Goal: Task Accomplishment & Management: Use online tool/utility

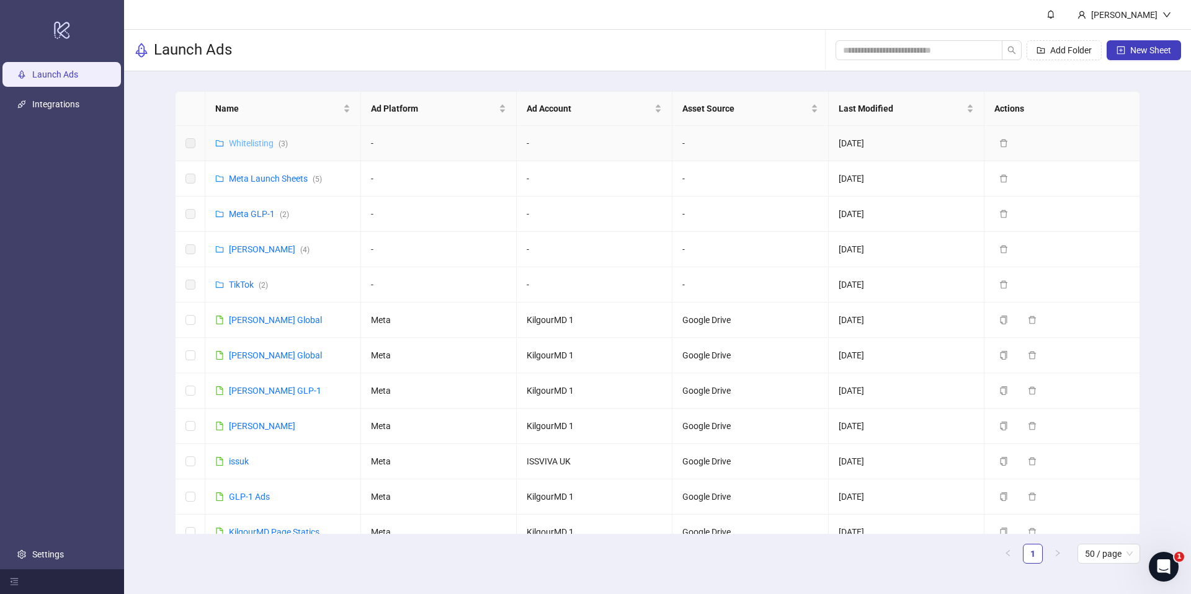
click at [259, 143] on link "Whitelisting ( 3 )" at bounding box center [258, 143] width 59 height 10
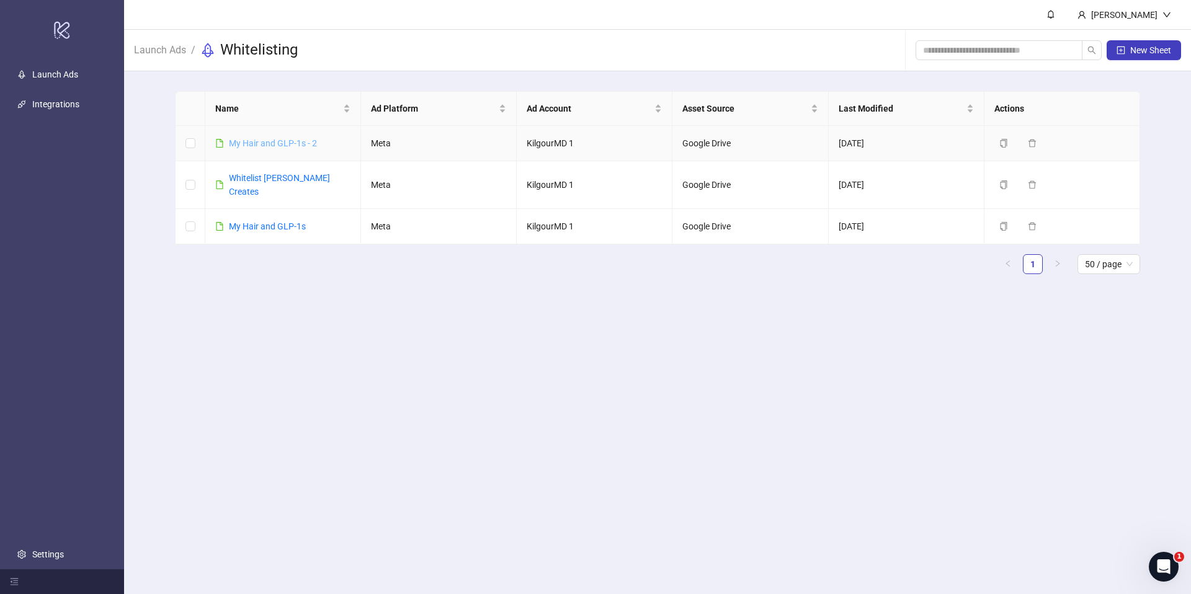
click at [288, 142] on link "​My Hair and GLP-1s - 2" at bounding box center [273, 143] width 88 height 10
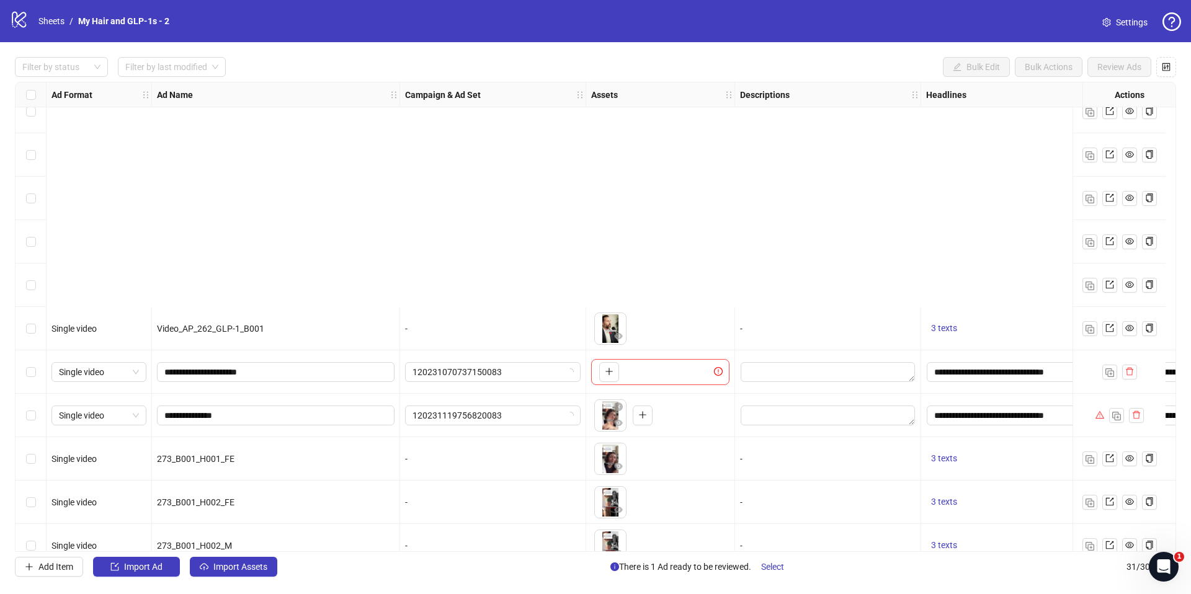
scroll to position [907, 0]
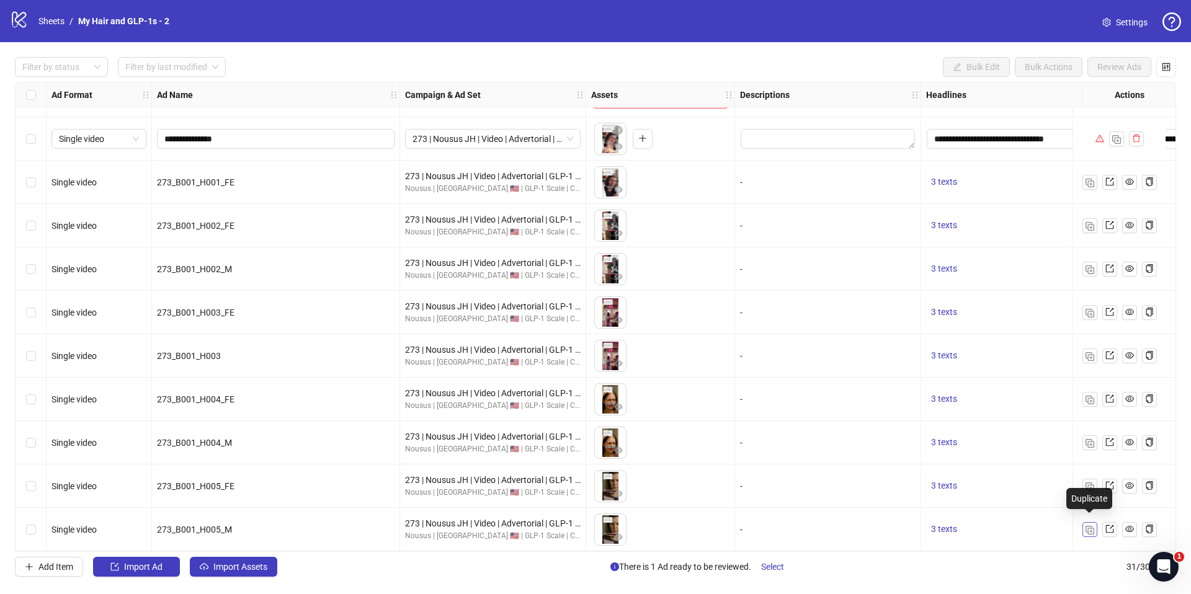
click at [1093, 527] on img "button" at bounding box center [1090, 530] width 9 height 9
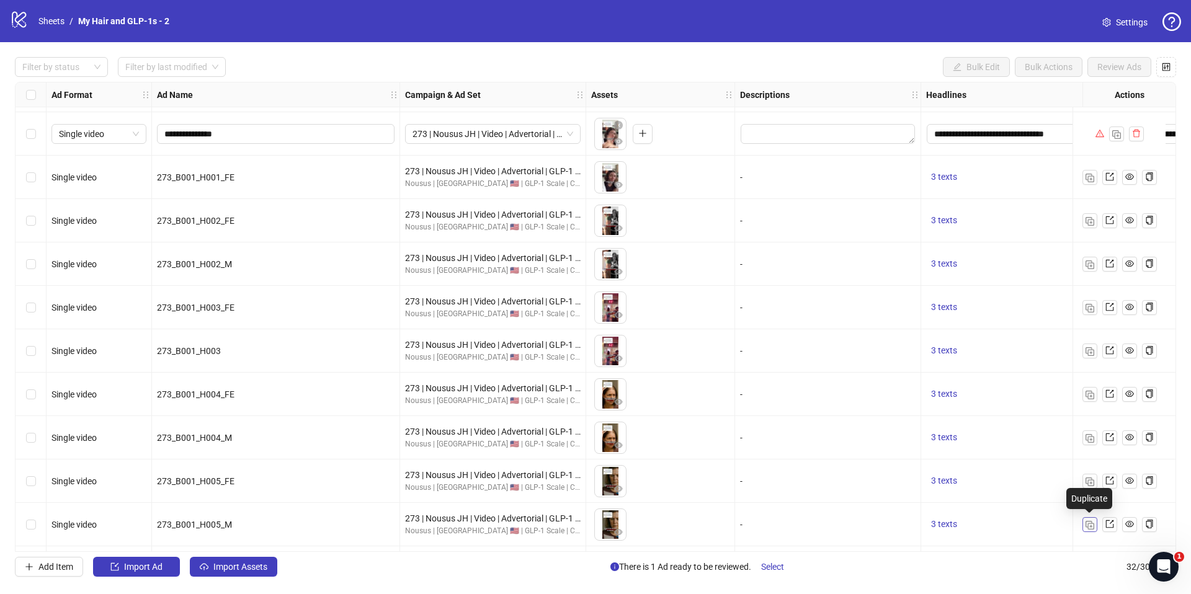
click at [1090, 525] on img "button" at bounding box center [1090, 525] width 9 height 9
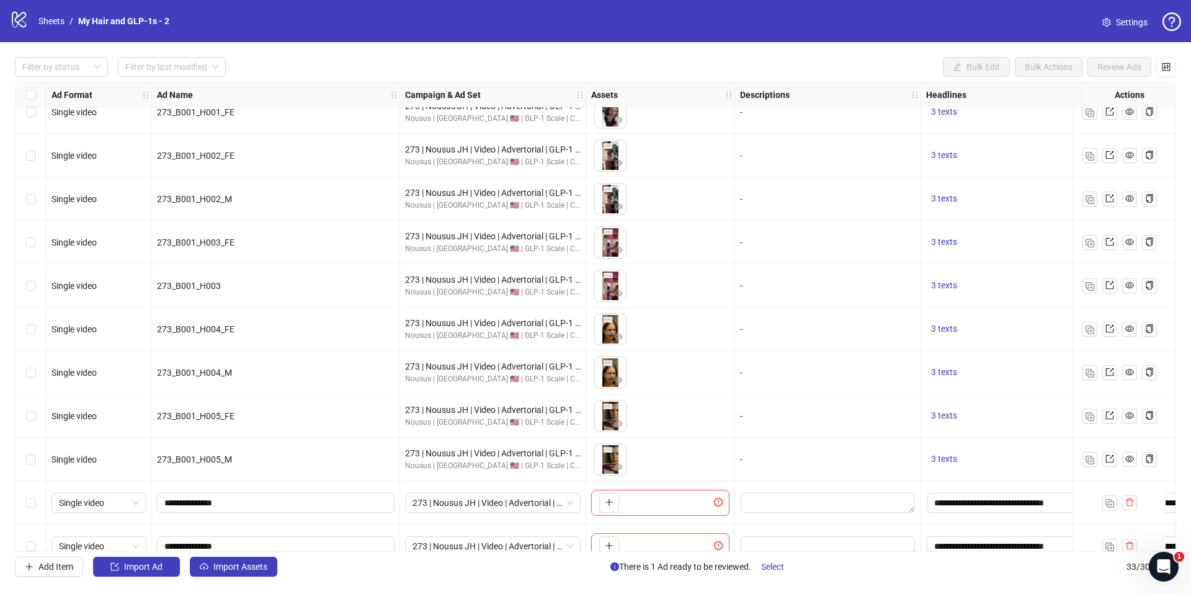
scroll to position [994, 0]
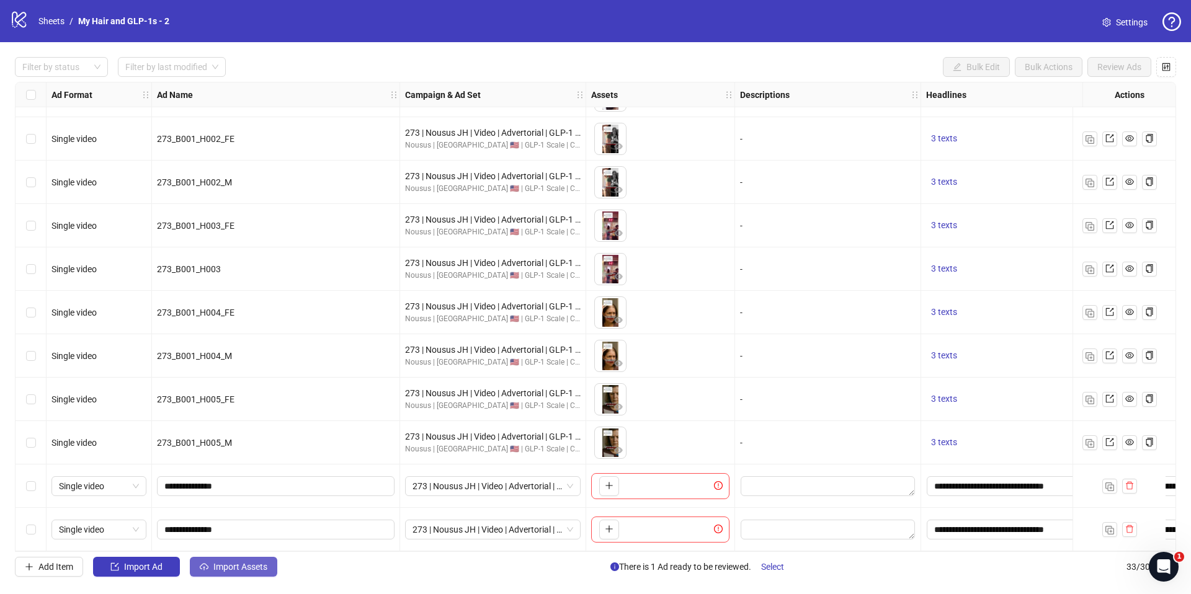
click at [243, 574] on button "Import Assets" at bounding box center [233, 567] width 87 height 20
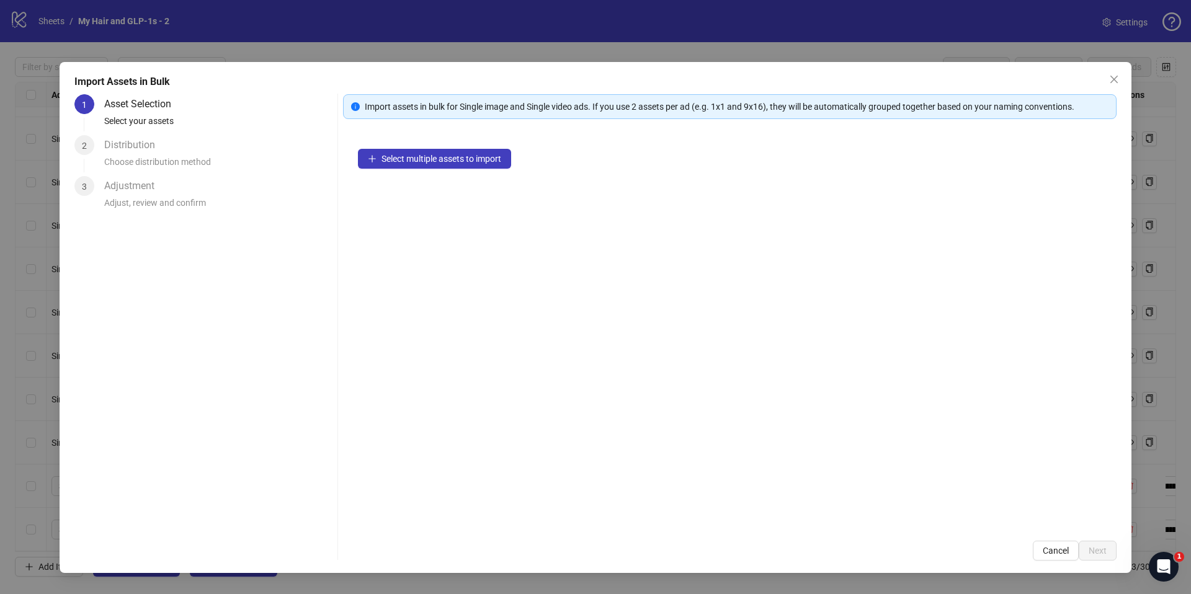
click at [433, 174] on div "Select multiple assets to import" at bounding box center [730, 330] width 774 height 392
click at [440, 162] on span "Select multiple assets to import" at bounding box center [441, 159] width 120 height 10
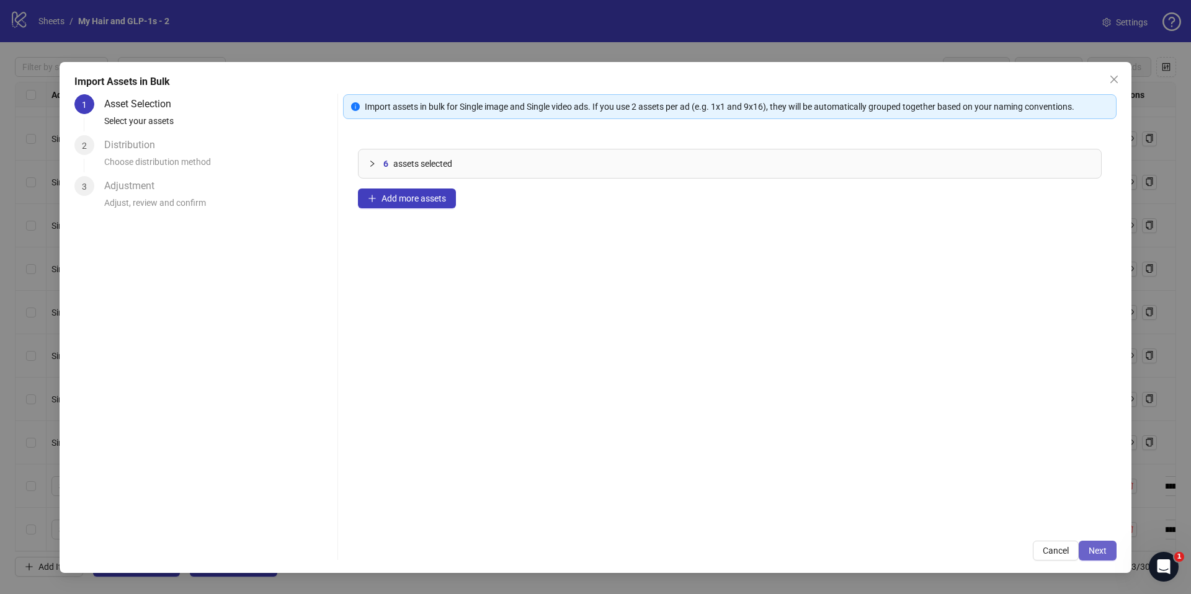
click at [1107, 549] on button "Next" at bounding box center [1098, 551] width 38 height 20
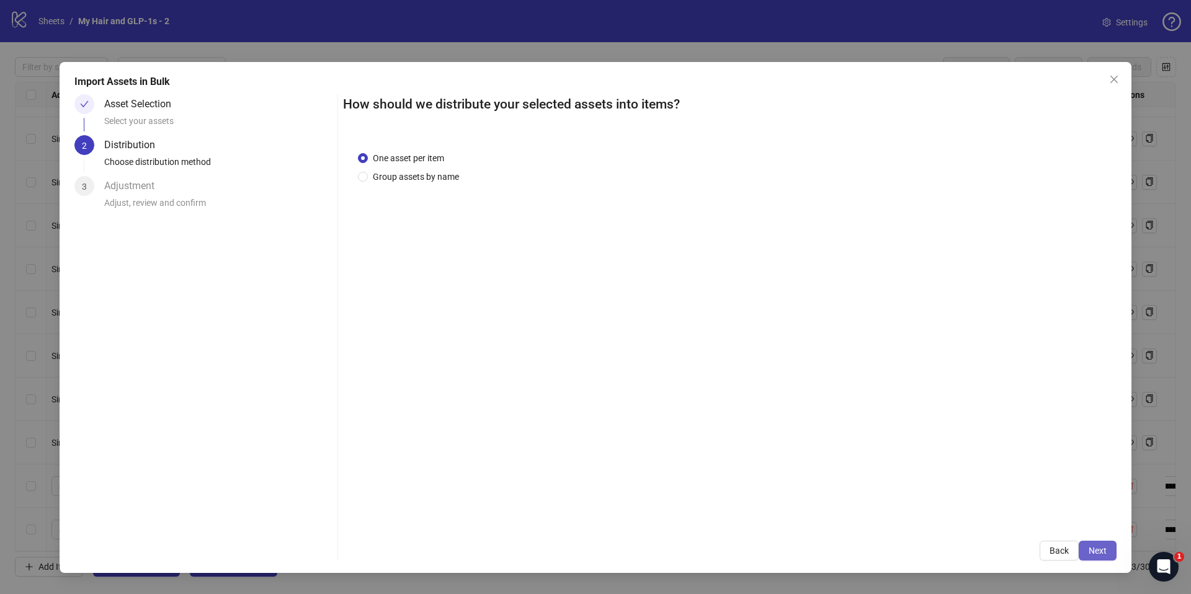
click at [1102, 550] on span "Next" at bounding box center [1098, 551] width 18 height 10
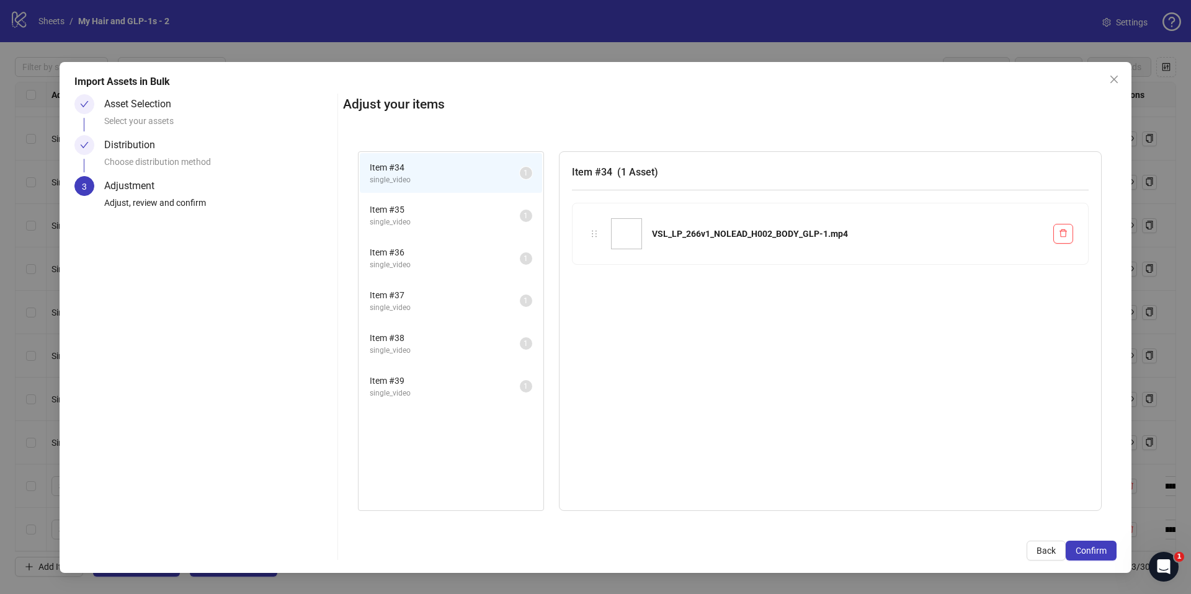
click at [1102, 550] on span "Confirm" at bounding box center [1091, 551] width 31 height 10
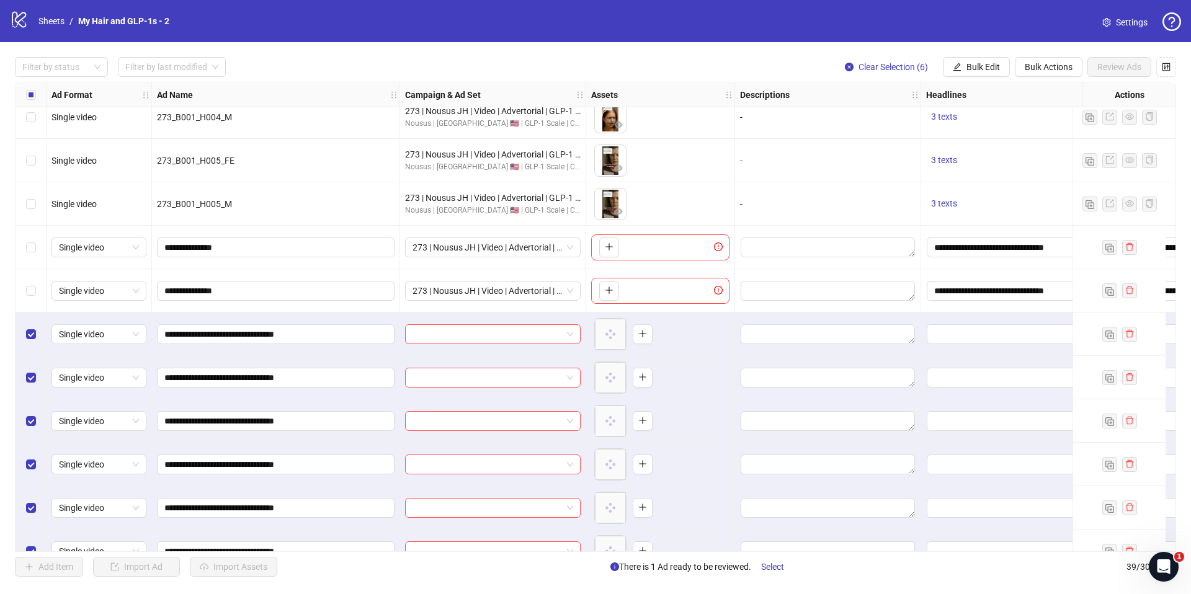
scroll to position [1254, 0]
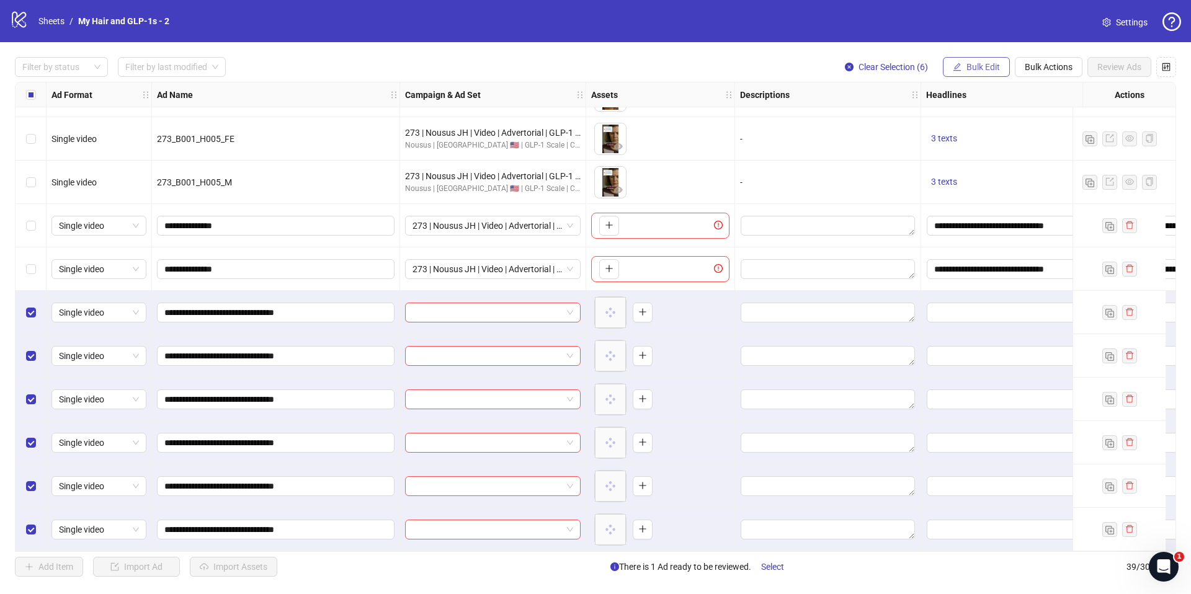
click at [976, 60] on button "Bulk Edit" at bounding box center [976, 67] width 67 height 20
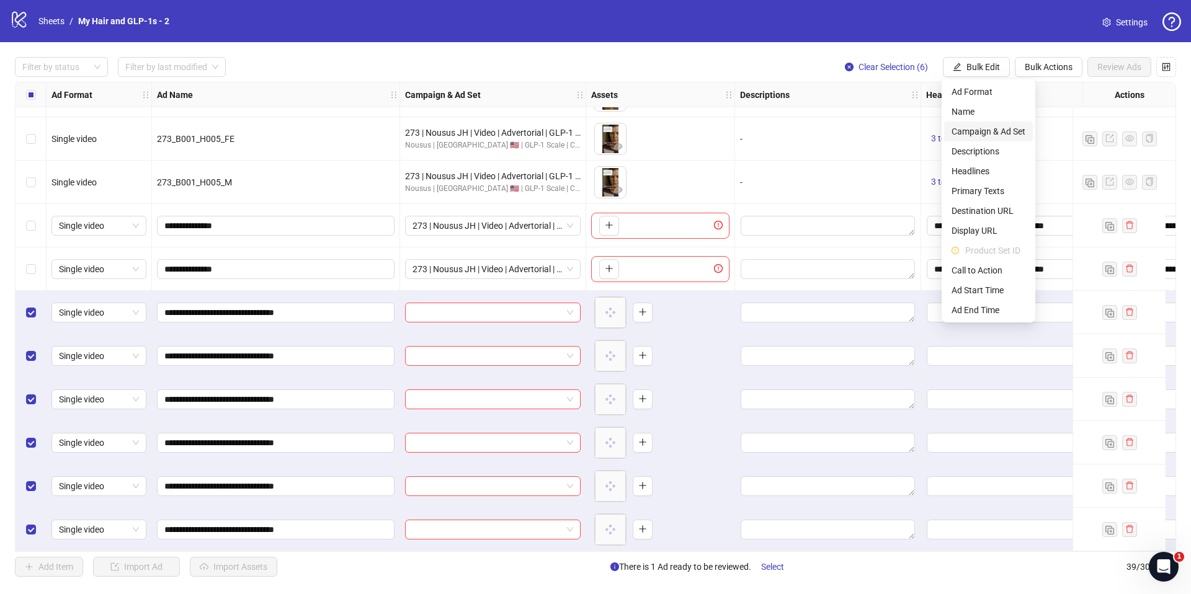
click at [967, 132] on span "Campaign & Ad Set" at bounding box center [989, 132] width 74 height 14
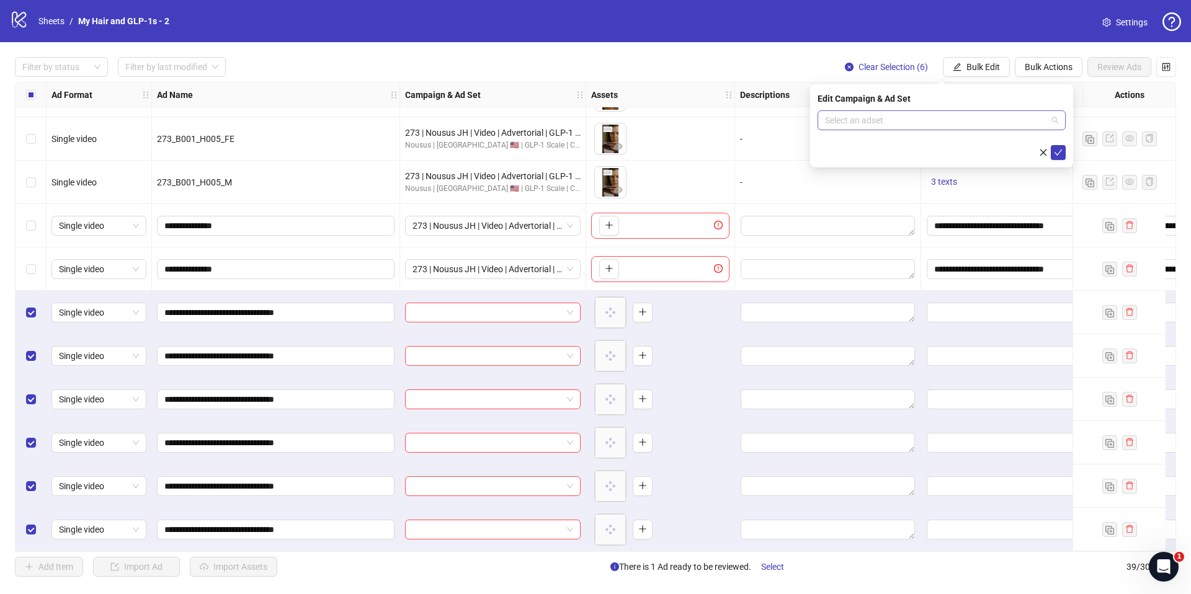
click at [927, 125] on input "search" at bounding box center [936, 120] width 222 height 19
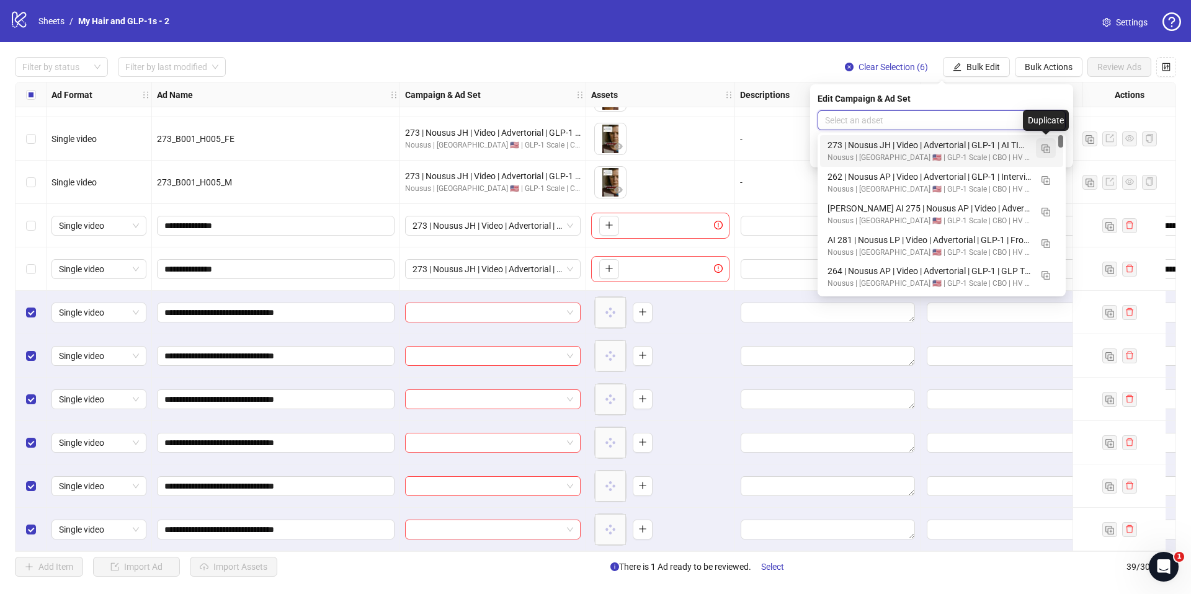
click at [1049, 151] on img "button" at bounding box center [1045, 149] width 9 height 9
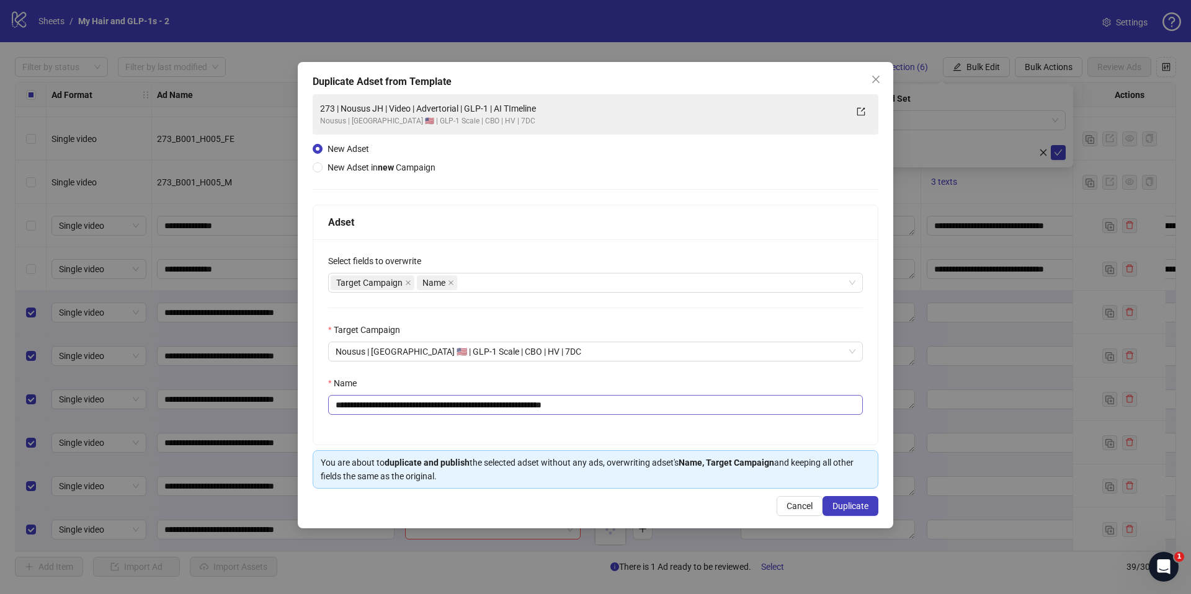
click at [558, 414] on div "**********" at bounding box center [595, 341] width 564 height 205
click at [559, 406] on input "**********" at bounding box center [595, 405] width 535 height 20
paste input "text"
type input "**********"
click at [846, 510] on span "Duplicate" at bounding box center [850, 506] width 36 height 10
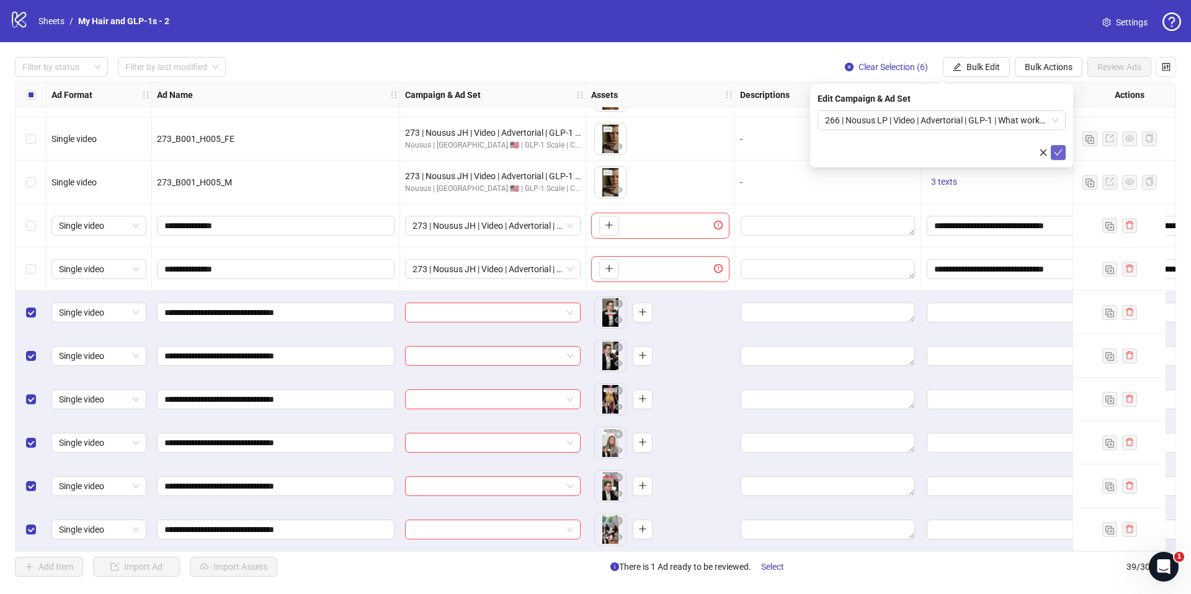
click at [1059, 155] on icon "check" at bounding box center [1058, 152] width 9 height 9
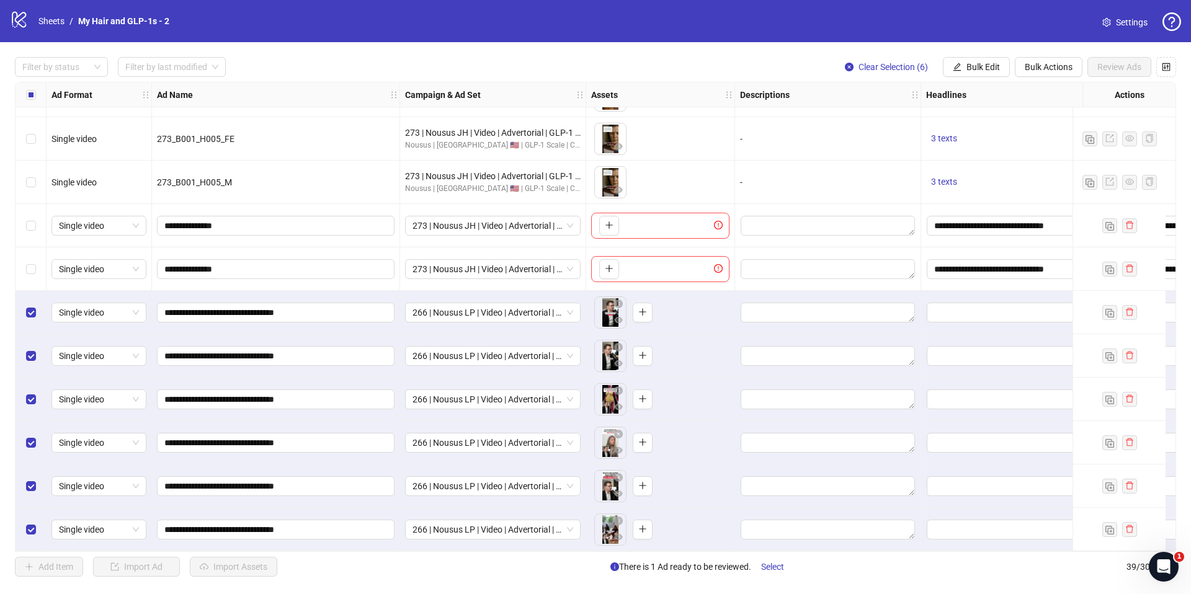
click at [414, 593] on div "logo/logo-mobile Sheets / ​My Hair and GLP-1s - 2 Settings Filter by status Fil…" at bounding box center [595, 297] width 1191 height 594
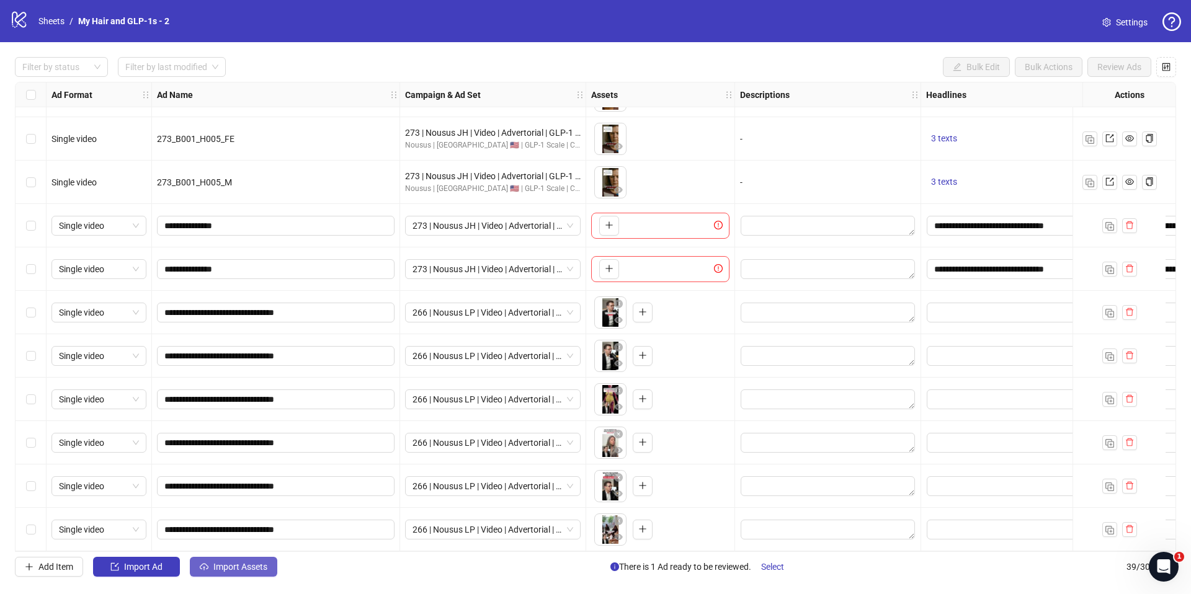
click at [261, 567] on span "Import Assets" at bounding box center [240, 567] width 54 height 10
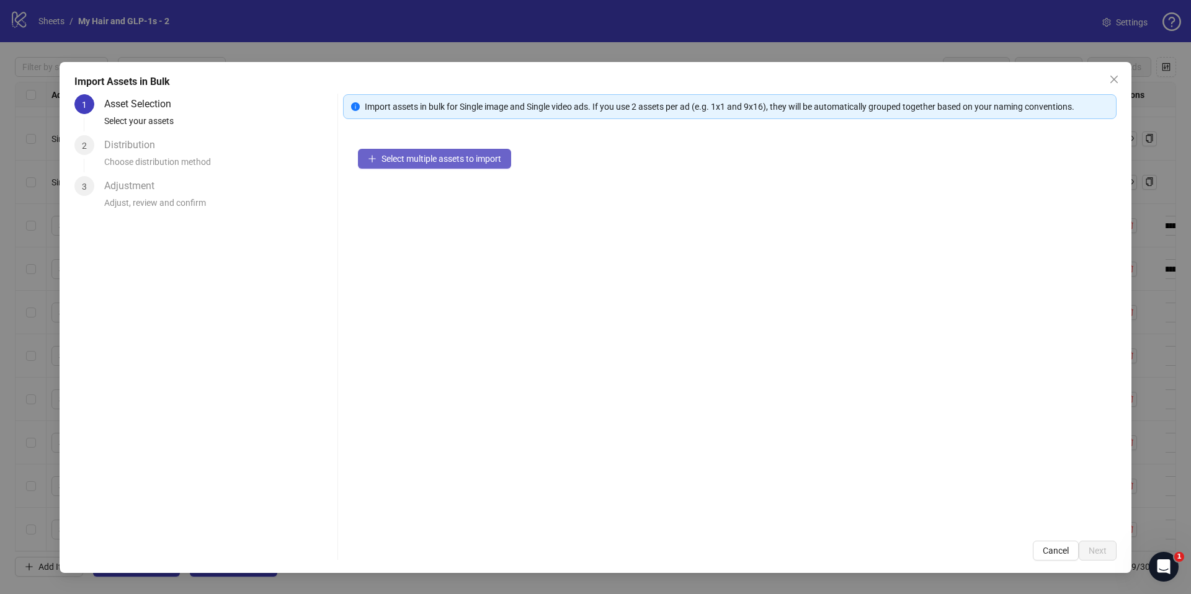
click at [434, 154] on span "Select multiple assets to import" at bounding box center [441, 159] width 120 height 10
click at [1114, 82] on icon "close" at bounding box center [1114, 79] width 10 height 10
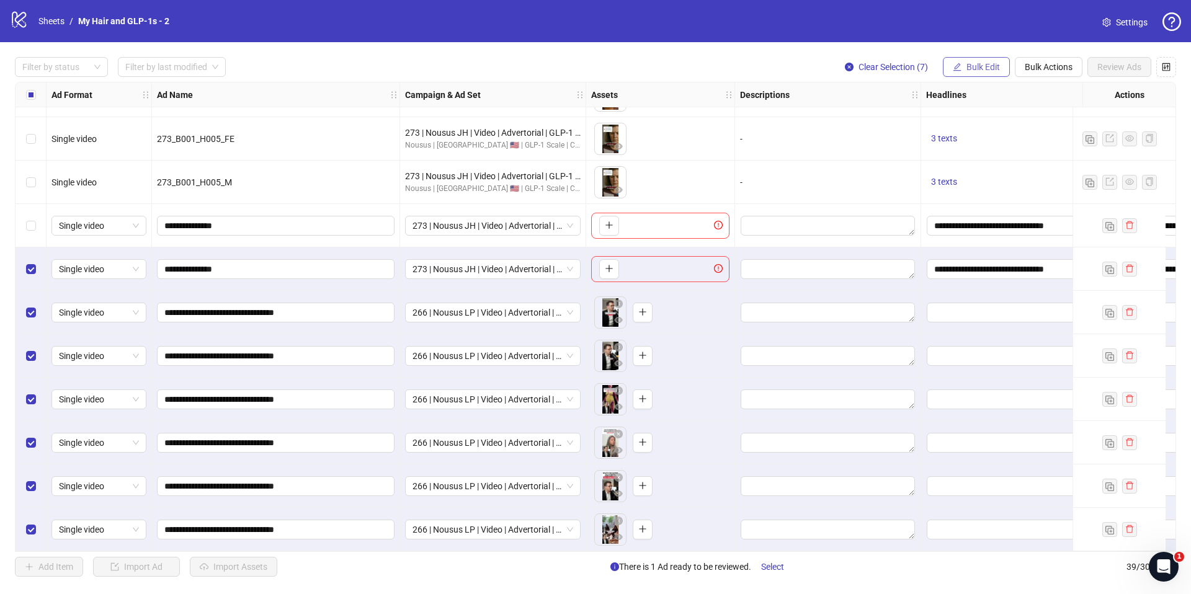
click at [1005, 69] on button "Bulk Edit" at bounding box center [976, 67] width 67 height 20
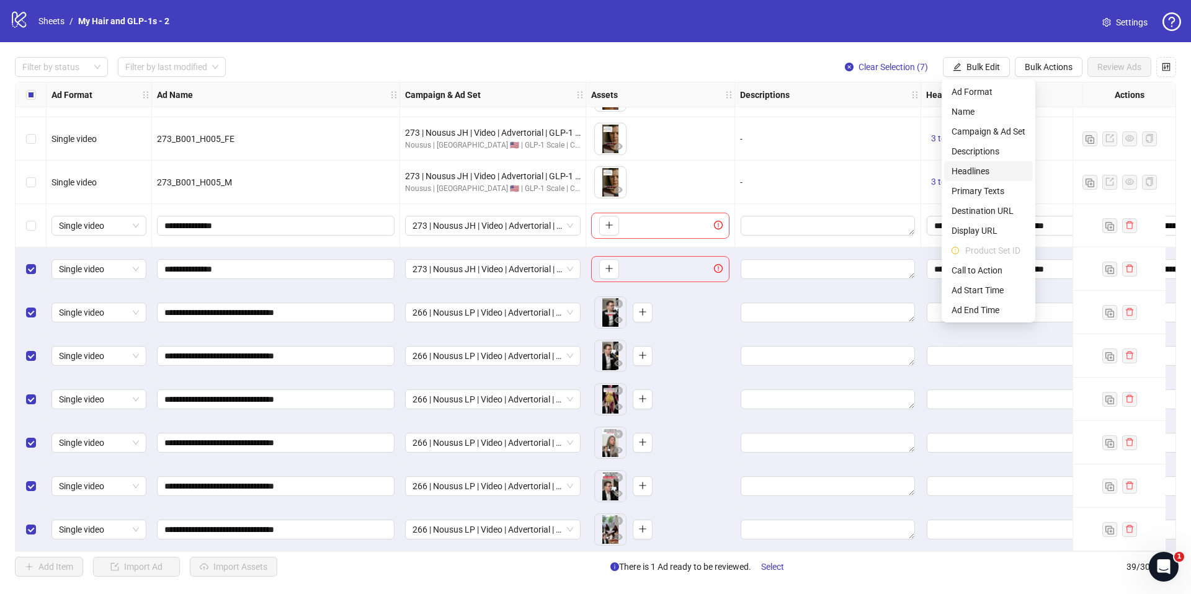
click at [980, 172] on span "Headlines" at bounding box center [989, 171] width 74 height 14
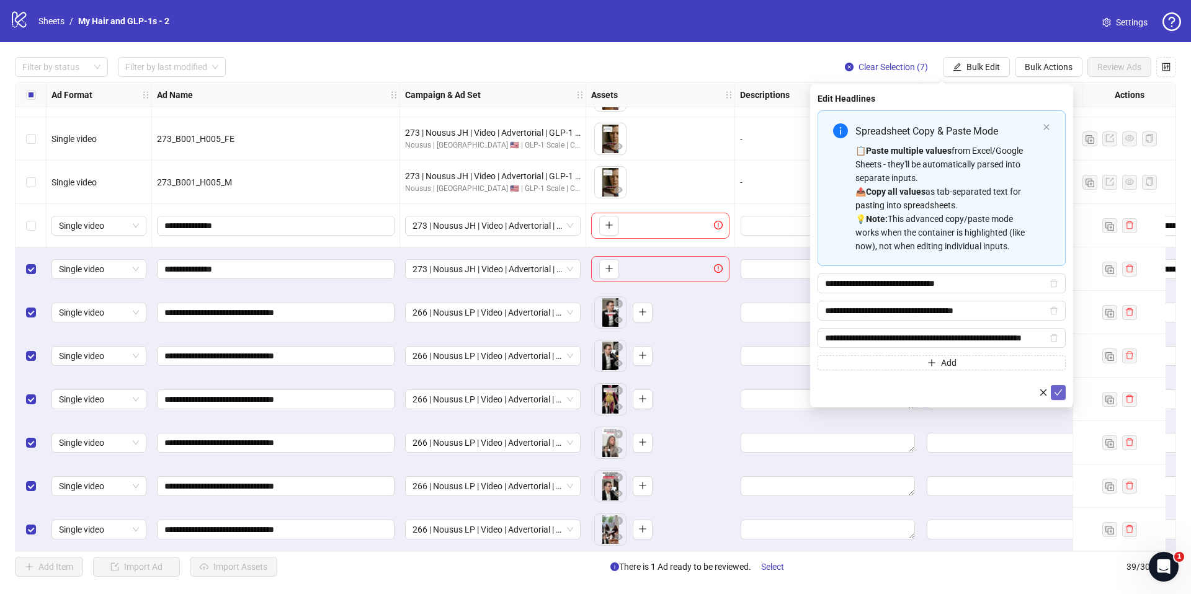
click at [1060, 390] on icon "check" at bounding box center [1058, 393] width 8 height 6
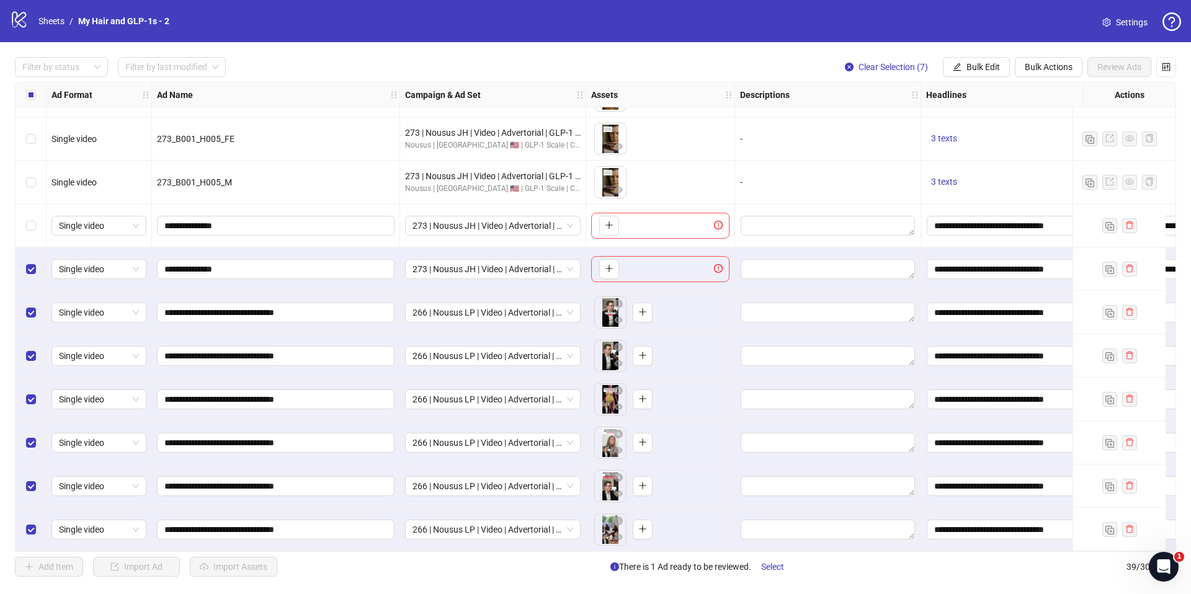
click at [983, 52] on div "Filter by status Filter by last modified Clear Selection (7) Bulk Edit Bulk Act…" at bounding box center [595, 317] width 1191 height 550
click at [977, 74] on button "Bulk Edit" at bounding box center [976, 67] width 67 height 20
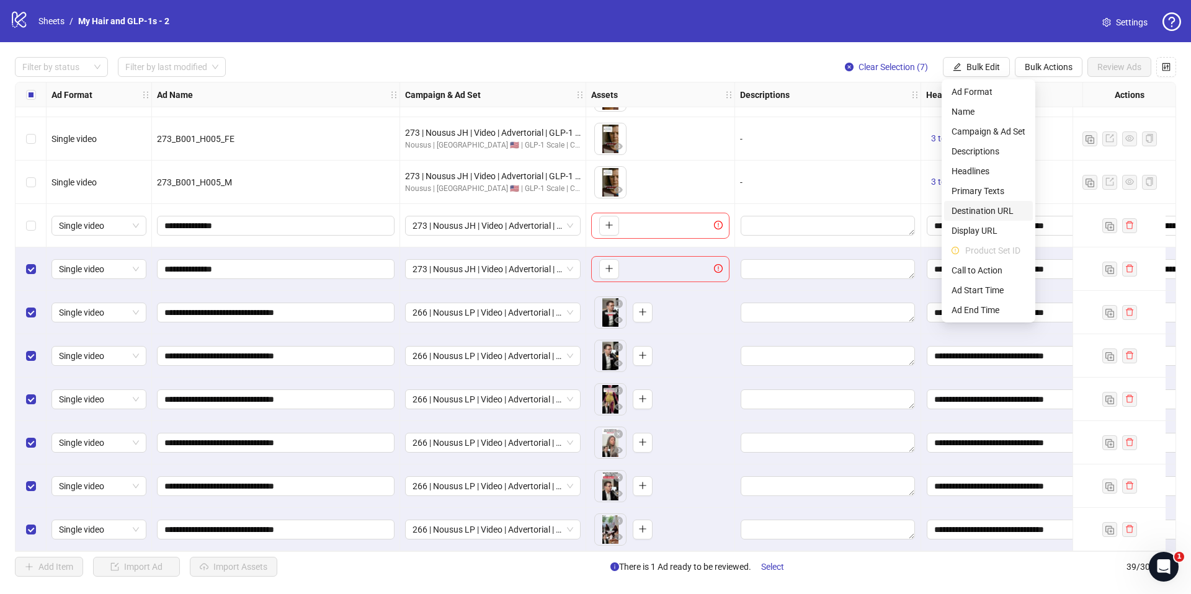
click at [988, 210] on span "Destination URL" at bounding box center [989, 211] width 74 height 14
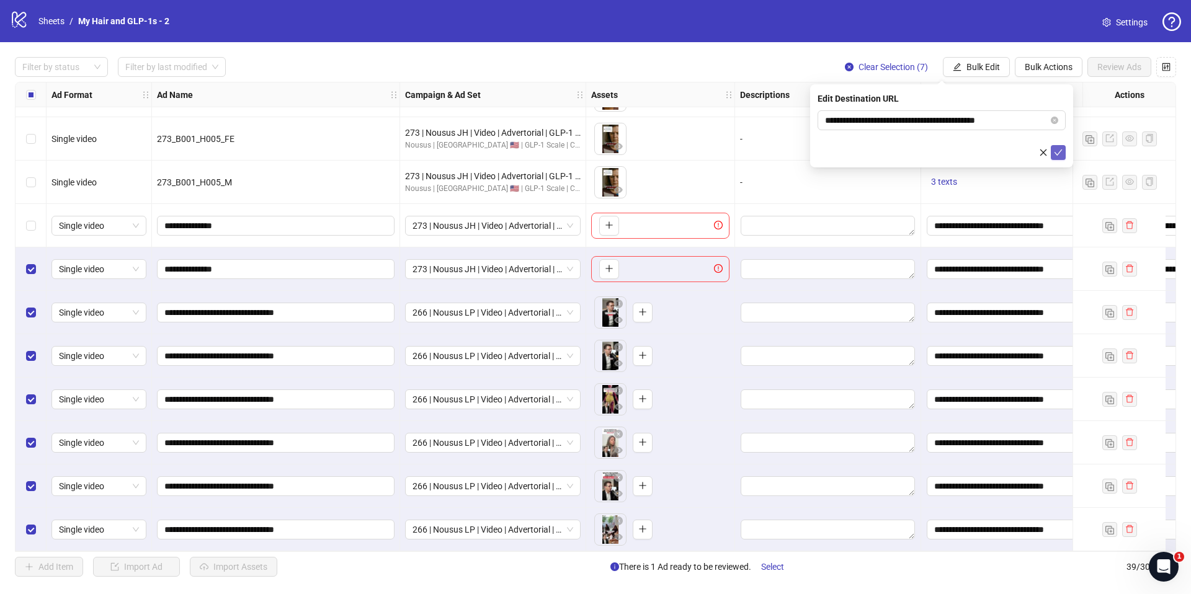
click at [1060, 146] on button "submit" at bounding box center [1058, 152] width 15 height 15
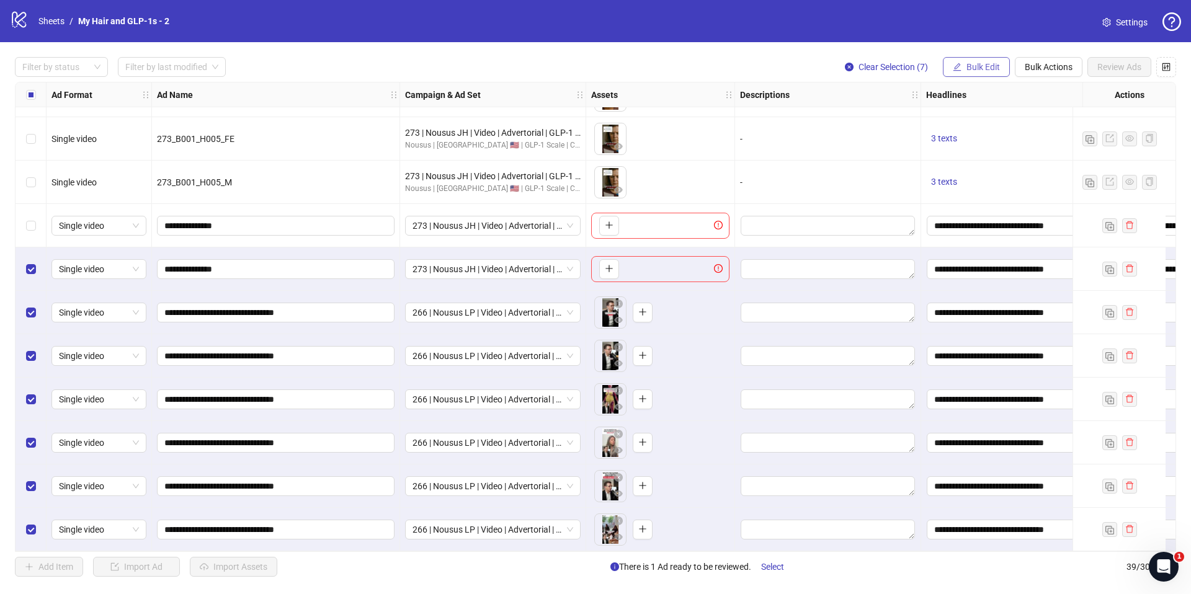
click at [973, 73] on button "Bulk Edit" at bounding box center [976, 67] width 67 height 20
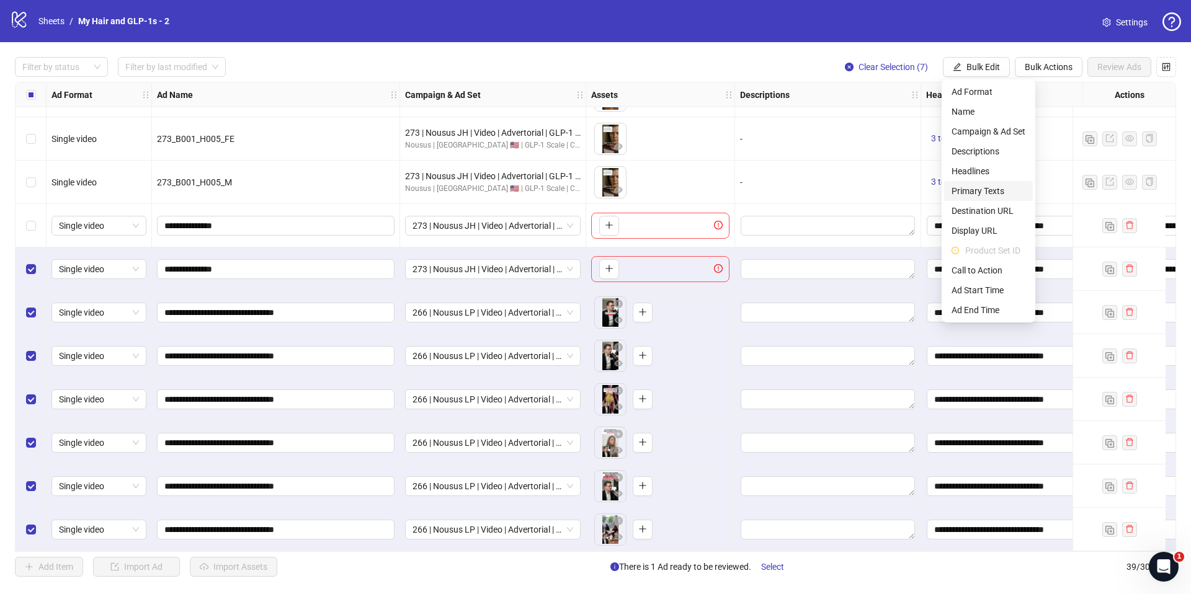
click at [975, 194] on span "Primary Texts" at bounding box center [989, 191] width 74 height 14
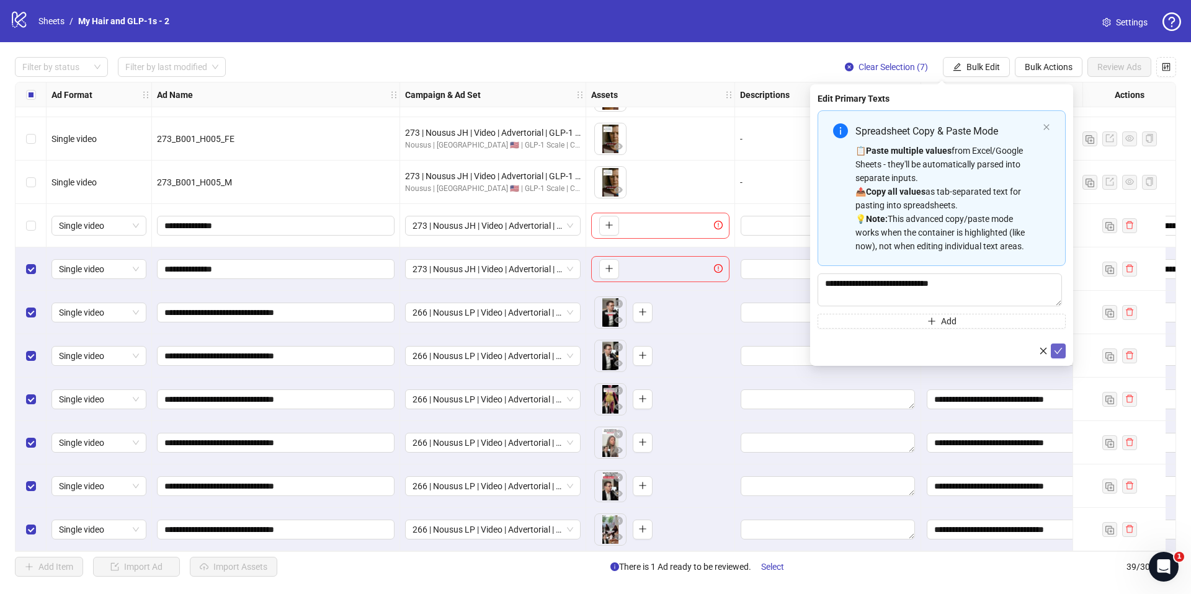
click at [1062, 354] on button "submit" at bounding box center [1058, 351] width 15 height 15
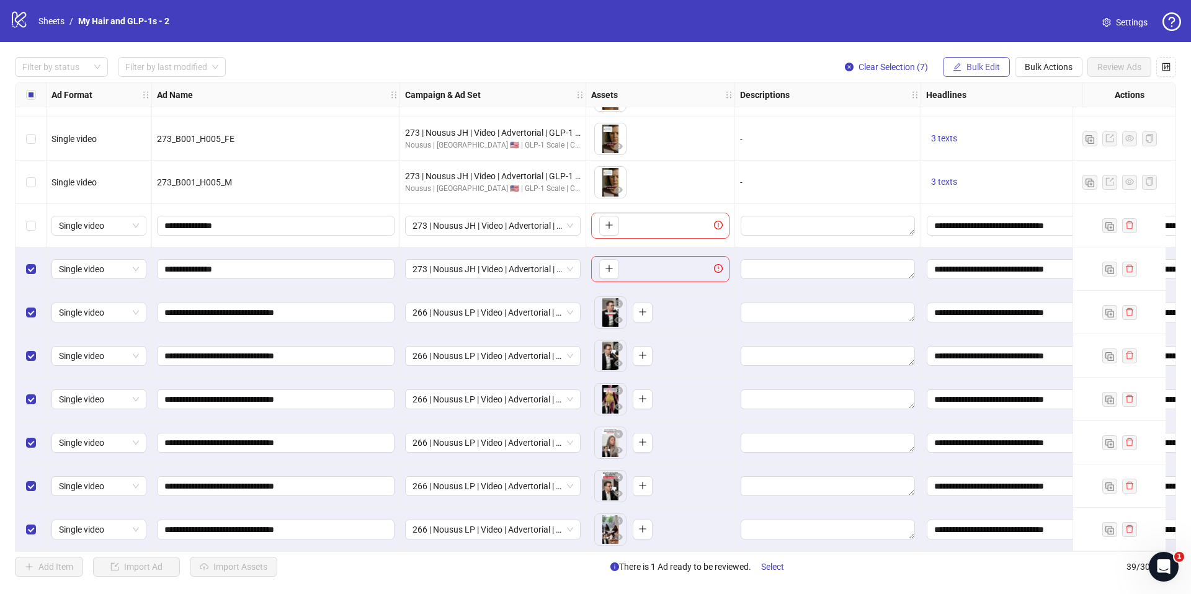
click at [975, 65] on span "Bulk Edit" at bounding box center [982, 67] width 33 height 10
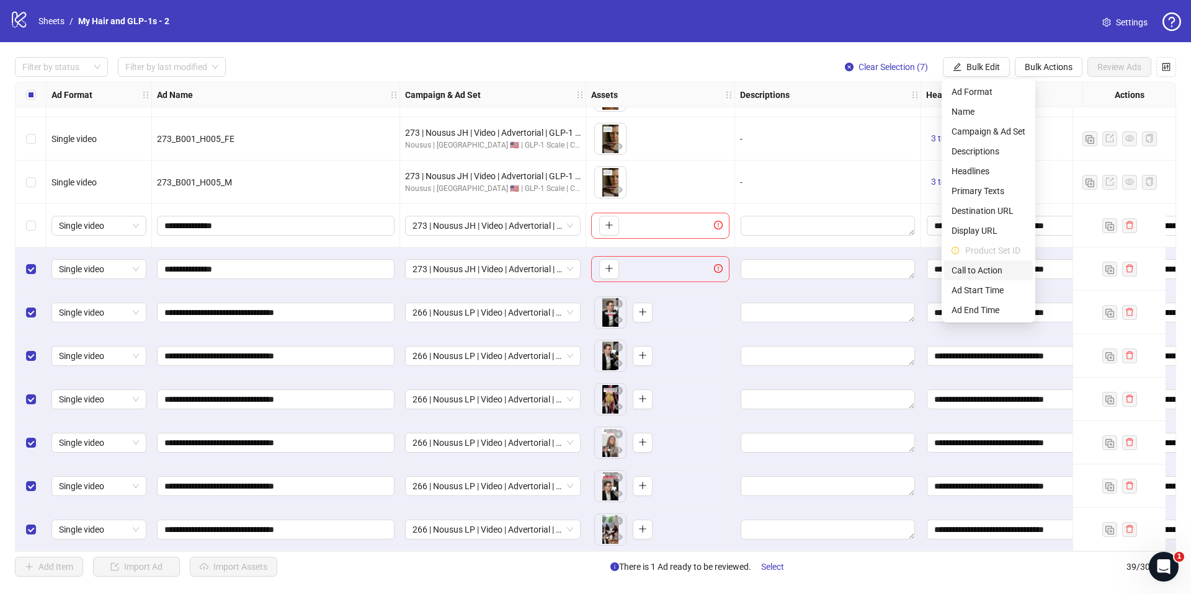
click at [984, 275] on span "Call to Action" at bounding box center [989, 271] width 74 height 14
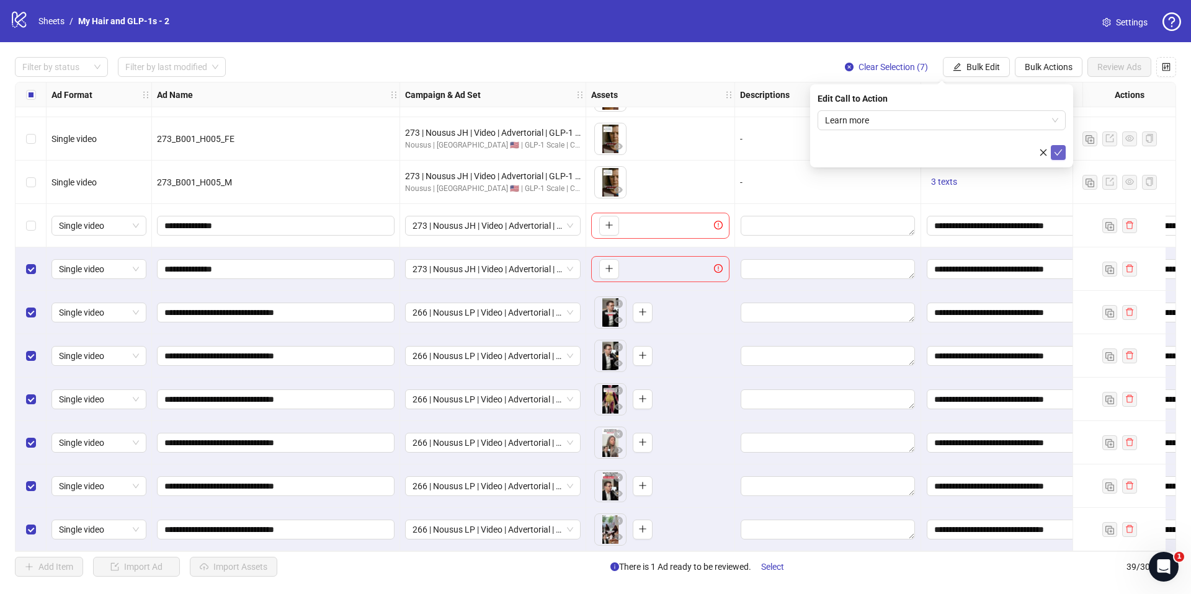
click at [1059, 149] on icon "check" at bounding box center [1058, 152] width 9 height 9
click at [784, 566] on span "Select All" at bounding box center [777, 567] width 34 height 10
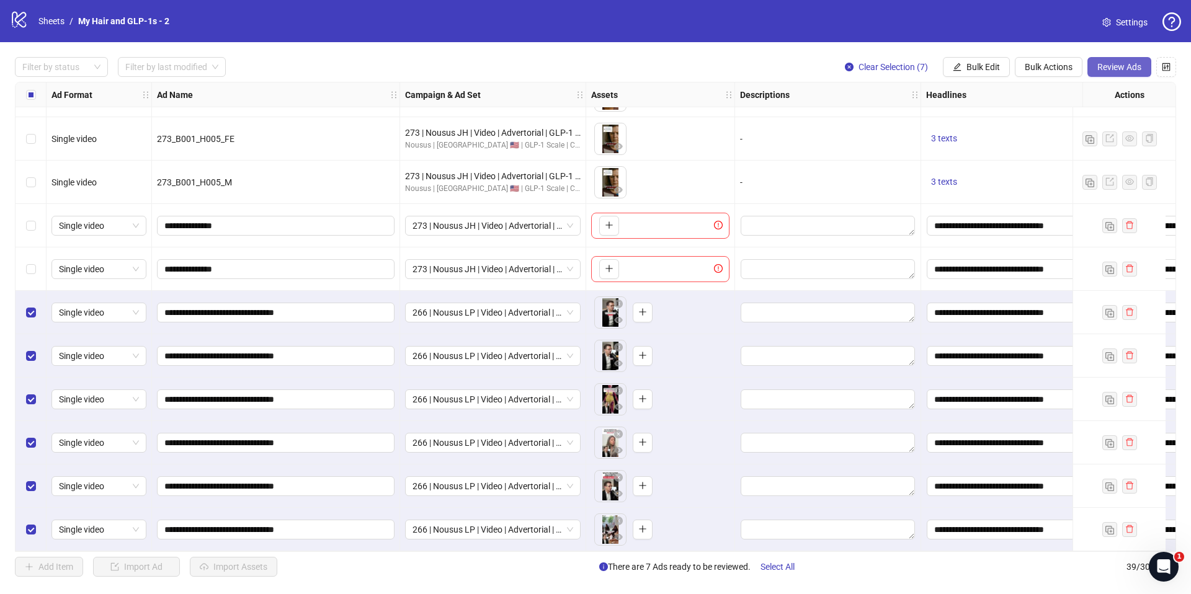
click at [1122, 66] on span "Review Ads" at bounding box center [1119, 67] width 44 height 10
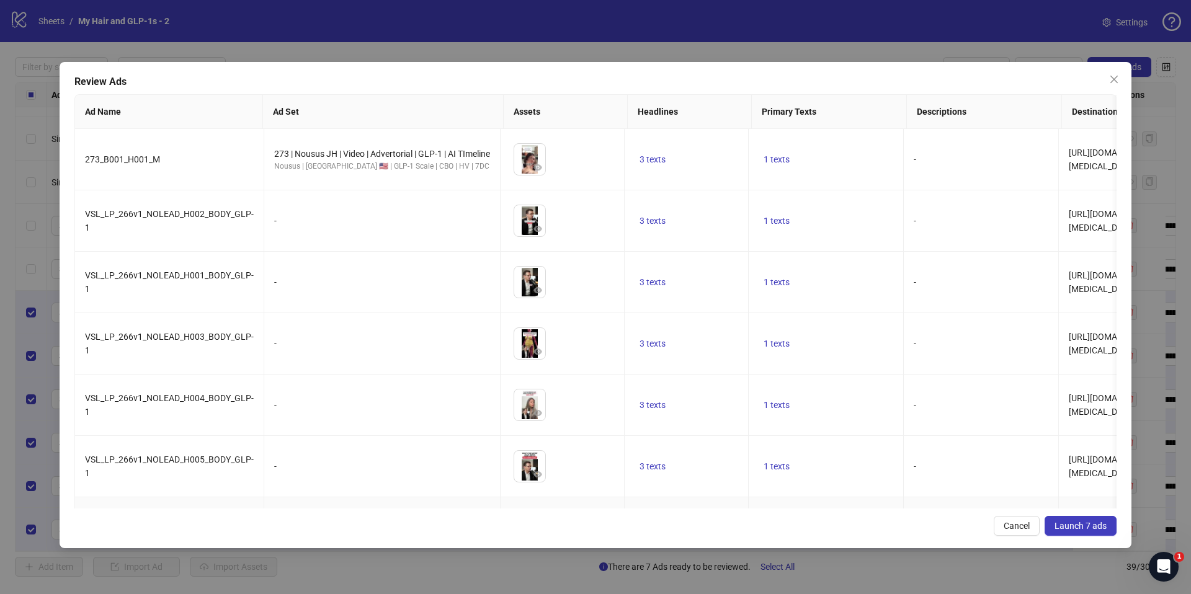
click at [1069, 521] on span "Launch 7 ads" at bounding box center [1080, 526] width 52 height 10
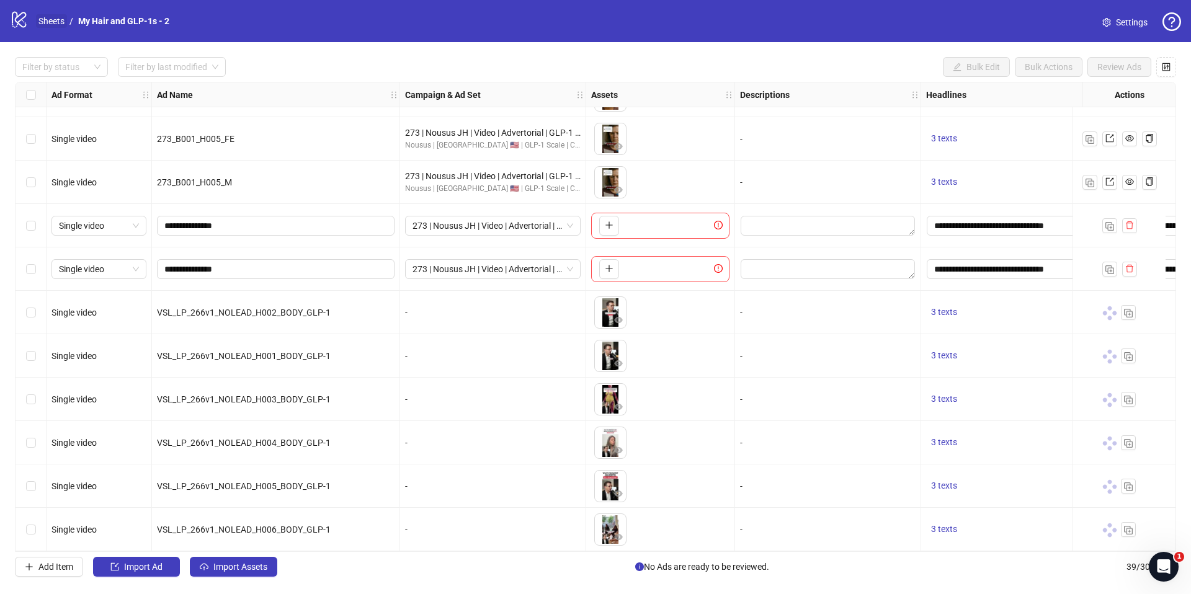
click at [56, 19] on link "Sheets" at bounding box center [51, 21] width 31 height 14
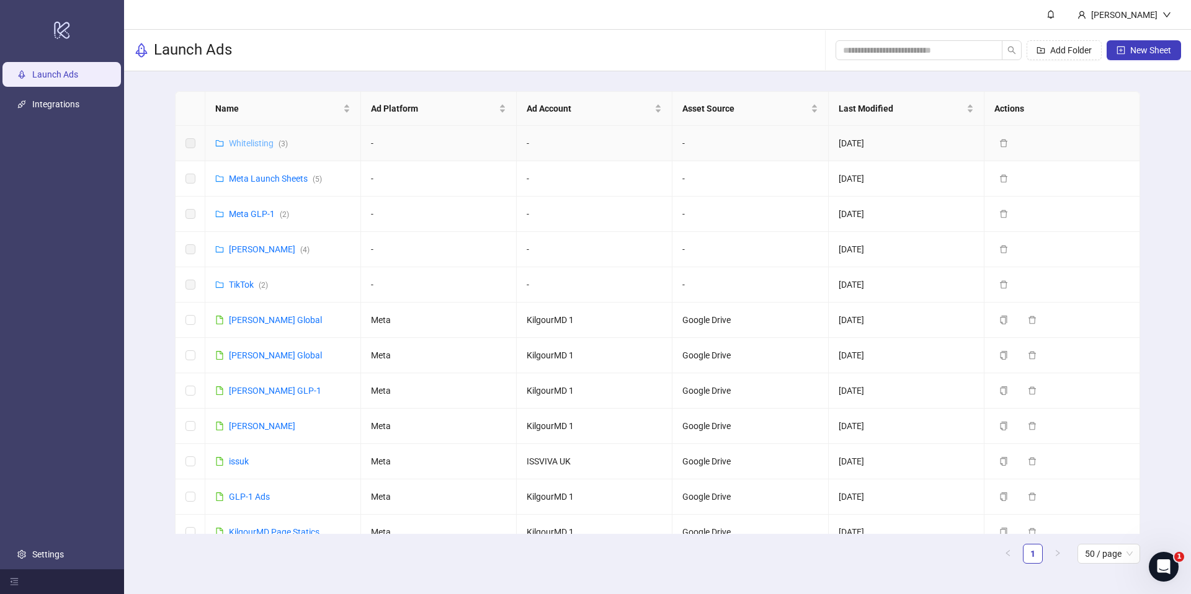
click at [249, 144] on link "Whitelisting ( 3 )" at bounding box center [258, 143] width 59 height 10
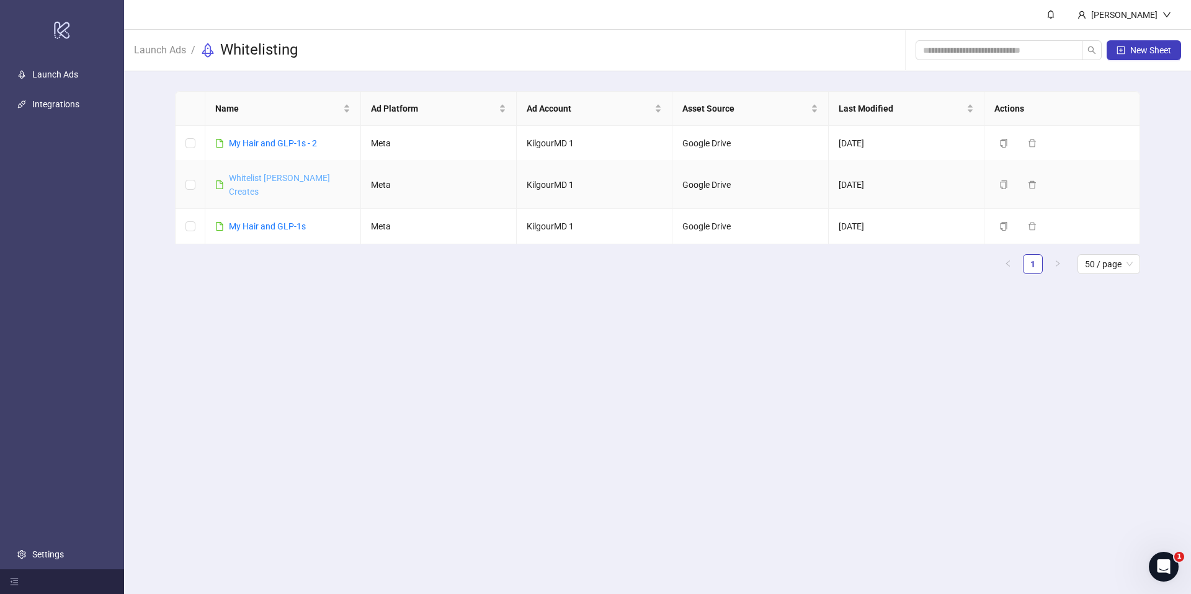
click at [262, 176] on link "Whitelist [PERSON_NAME] Creates" at bounding box center [279, 185] width 101 height 24
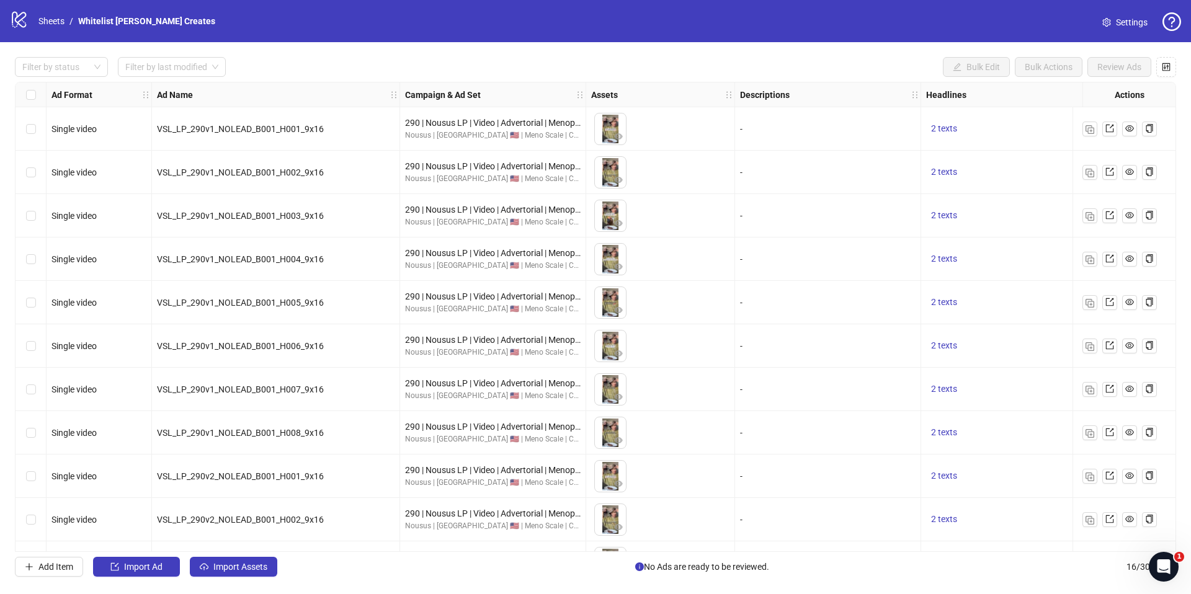
scroll to position [256, 0]
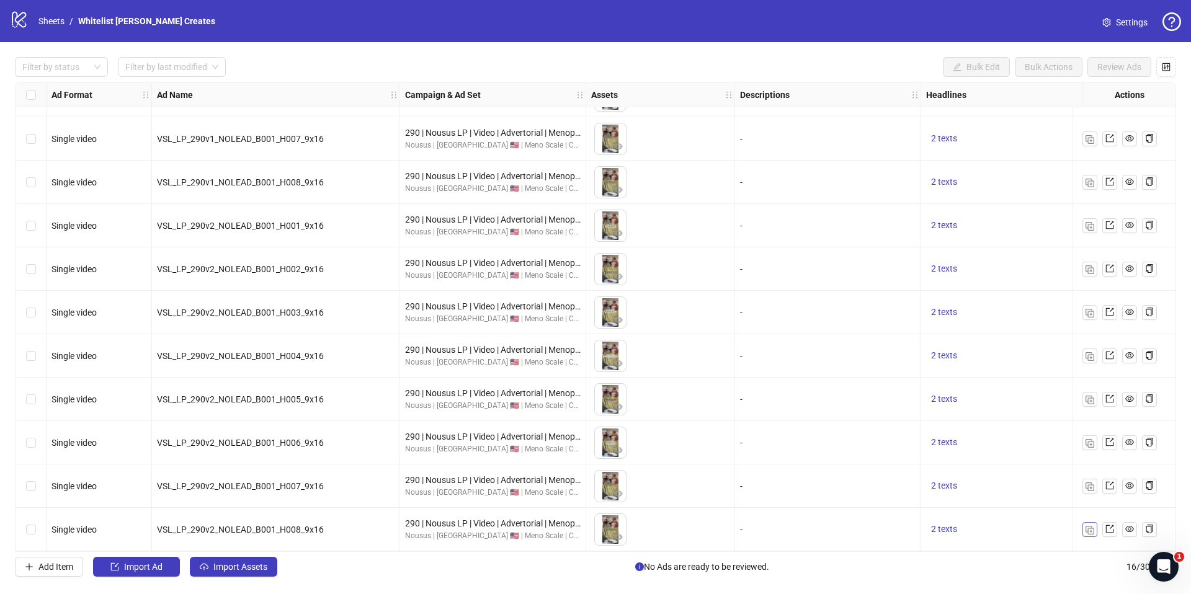
click at [1087, 526] on img "button" at bounding box center [1090, 530] width 9 height 9
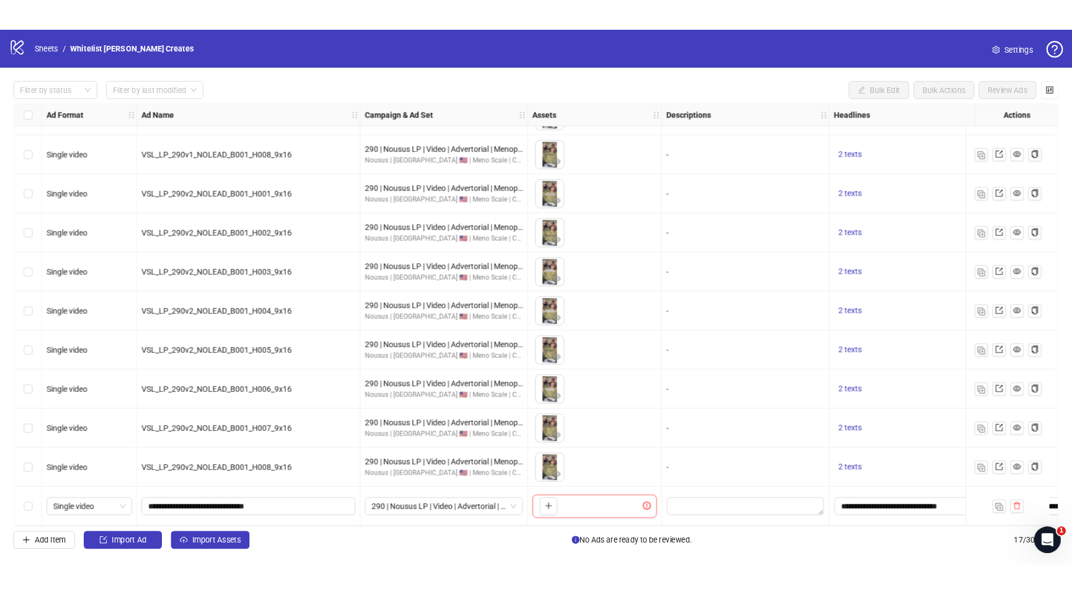
scroll to position [299, 0]
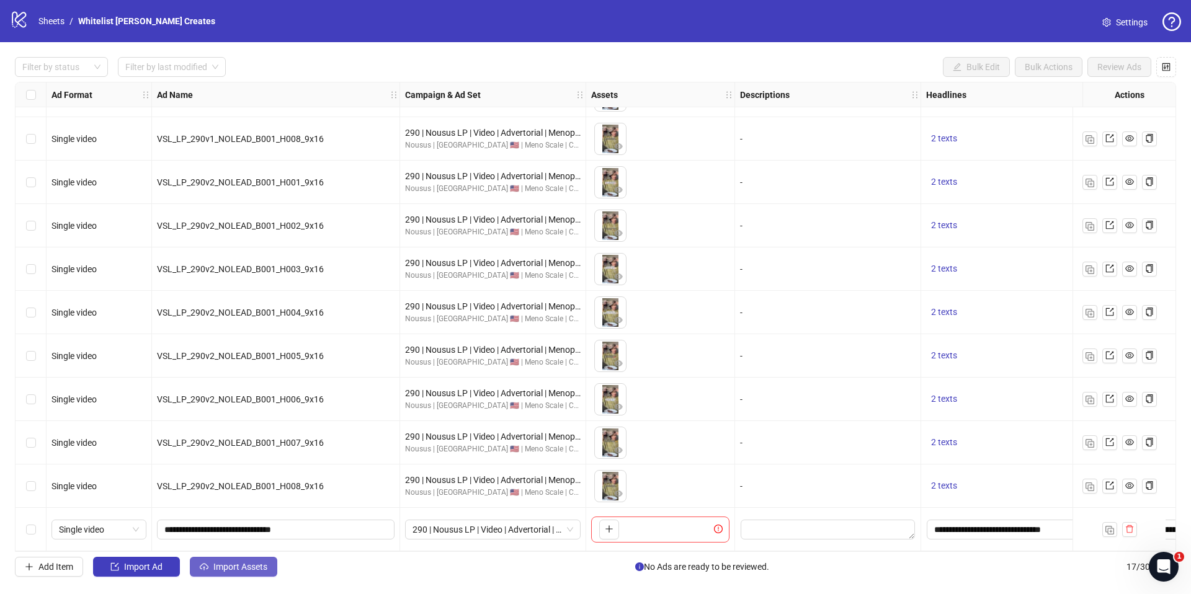
click at [259, 567] on span "Import Assets" at bounding box center [240, 567] width 54 height 10
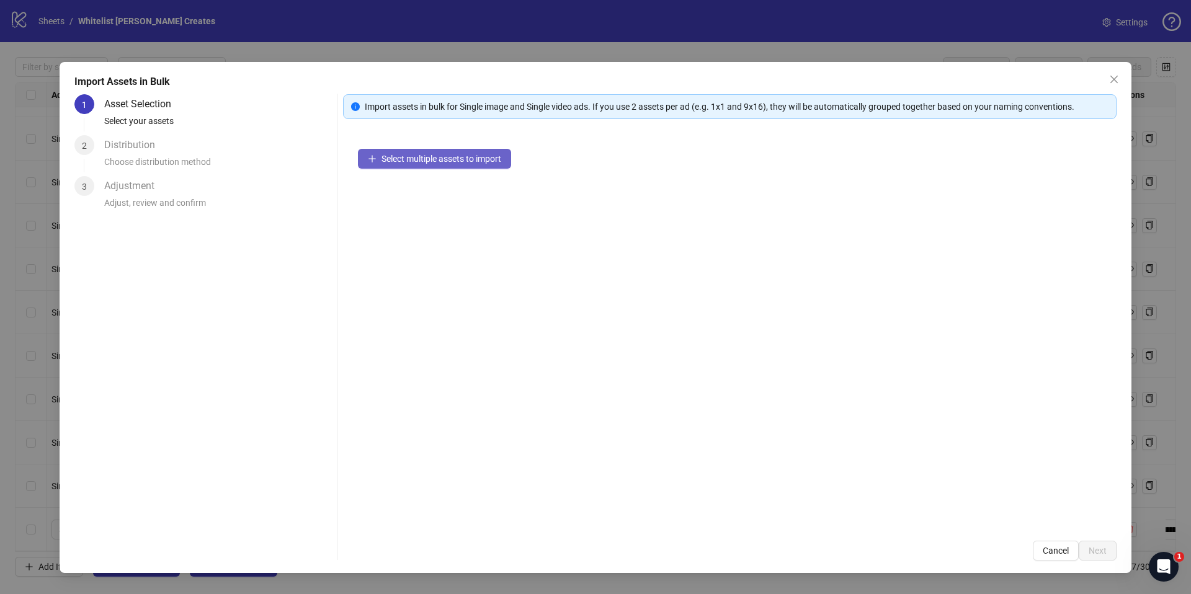
click at [421, 161] on span "Select multiple assets to import" at bounding box center [441, 159] width 120 height 10
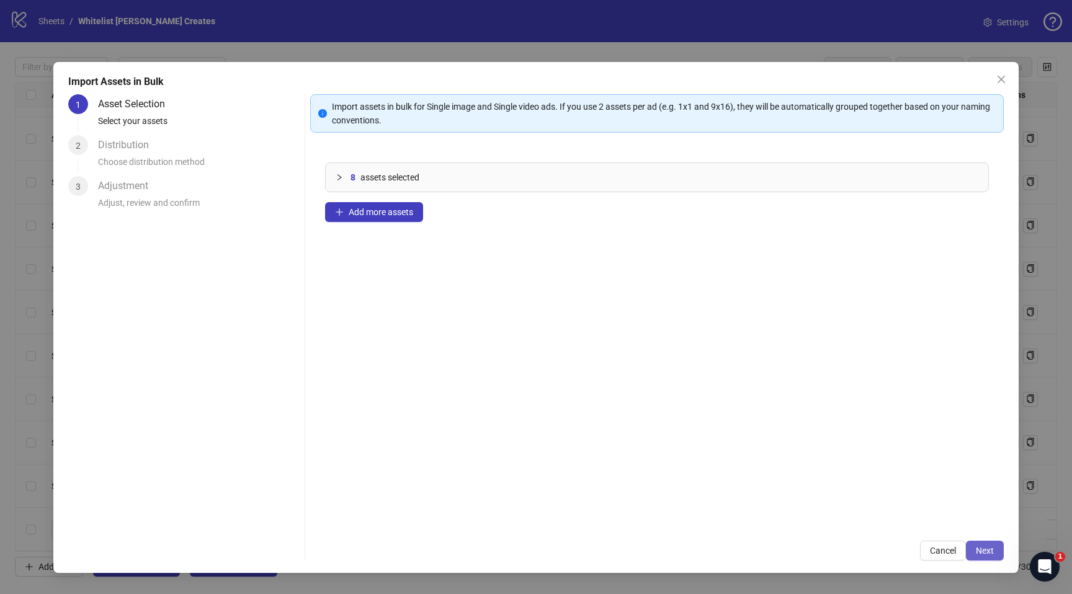
click at [979, 549] on span "Next" at bounding box center [985, 551] width 18 height 10
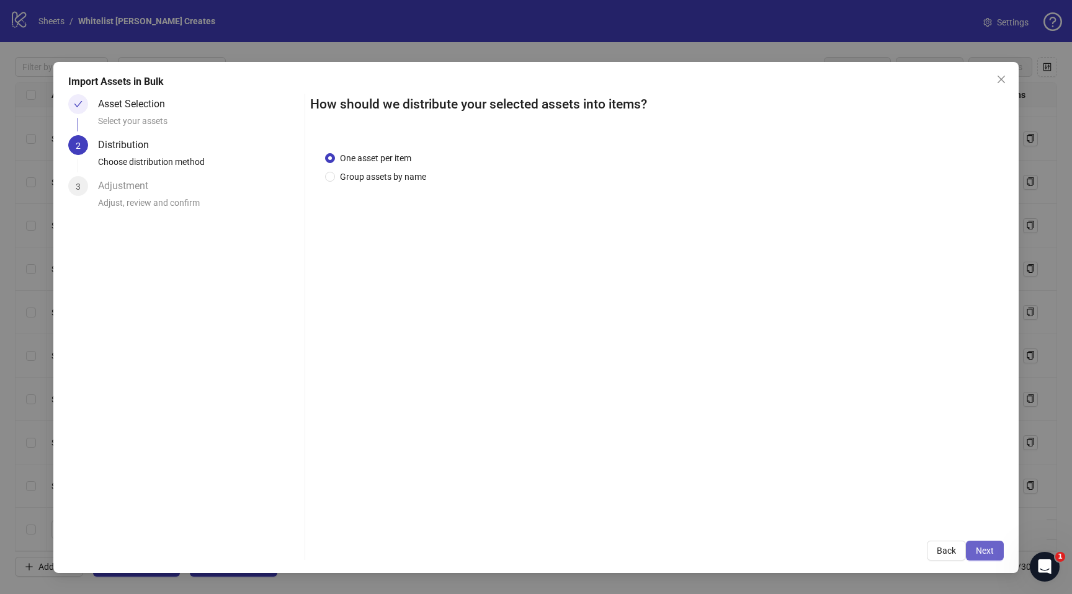
click at [996, 557] on button "Next" at bounding box center [985, 551] width 38 height 20
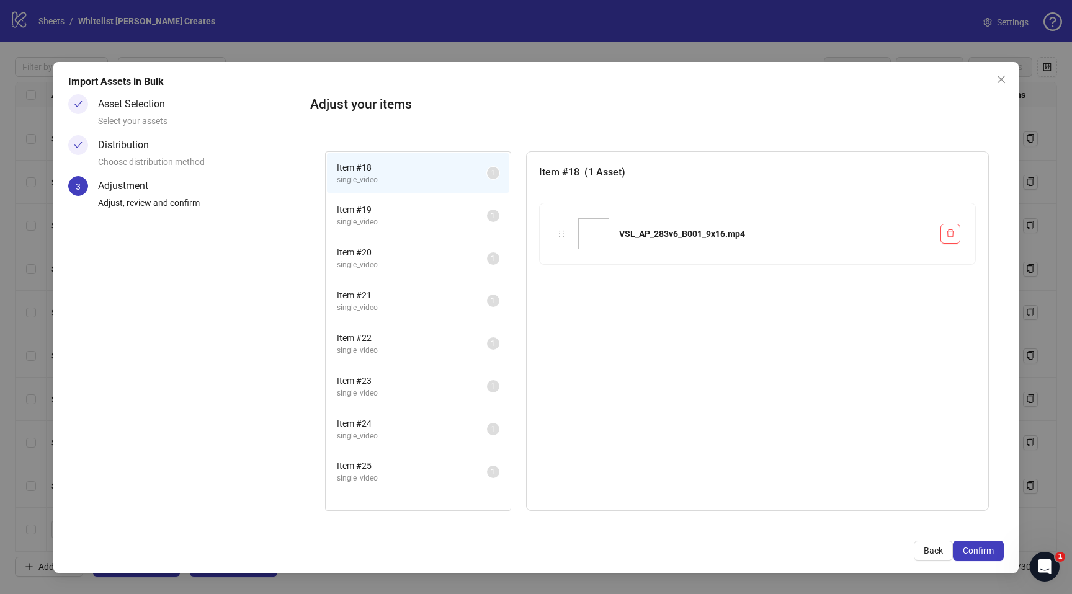
click at [996, 557] on button "Confirm" at bounding box center [978, 551] width 51 height 20
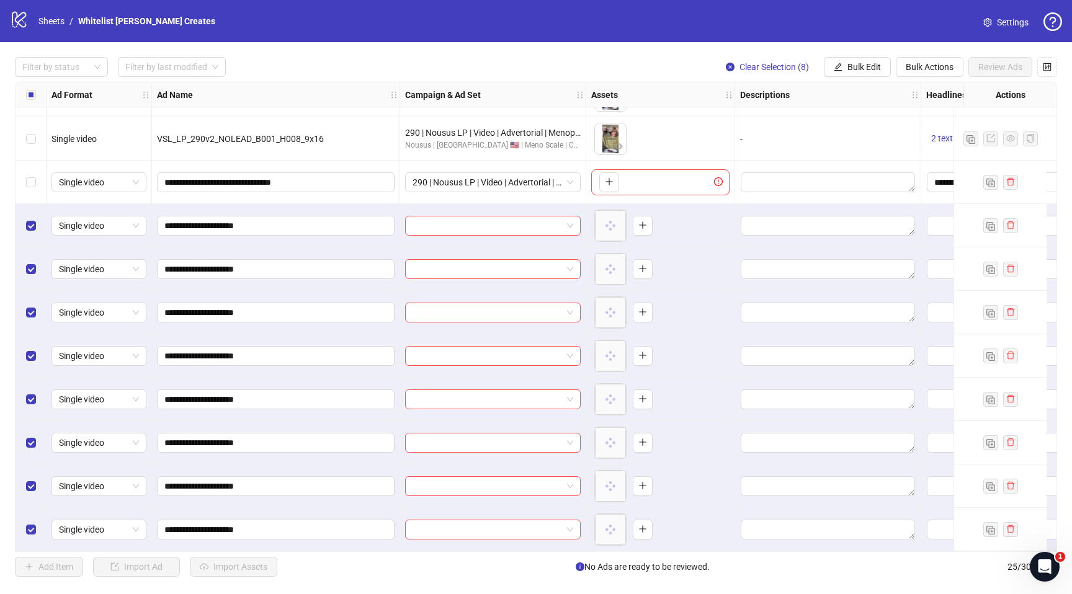
scroll to position [646, 0]
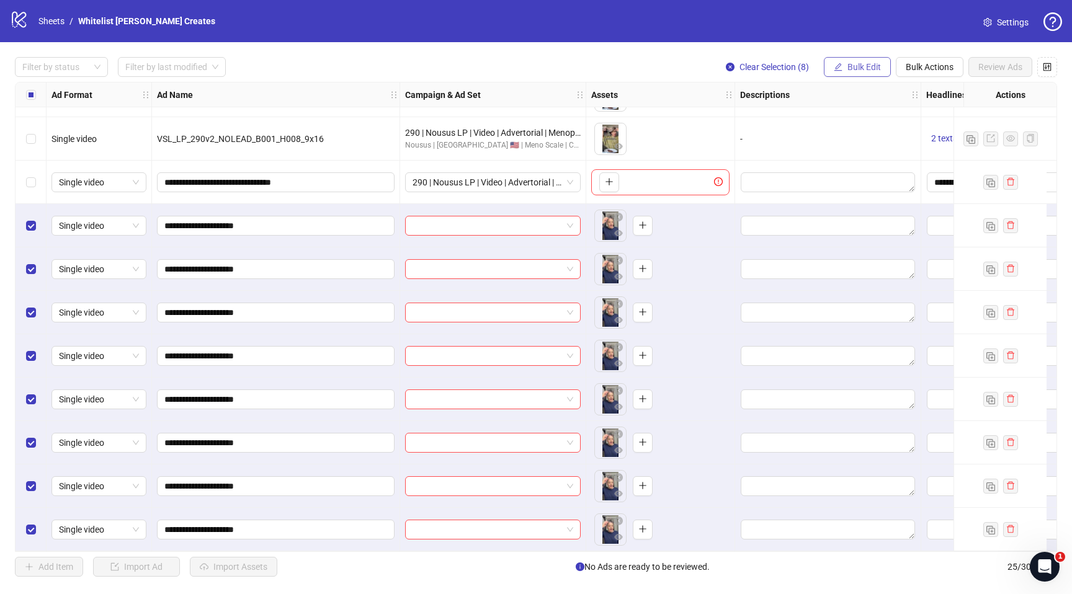
click at [860, 63] on span "Bulk Edit" at bounding box center [863, 67] width 33 height 10
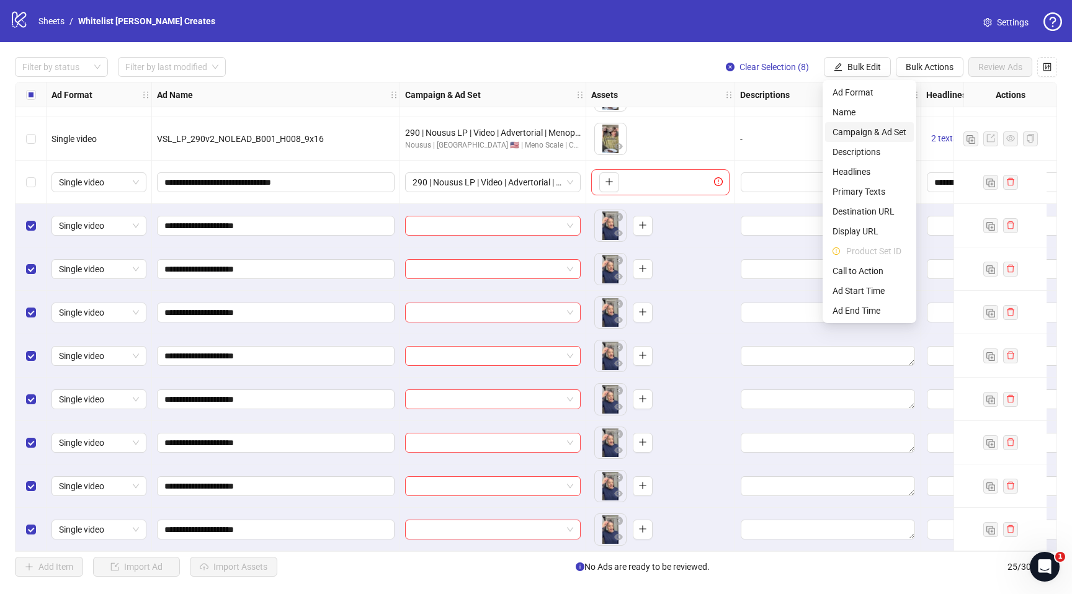
click at [863, 136] on span "Campaign & Ad Set" at bounding box center [869, 132] width 74 height 14
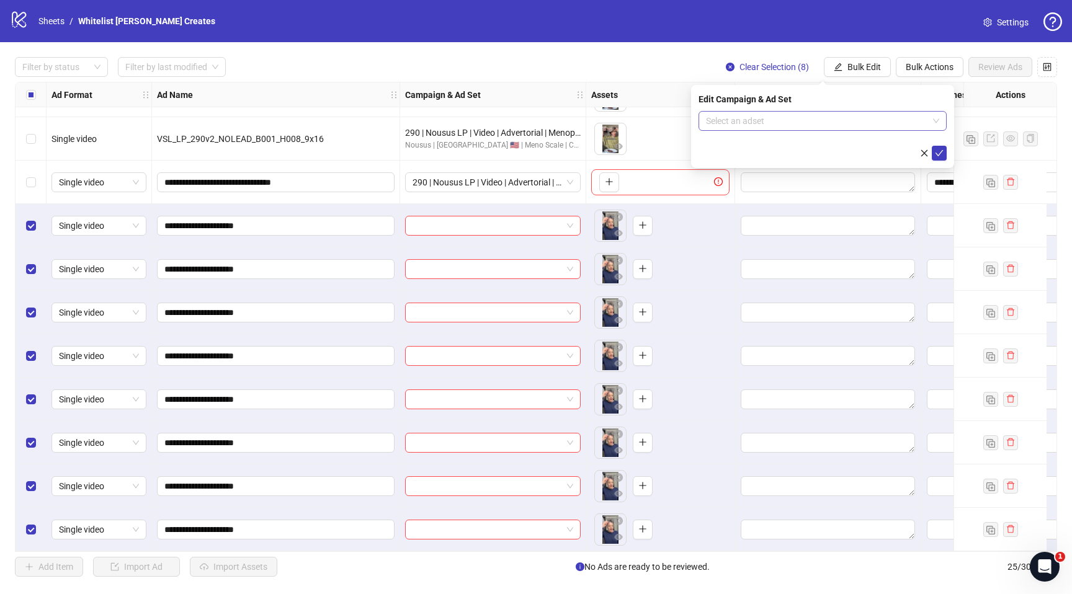
click at [839, 120] on input "search" at bounding box center [817, 121] width 222 height 19
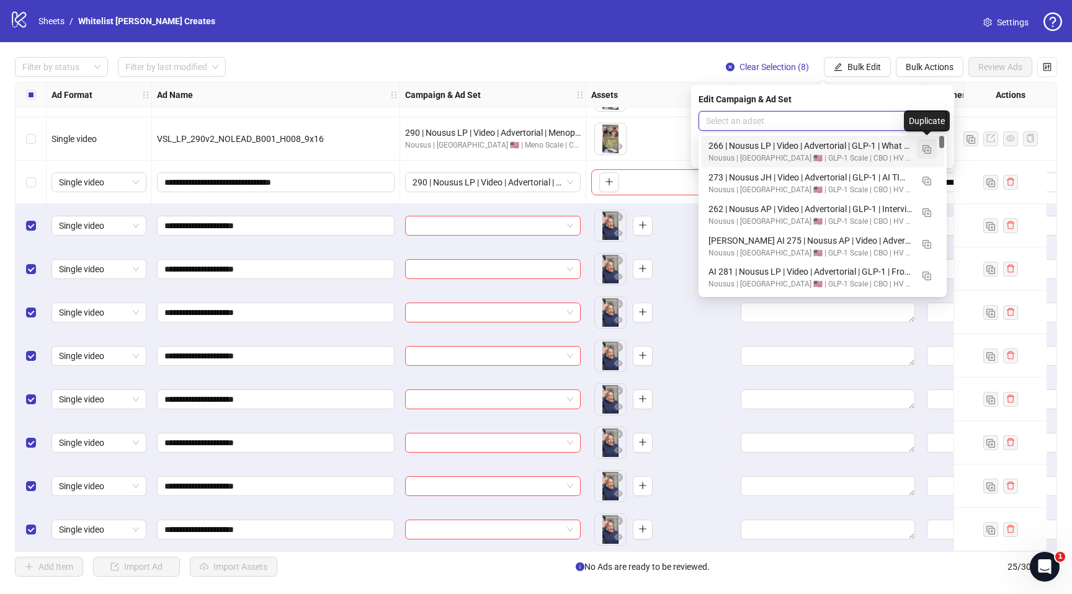
click at [926, 146] on img "button" at bounding box center [926, 149] width 9 height 9
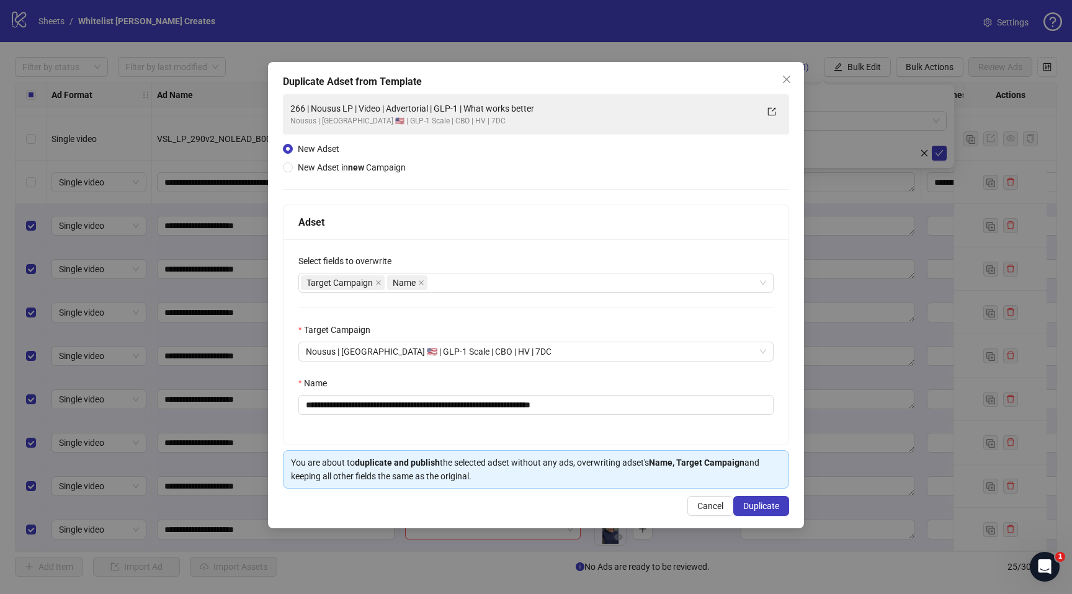
click at [626, 395] on div "Name" at bounding box center [535, 386] width 475 height 19
click at [619, 409] on input "**********" at bounding box center [535, 405] width 475 height 20
paste input "text"
paste input "**********"
type input "**********"
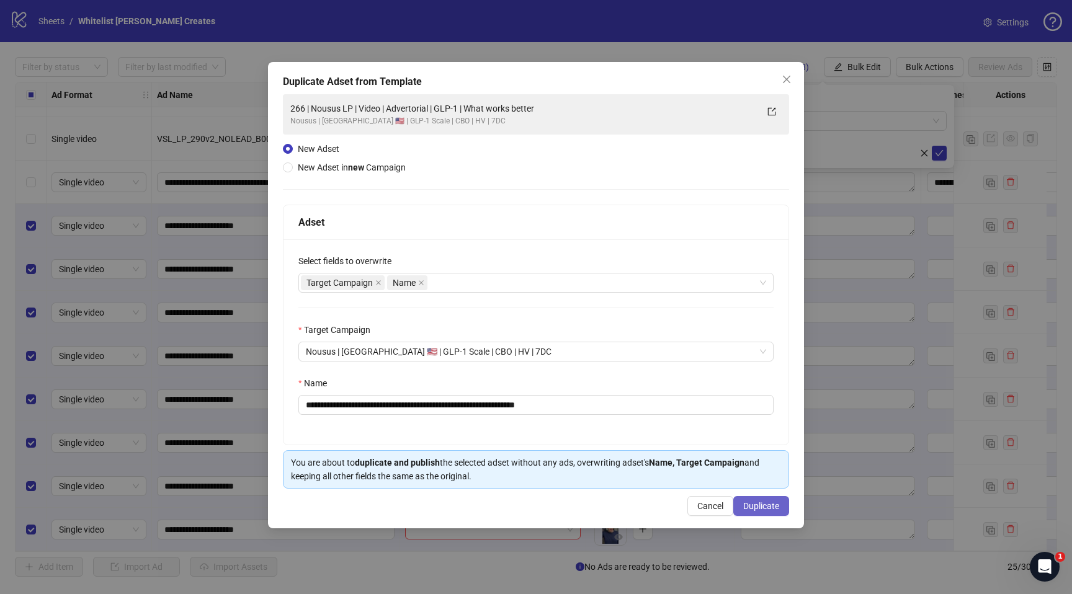
click at [752, 507] on span "Duplicate" at bounding box center [761, 506] width 36 height 10
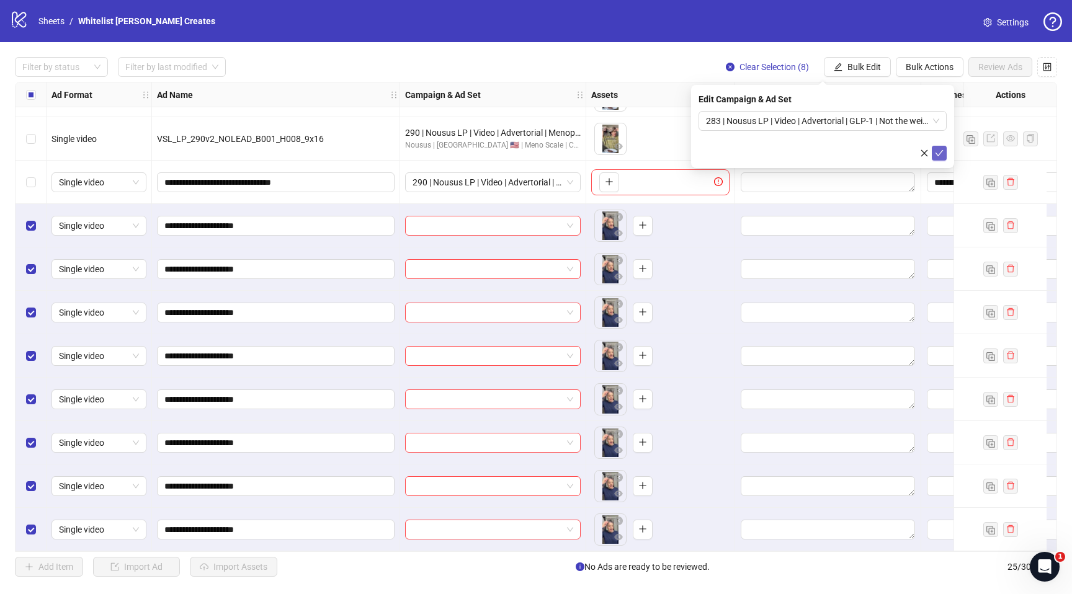
click at [943, 154] on icon "check" at bounding box center [939, 153] width 9 height 9
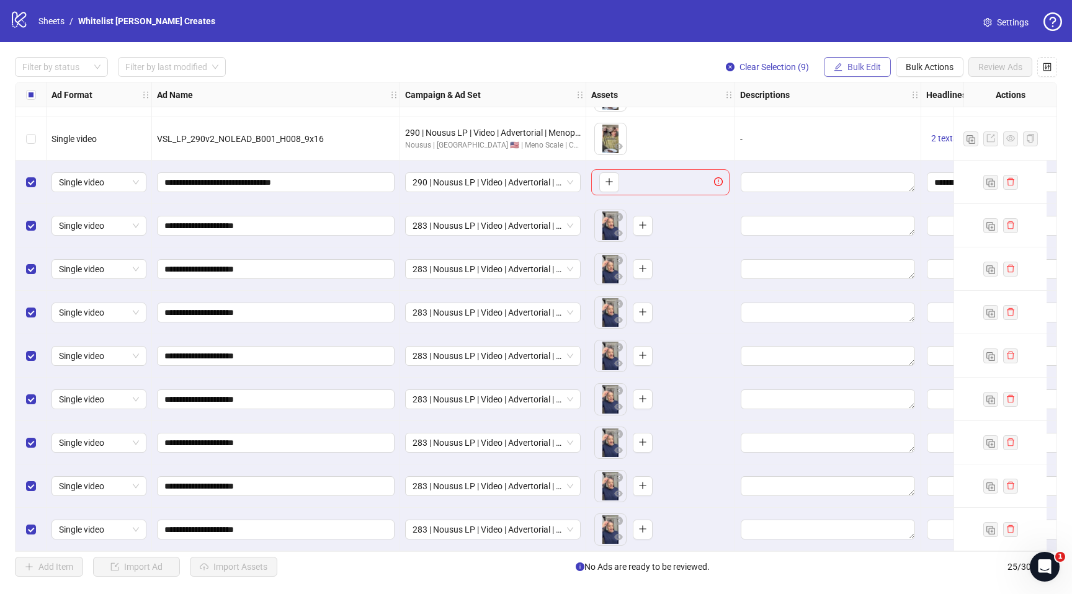
click at [860, 65] on span "Bulk Edit" at bounding box center [863, 67] width 33 height 10
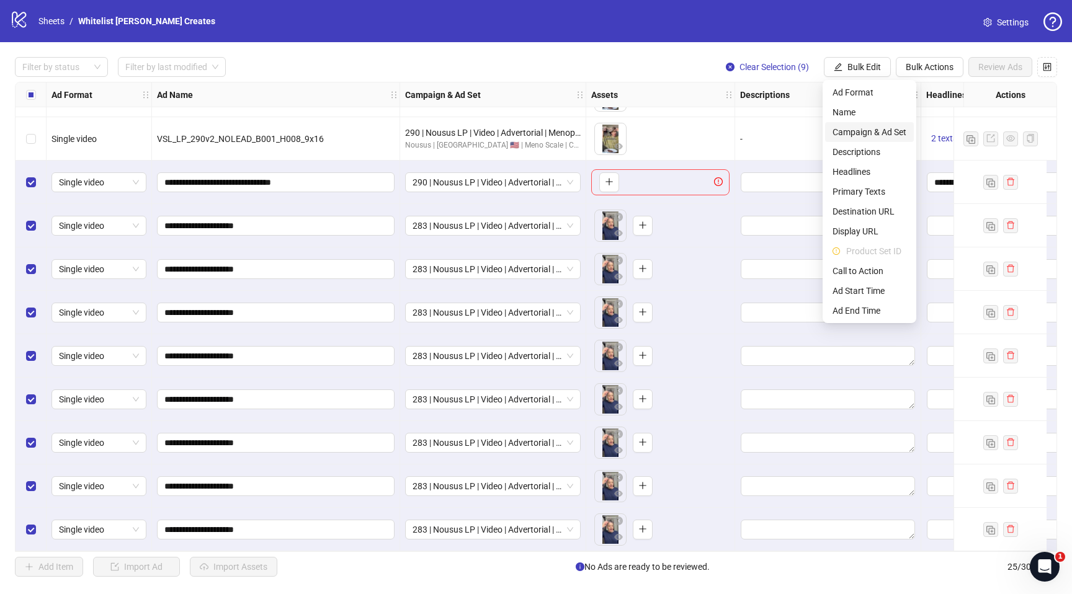
click at [863, 132] on span "Campaign & Ad Set" at bounding box center [869, 132] width 74 height 14
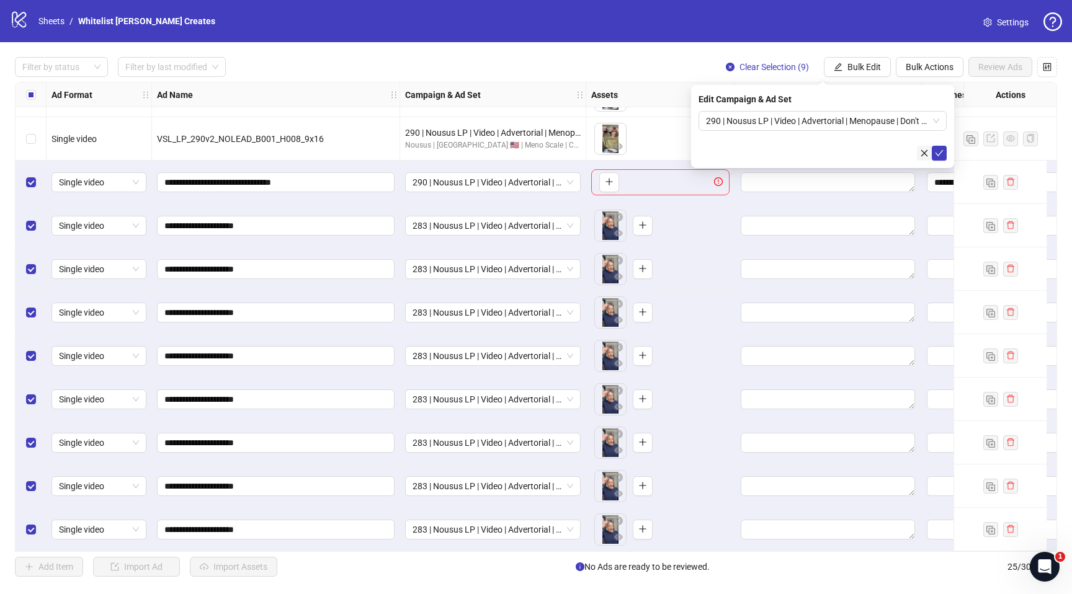
click at [922, 151] on icon "close" at bounding box center [924, 153] width 9 height 9
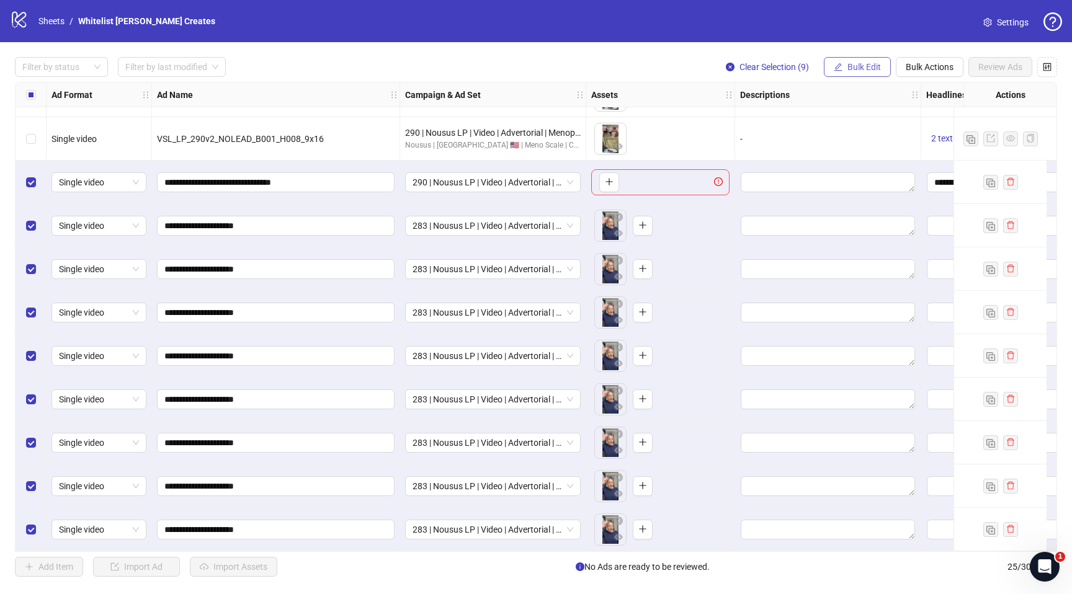
click at [858, 68] on span "Bulk Edit" at bounding box center [863, 67] width 33 height 10
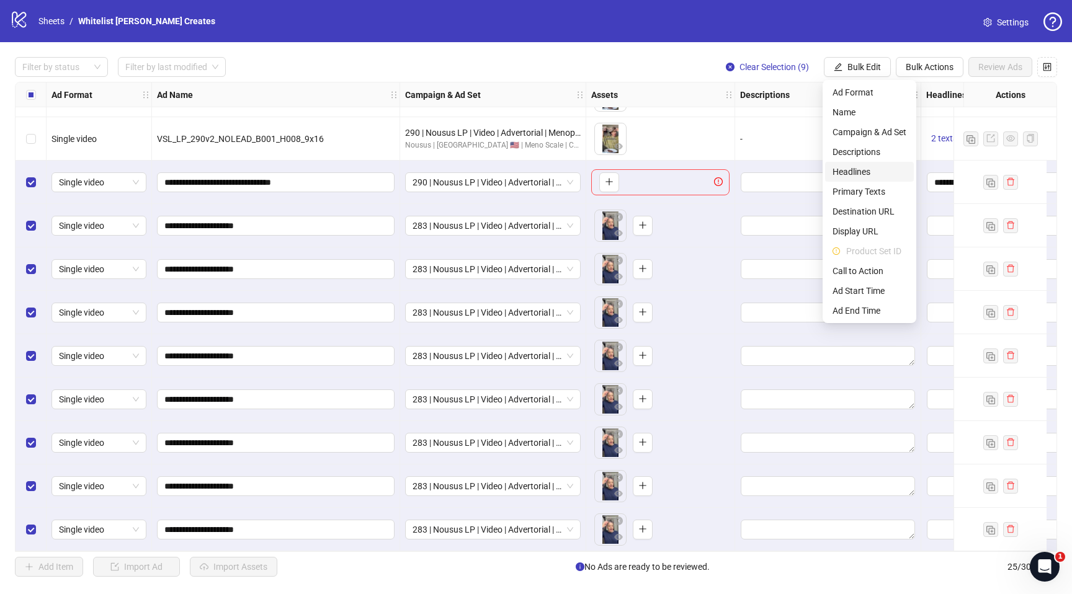
click at [847, 172] on span "Headlines" at bounding box center [869, 172] width 74 height 14
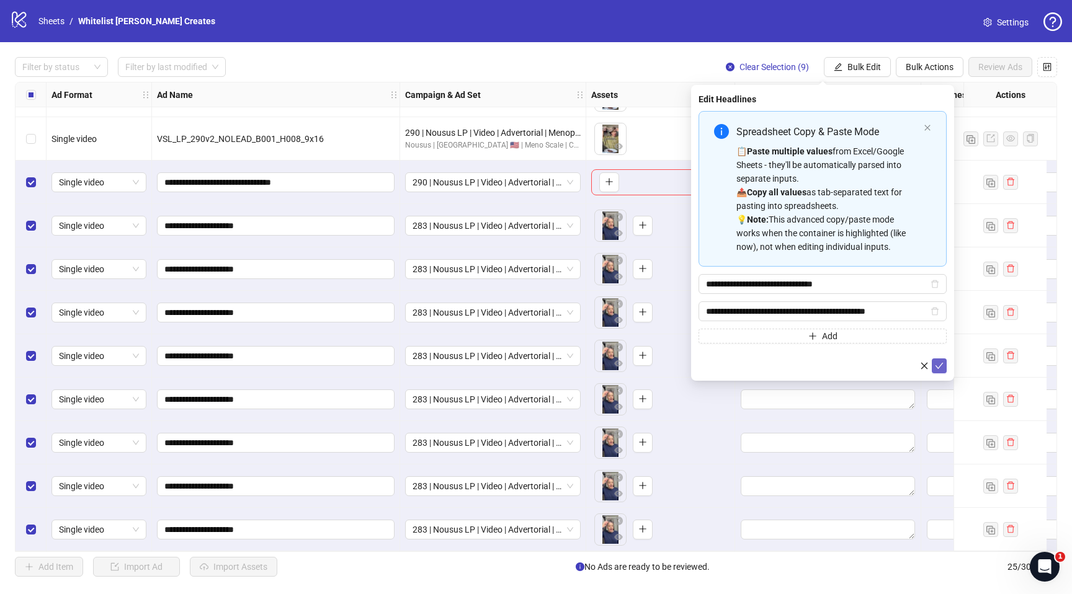
click at [939, 364] on icon "check" at bounding box center [939, 366] width 9 height 9
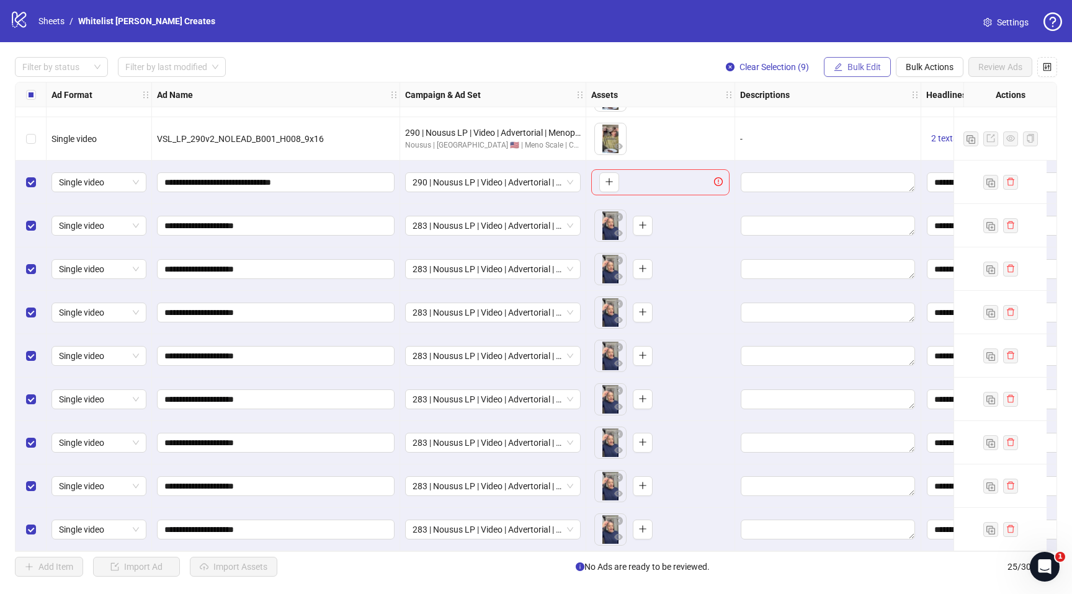
click at [858, 62] on span "Bulk Edit" at bounding box center [863, 67] width 33 height 10
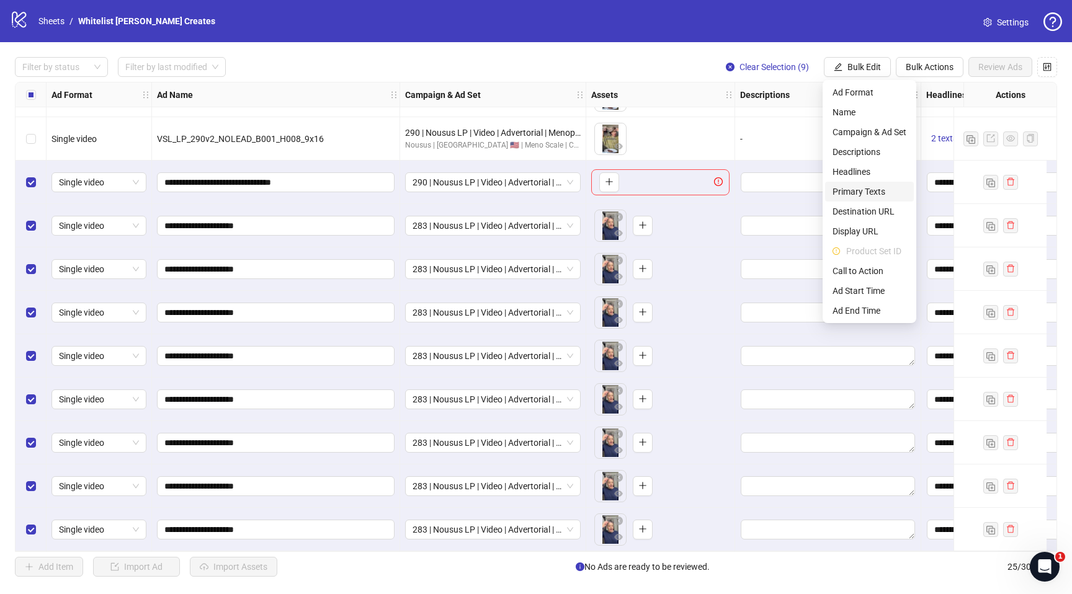
click at [847, 190] on span "Primary Texts" at bounding box center [869, 192] width 74 height 14
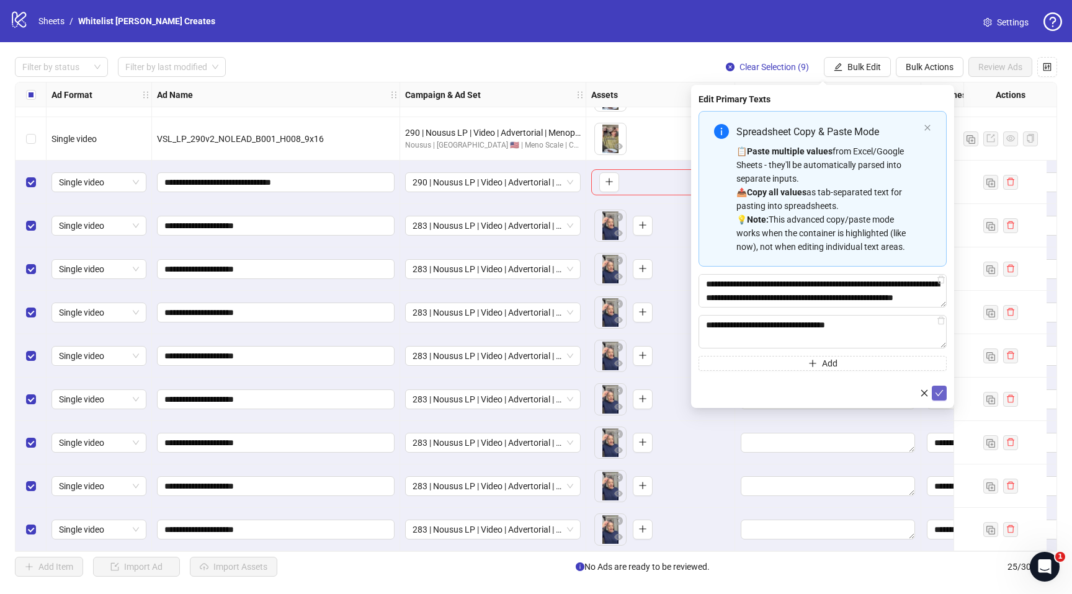
click at [941, 390] on icon "check" at bounding box center [939, 393] width 8 height 6
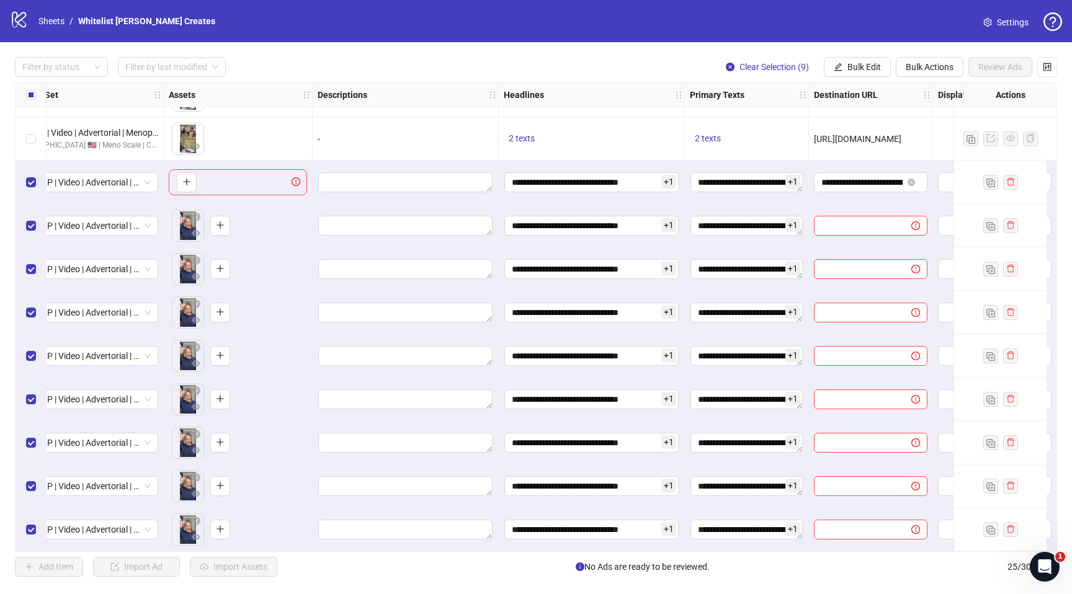
scroll to position [646, 427]
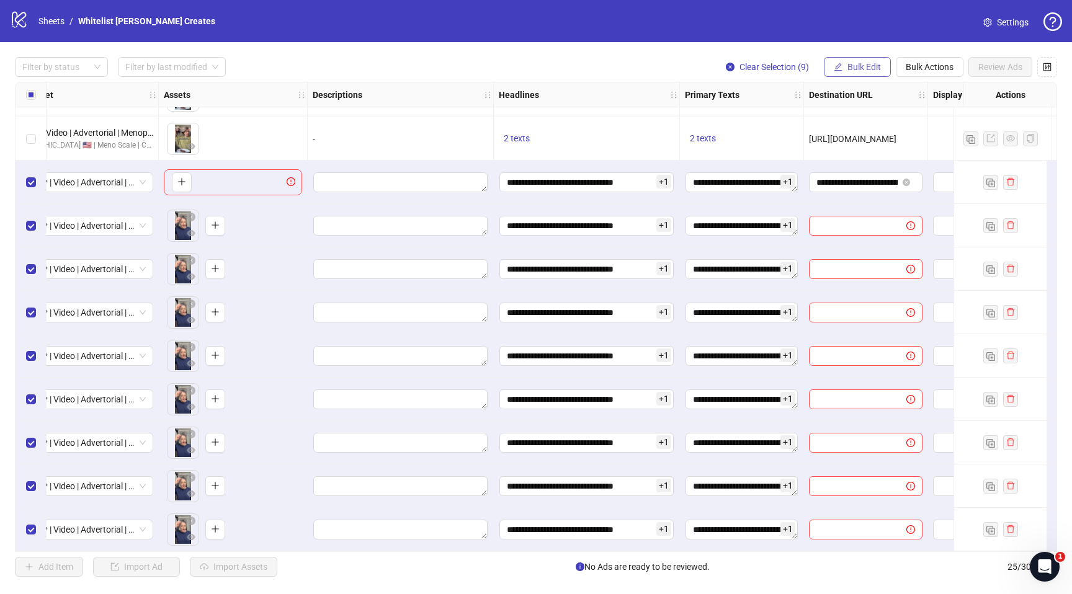
click at [858, 64] on span "Bulk Edit" at bounding box center [863, 67] width 33 height 10
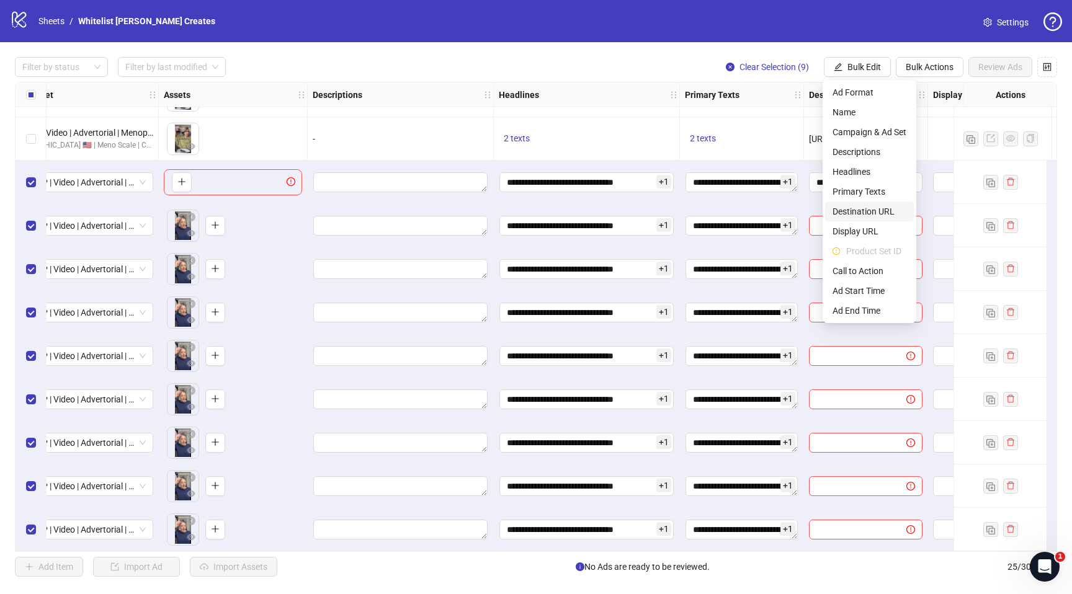
click at [849, 211] on span "Destination URL" at bounding box center [869, 212] width 74 height 14
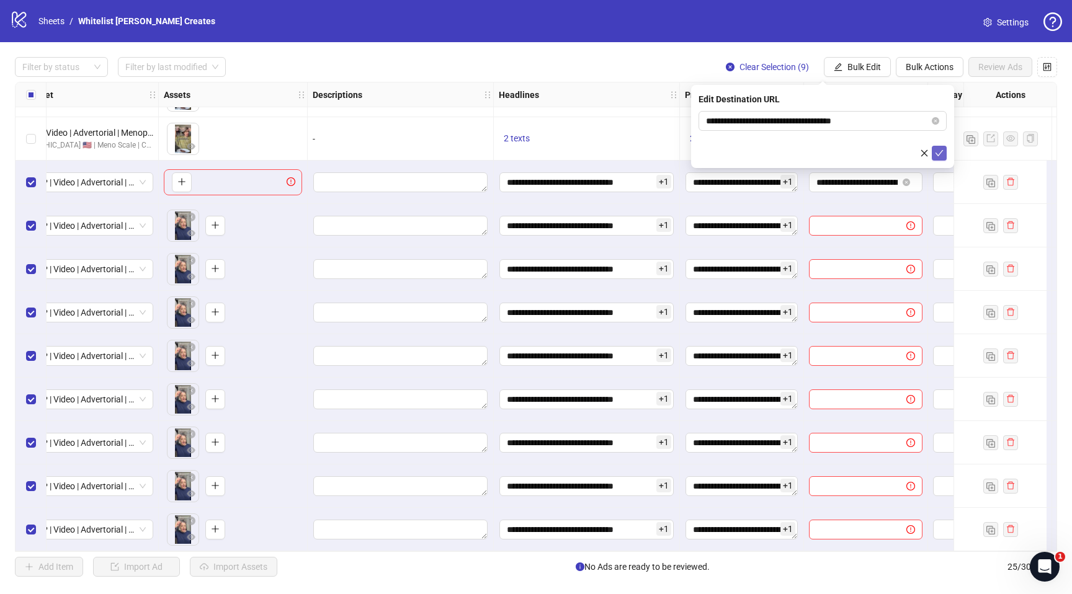
click at [940, 154] on icon "check" at bounding box center [939, 153] width 9 height 9
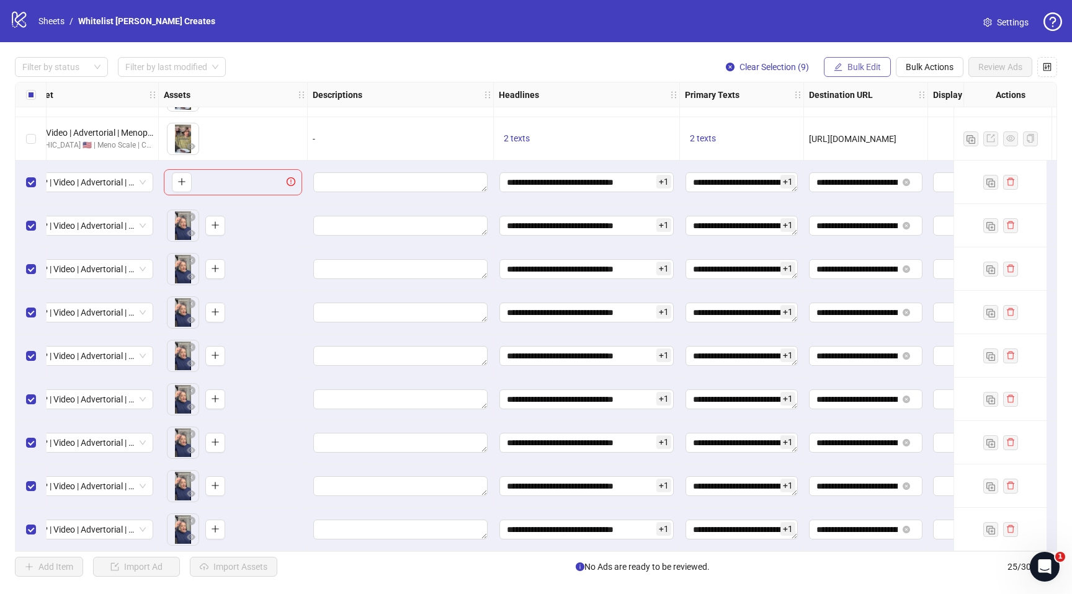
click at [860, 62] on span "Bulk Edit" at bounding box center [863, 67] width 33 height 10
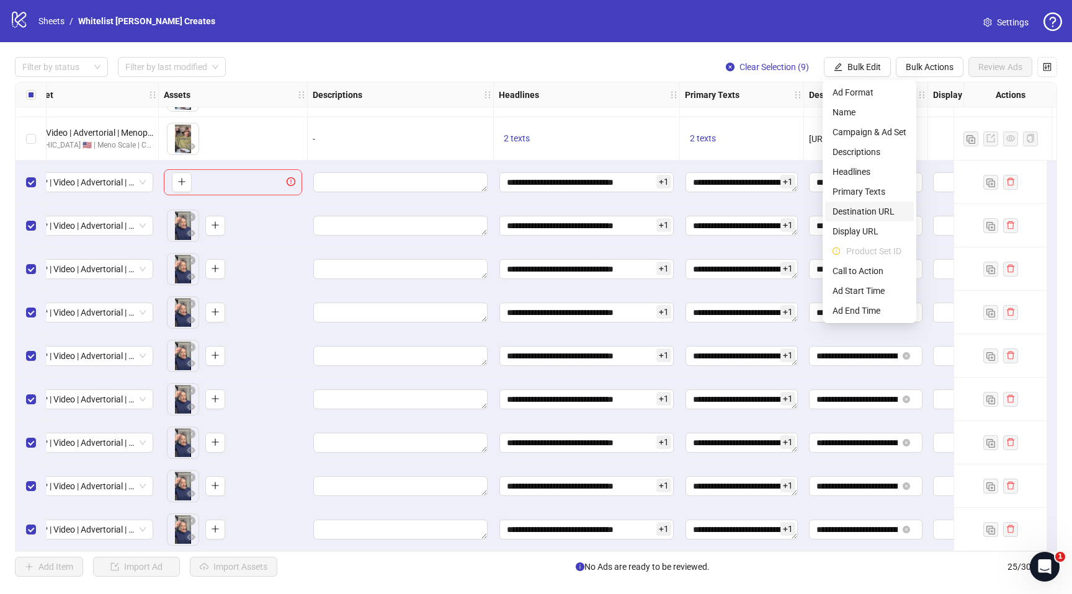
click at [850, 216] on span "Destination URL" at bounding box center [869, 212] width 74 height 14
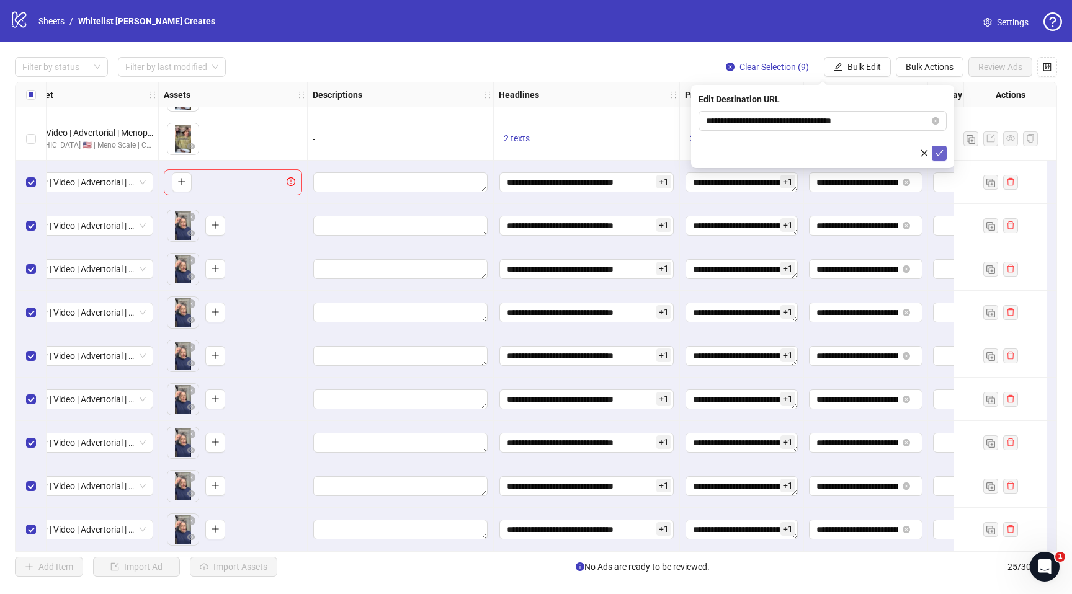
click at [939, 158] on button "submit" at bounding box center [939, 153] width 15 height 15
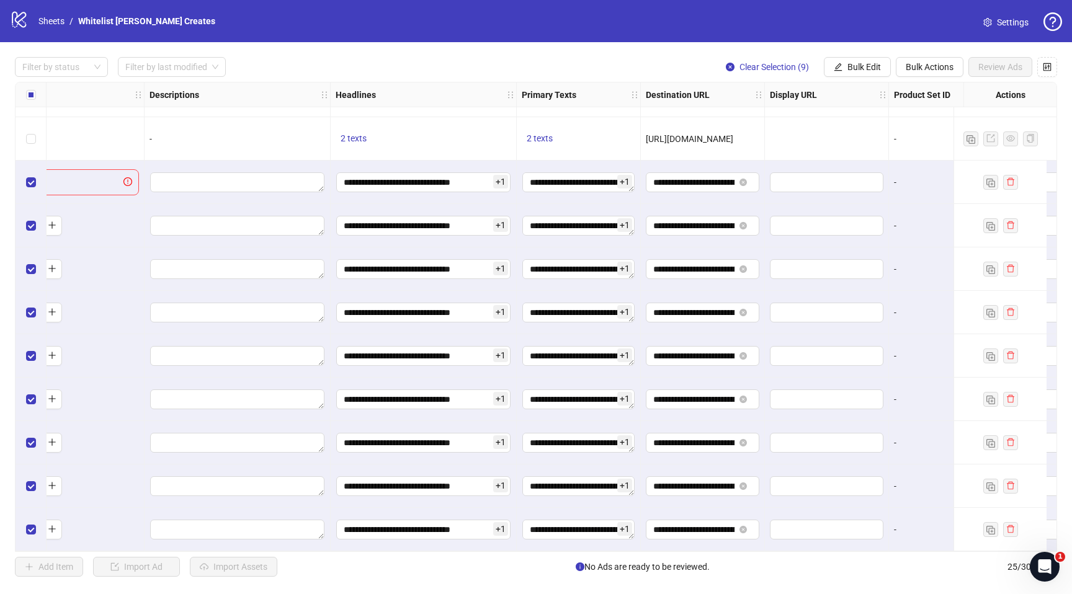
scroll to position [646, 689]
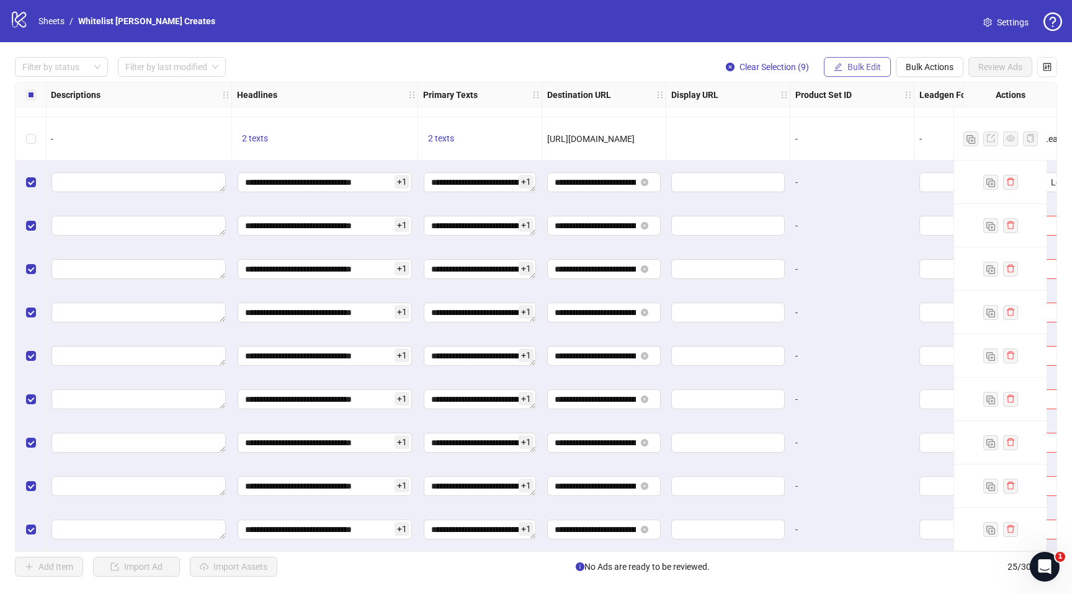
click at [862, 66] on span "Bulk Edit" at bounding box center [863, 67] width 33 height 10
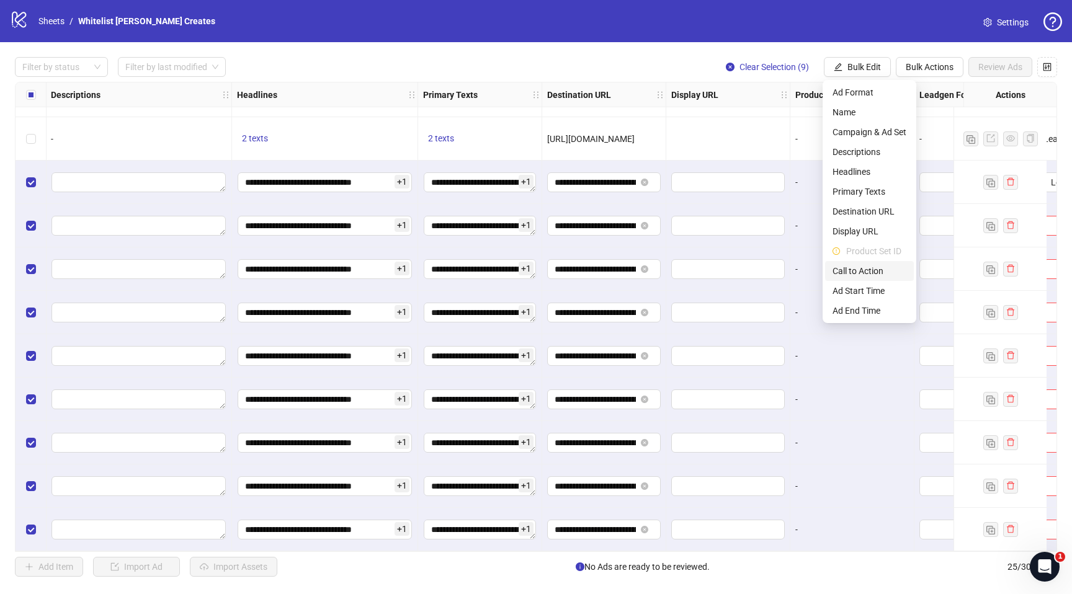
click at [852, 269] on span "Call to Action" at bounding box center [869, 271] width 74 height 14
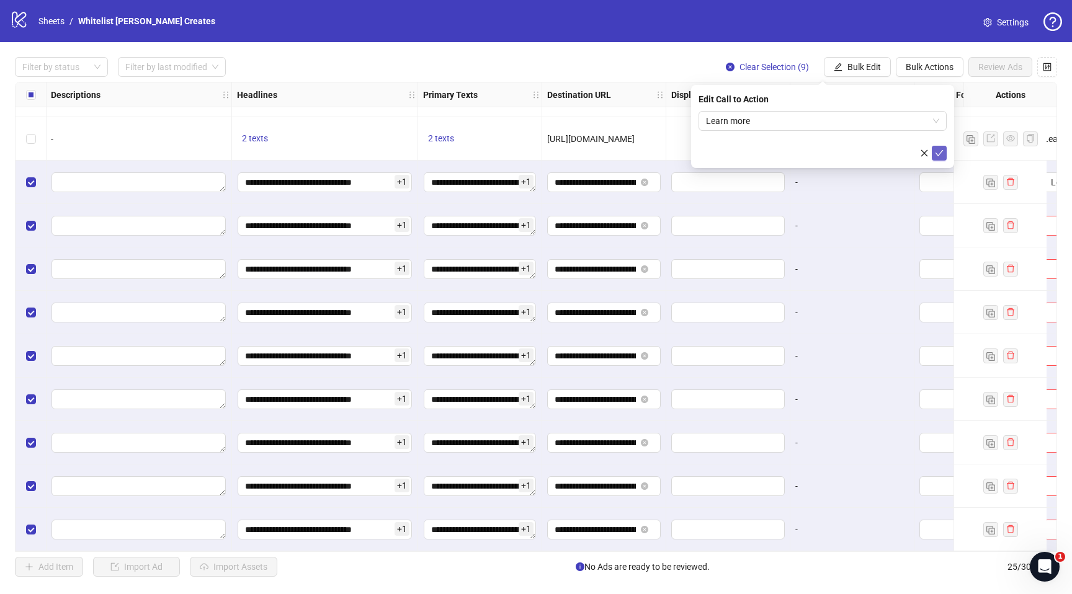
click at [935, 158] on span "submit" at bounding box center [939, 153] width 9 height 10
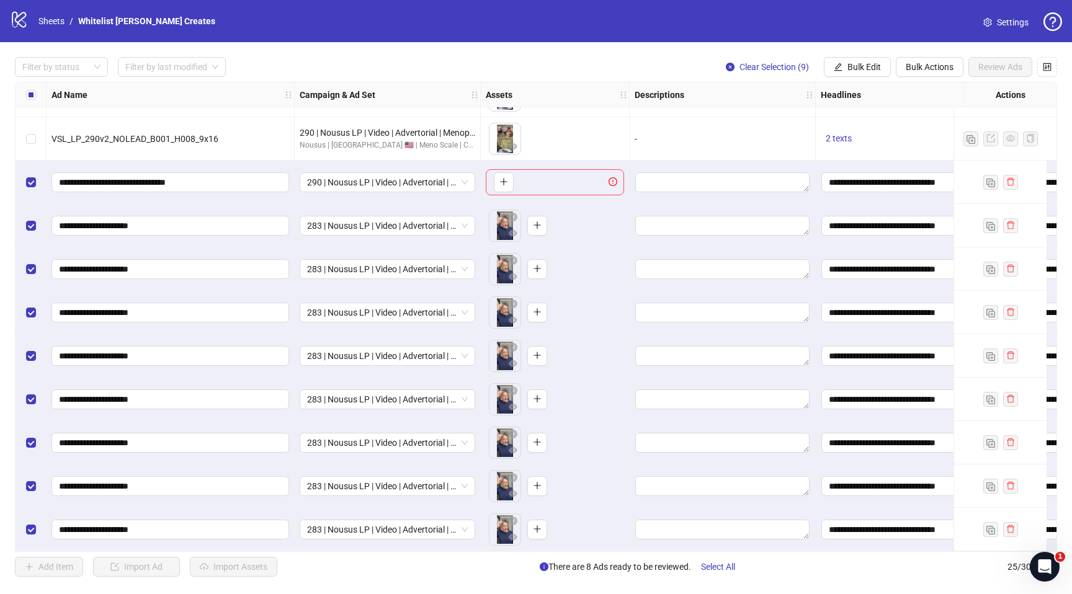
scroll to position [646, 0]
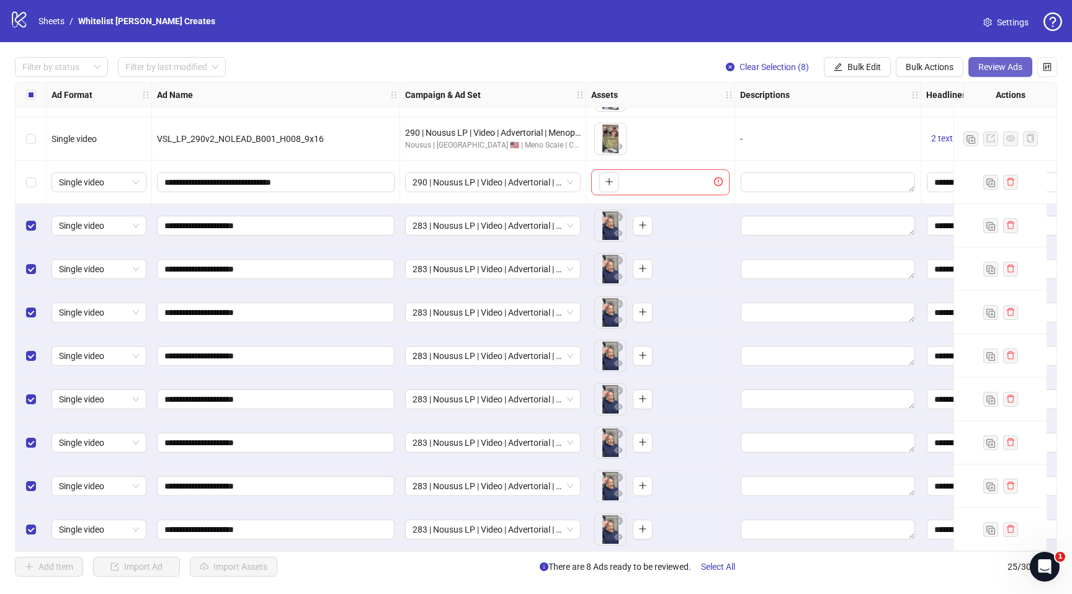
click at [992, 69] on span "Review Ads" at bounding box center [1000, 67] width 44 height 10
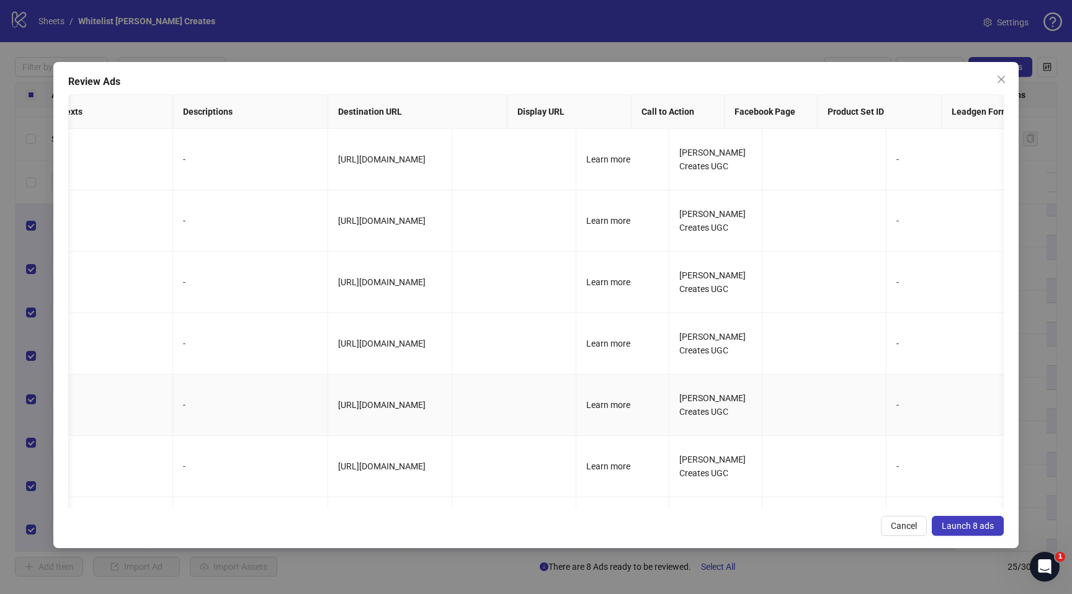
scroll to position [0, 0]
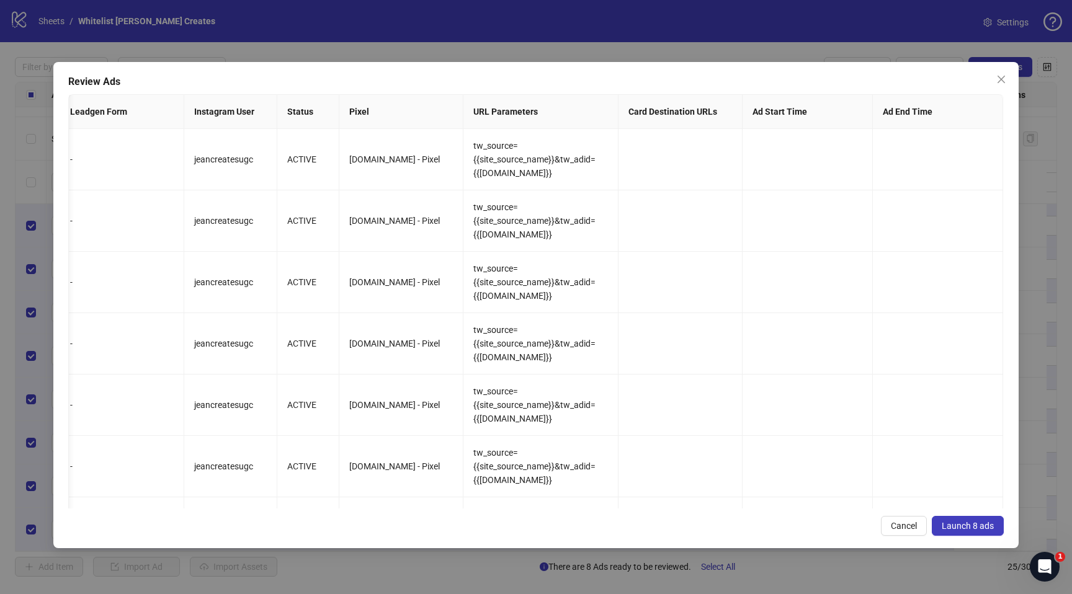
click at [973, 524] on span "Launch 8 ads" at bounding box center [968, 526] width 52 height 10
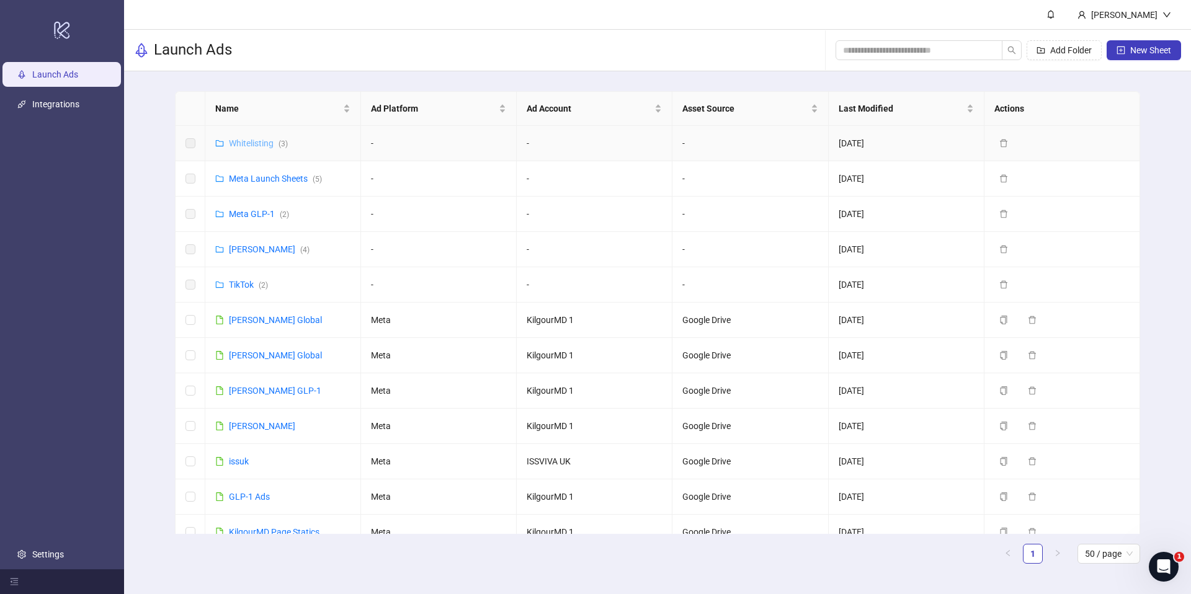
click at [267, 142] on link "Whitelisting ( 3 )" at bounding box center [258, 143] width 59 height 10
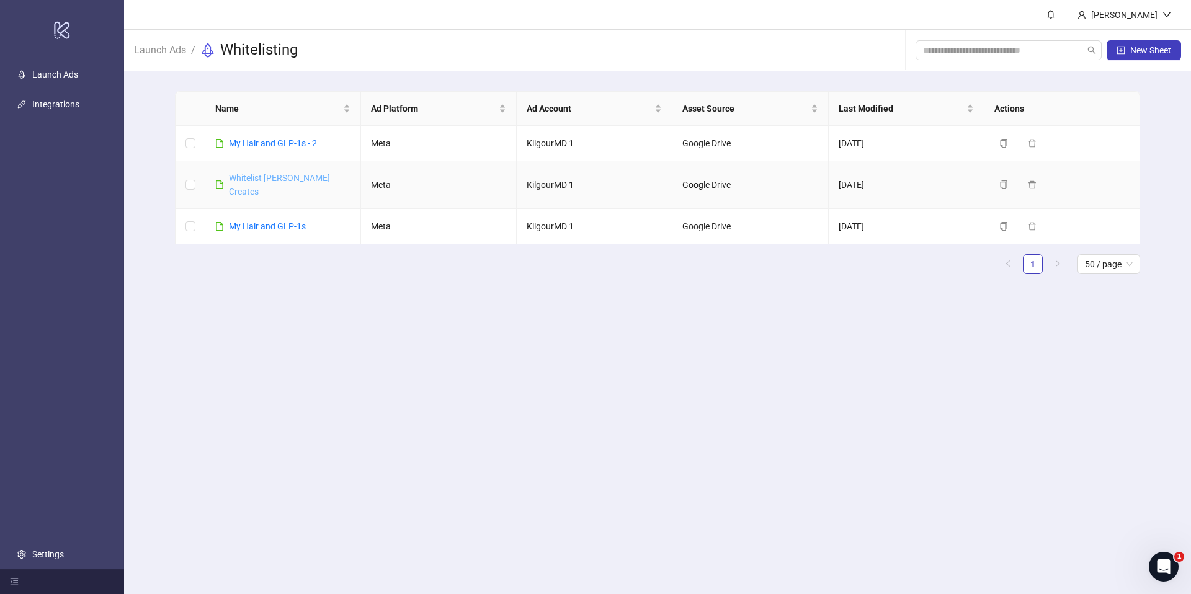
click at [259, 176] on link "Whitelist [PERSON_NAME] Creates" at bounding box center [279, 185] width 101 height 24
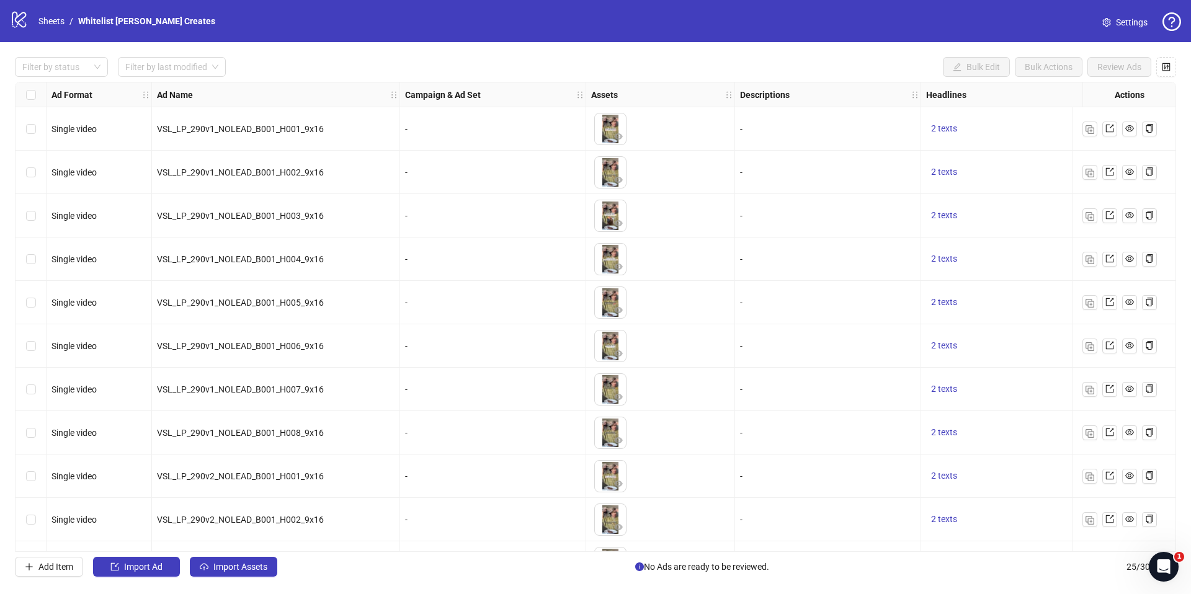
scroll to position [646, 0]
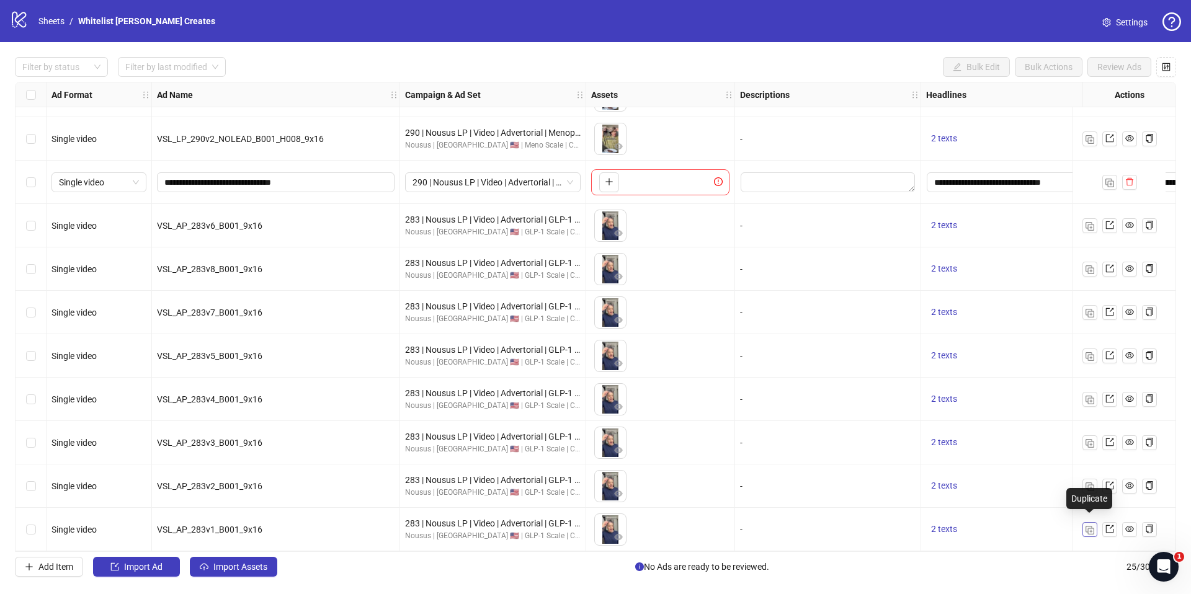
click at [1092, 527] on img "button" at bounding box center [1090, 530] width 9 height 9
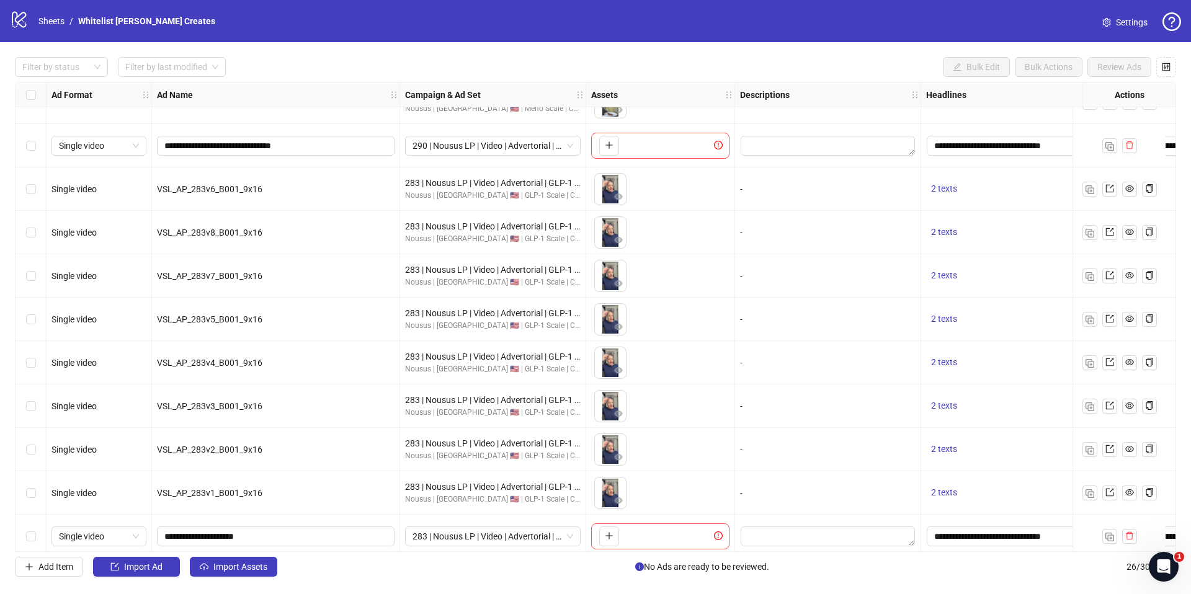
scroll to position [690, 0]
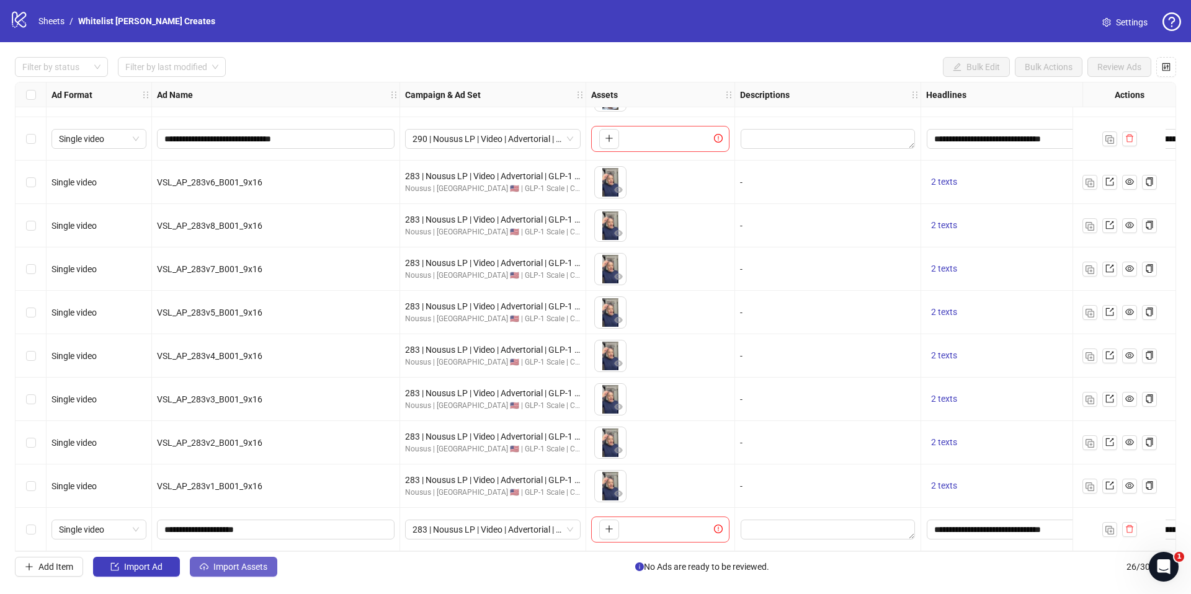
click at [210, 565] on button "Import Assets" at bounding box center [233, 567] width 87 height 20
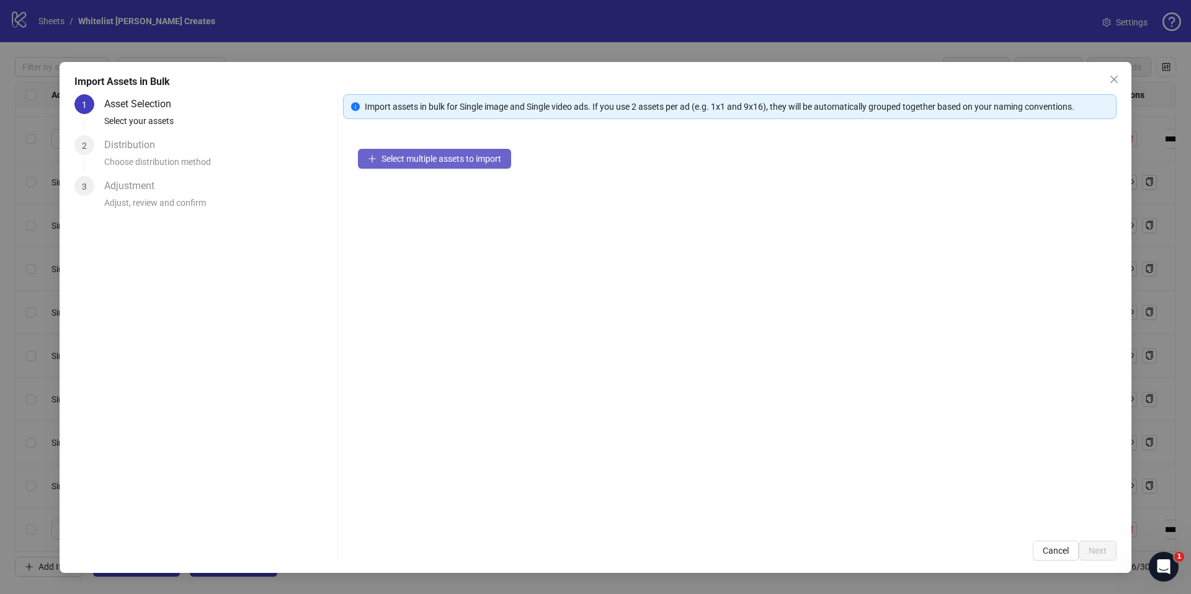
click at [447, 157] on span "Select multiple assets to import" at bounding box center [441, 159] width 120 height 10
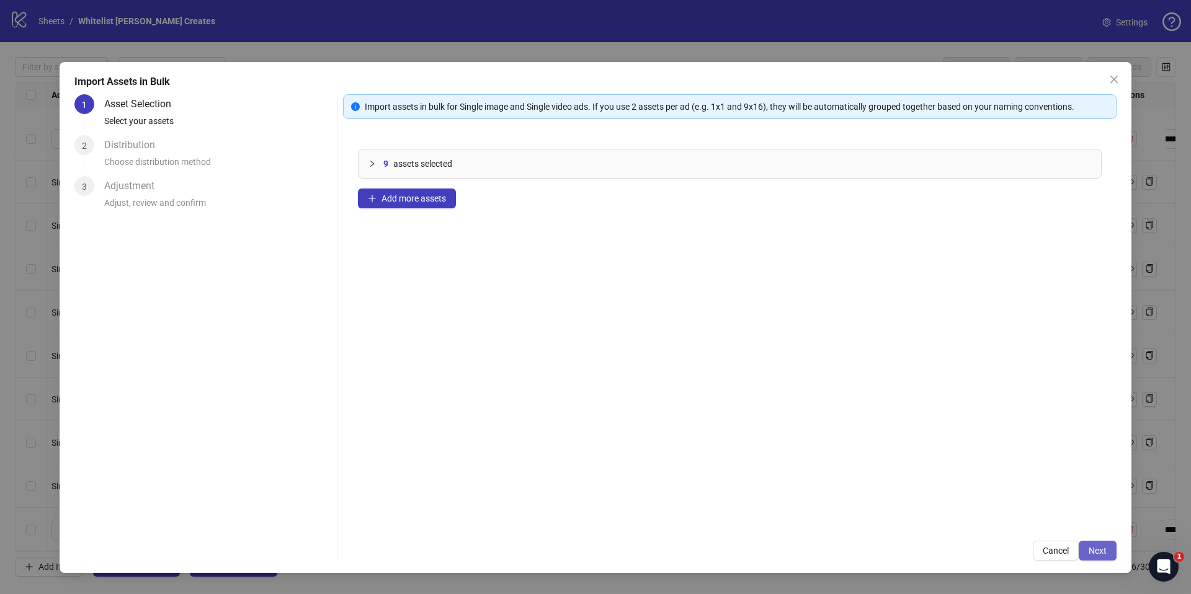
click at [1107, 555] on button "Next" at bounding box center [1098, 551] width 38 height 20
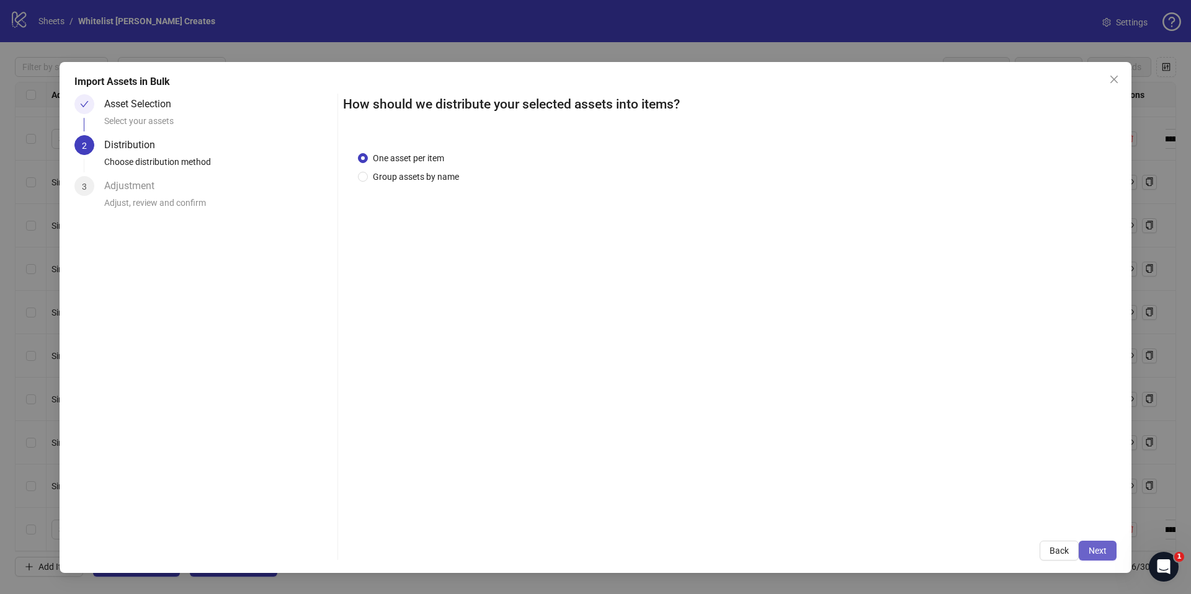
click at [1100, 543] on button "Next" at bounding box center [1098, 551] width 38 height 20
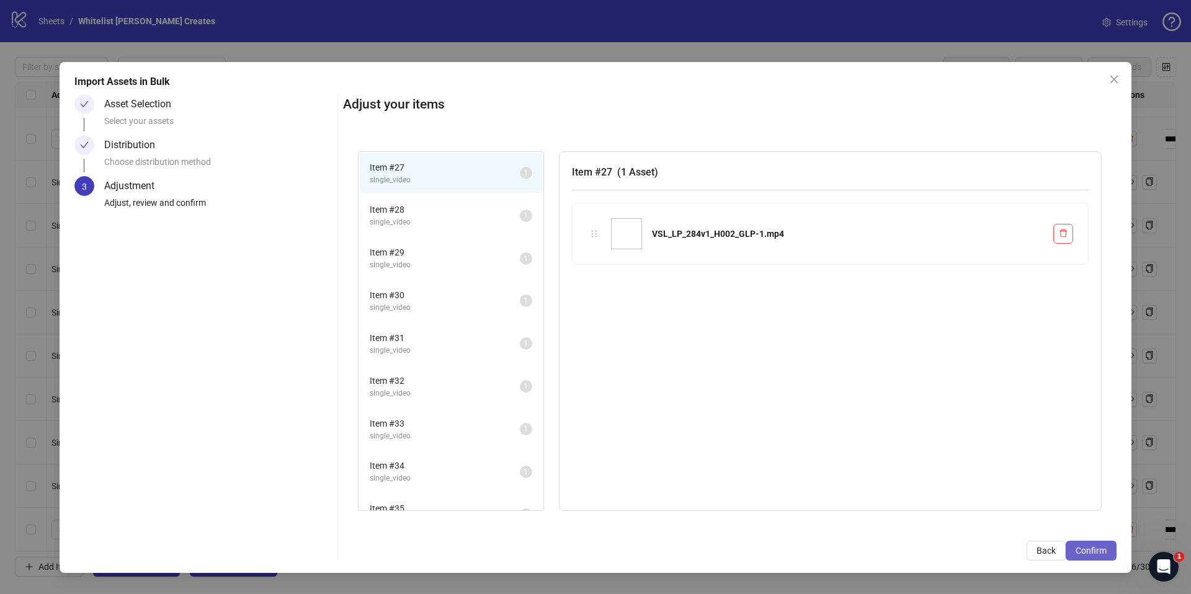
click at [1099, 550] on span "Confirm" at bounding box center [1091, 551] width 31 height 10
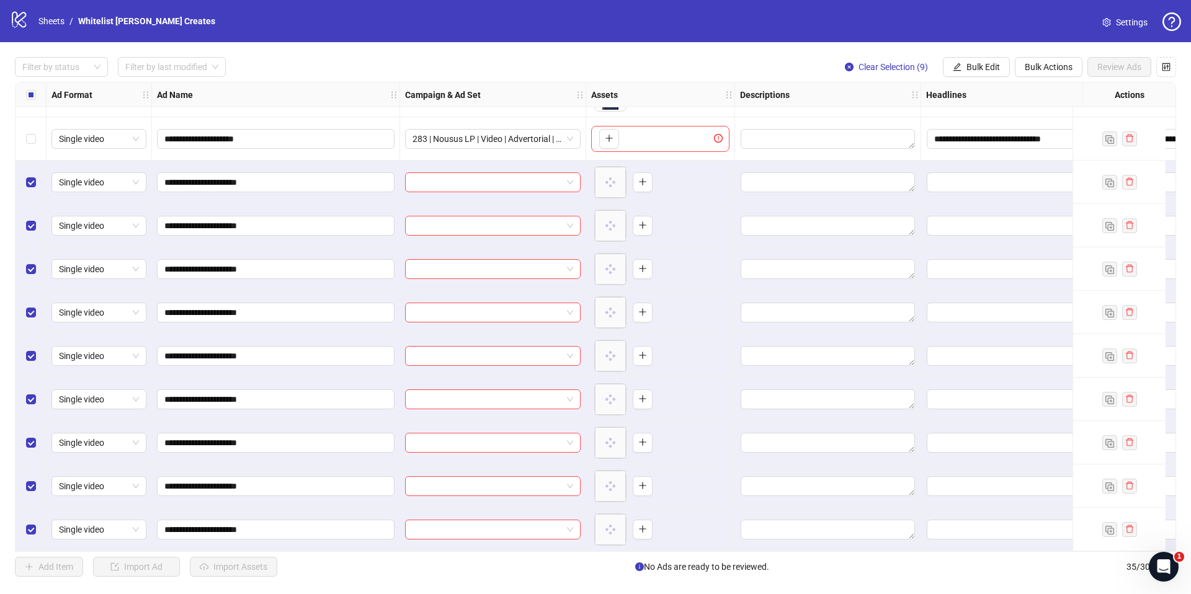
scroll to position [1081, 0]
click at [991, 67] on span "Bulk Edit" at bounding box center [982, 67] width 33 height 10
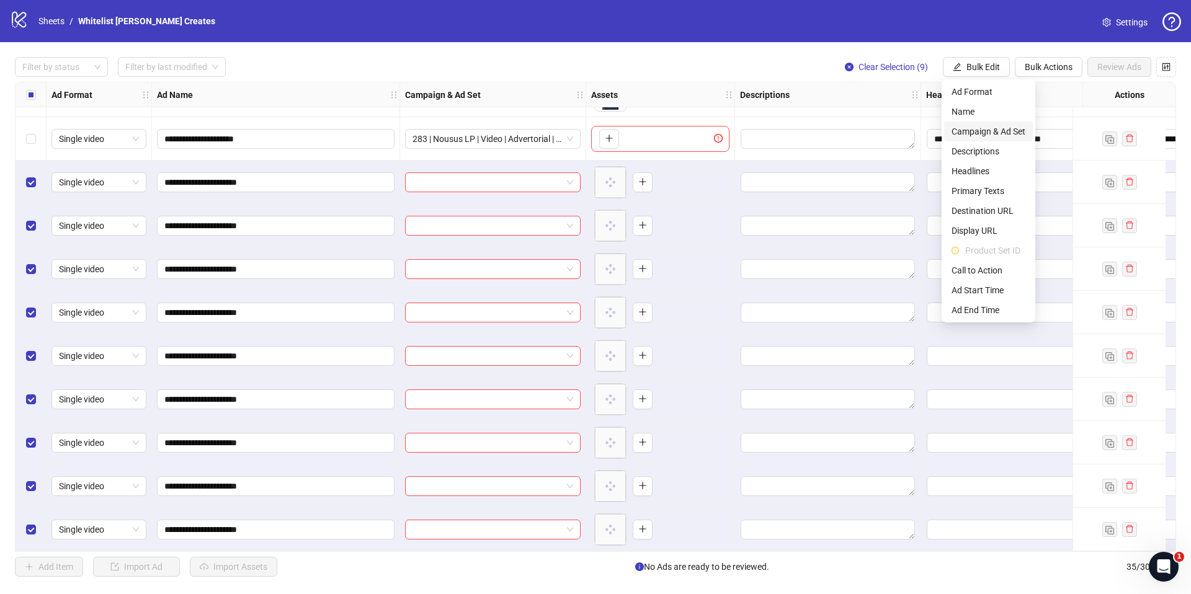
click at [987, 135] on span "Campaign & Ad Set" at bounding box center [989, 132] width 74 height 14
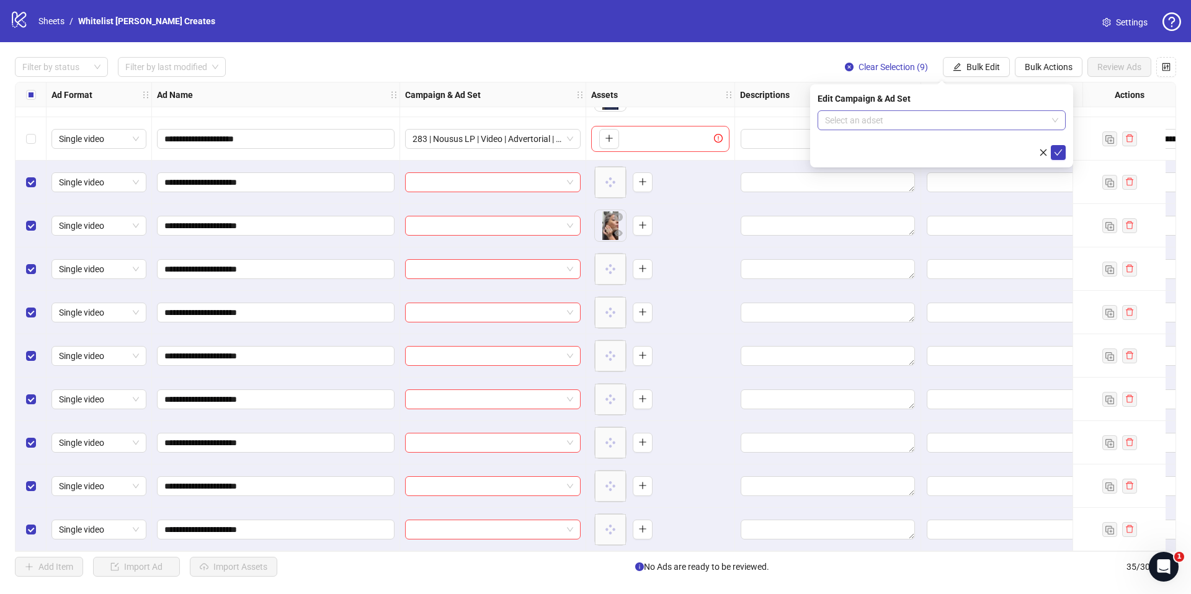
click at [950, 118] on input "search" at bounding box center [936, 120] width 222 height 19
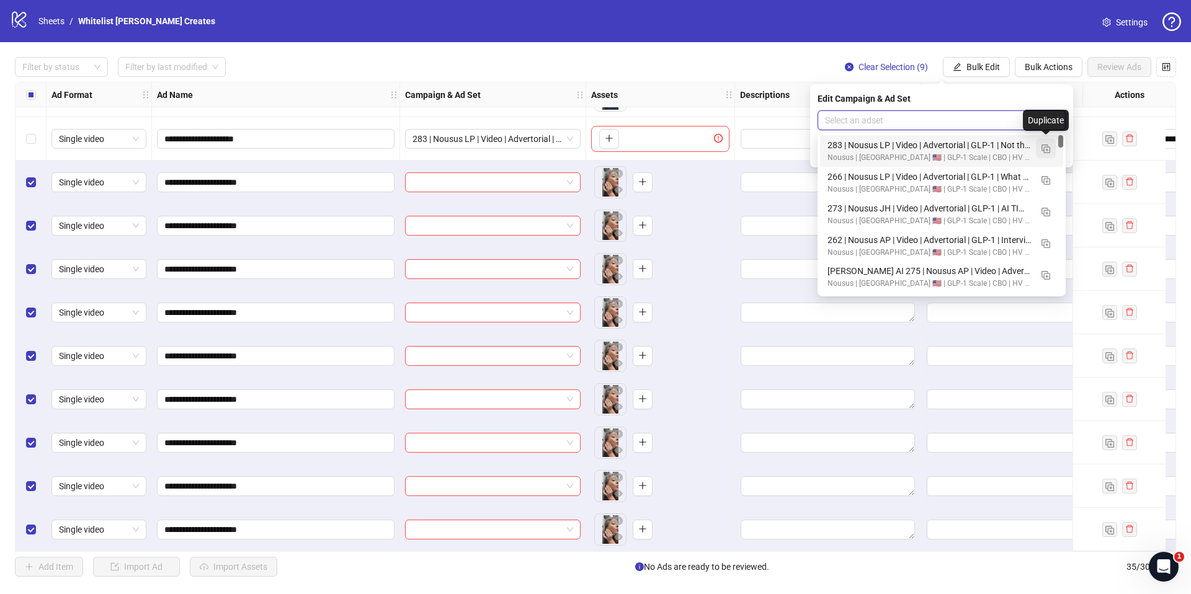
click at [1050, 151] on button "button" at bounding box center [1046, 148] width 20 height 20
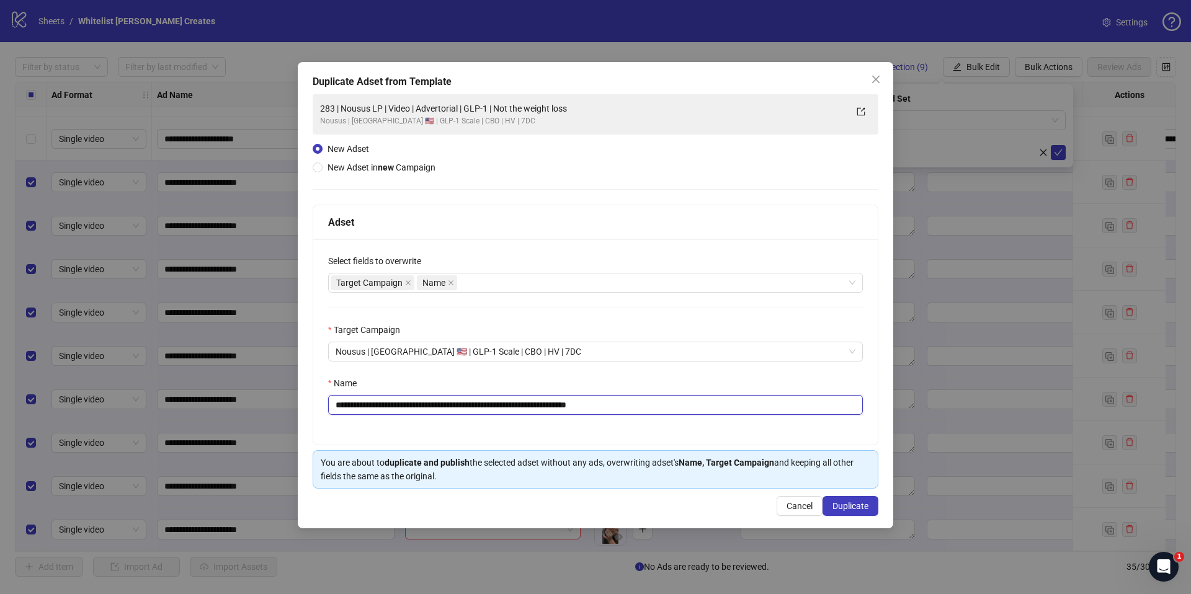
click at [629, 398] on input "**********" at bounding box center [595, 405] width 535 height 20
paste input "text"
type input "**********"
click at [845, 499] on button "Duplicate" at bounding box center [851, 506] width 56 height 20
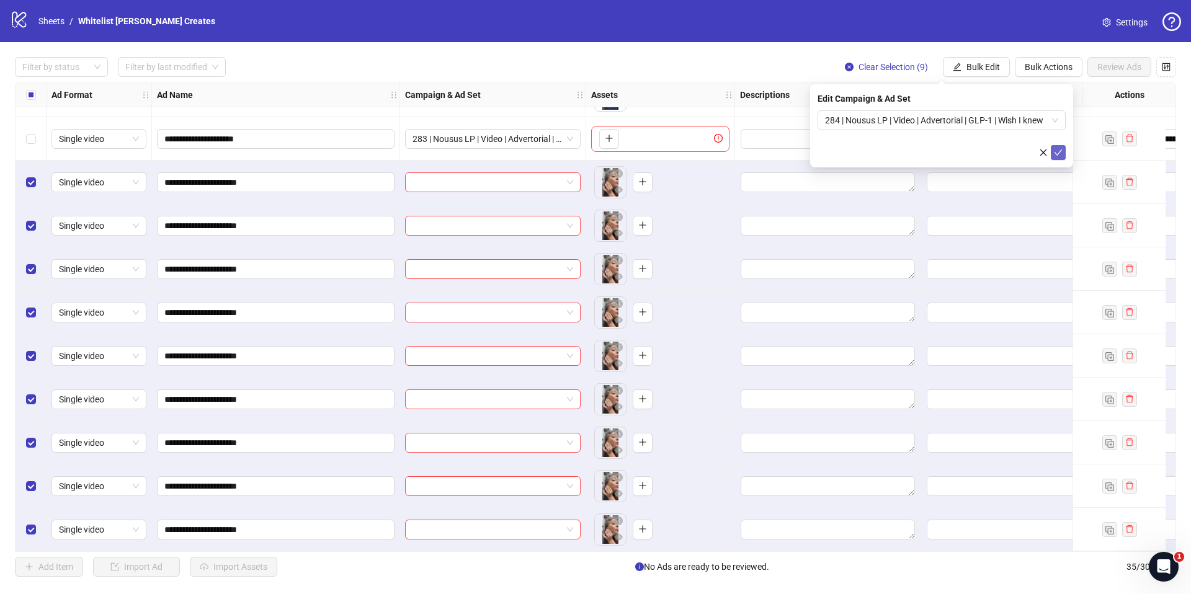
click at [1058, 152] on icon "check" at bounding box center [1058, 152] width 9 height 9
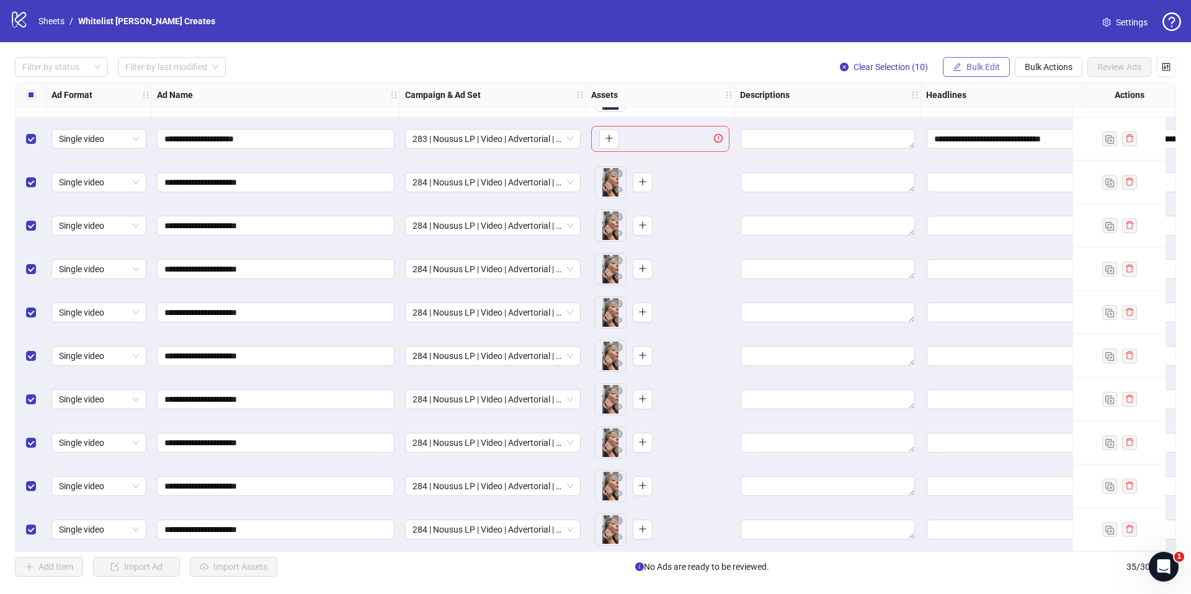
click at [969, 73] on button "Bulk Edit" at bounding box center [976, 67] width 67 height 20
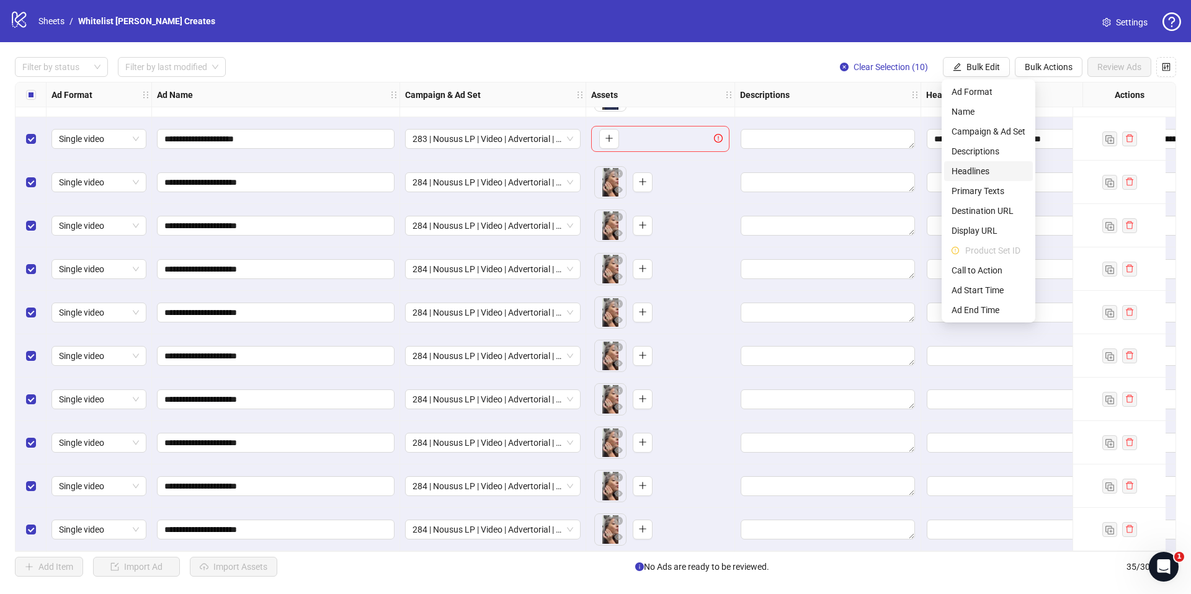
click at [973, 166] on span "Headlines" at bounding box center [989, 171] width 74 height 14
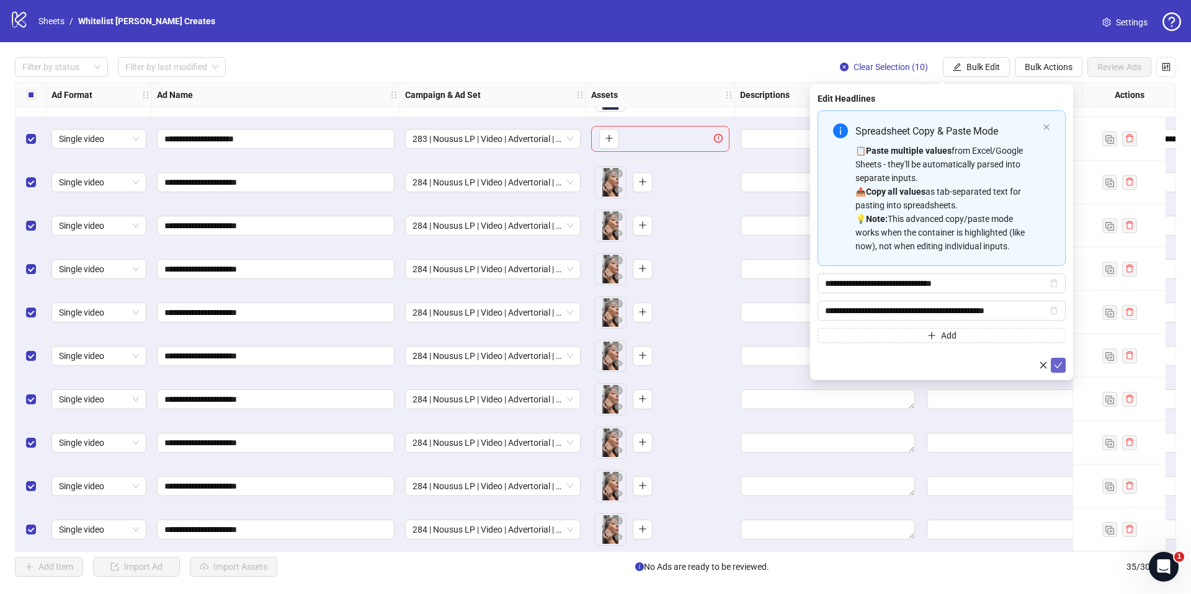
click at [1059, 367] on icon "check" at bounding box center [1058, 365] width 9 height 9
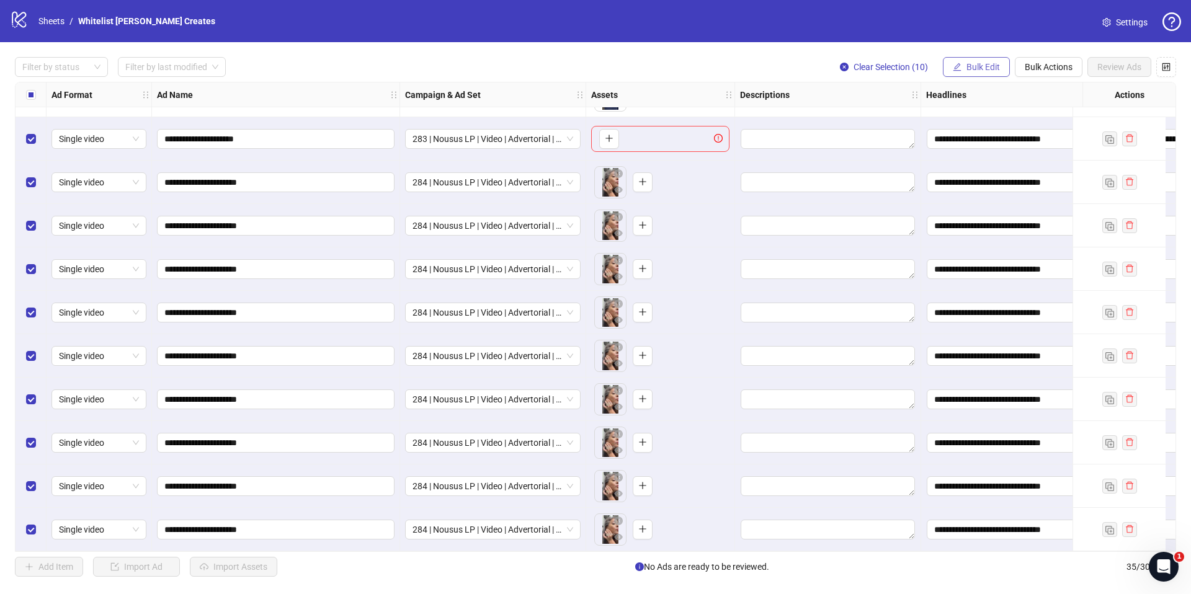
click at [969, 66] on span "Bulk Edit" at bounding box center [982, 67] width 33 height 10
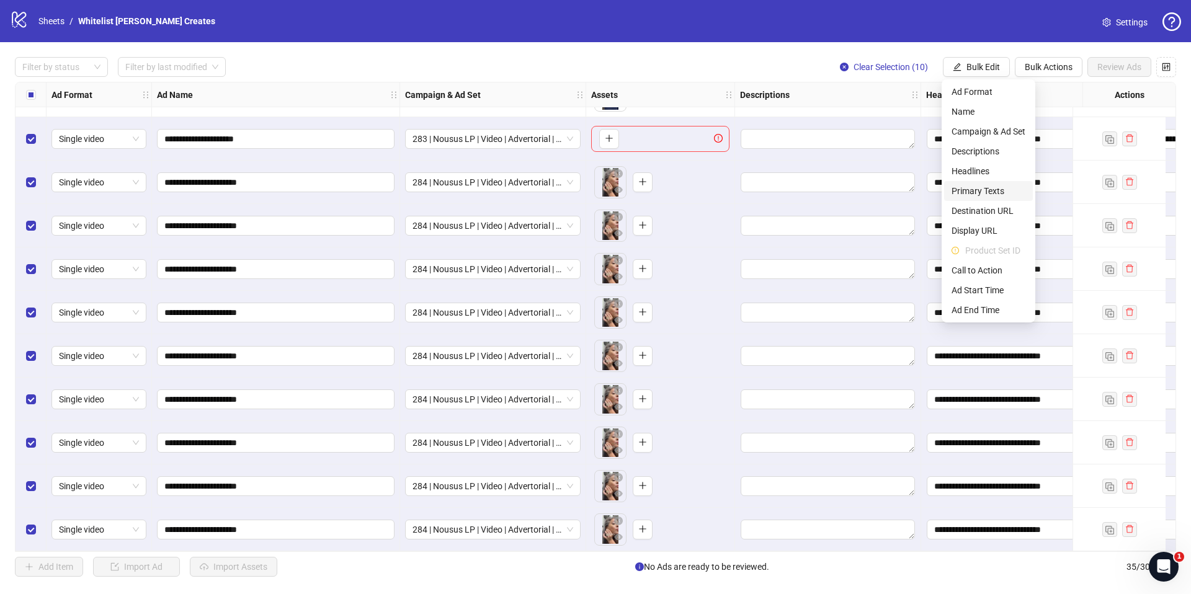
click at [985, 185] on span "Primary Texts" at bounding box center [989, 191] width 74 height 14
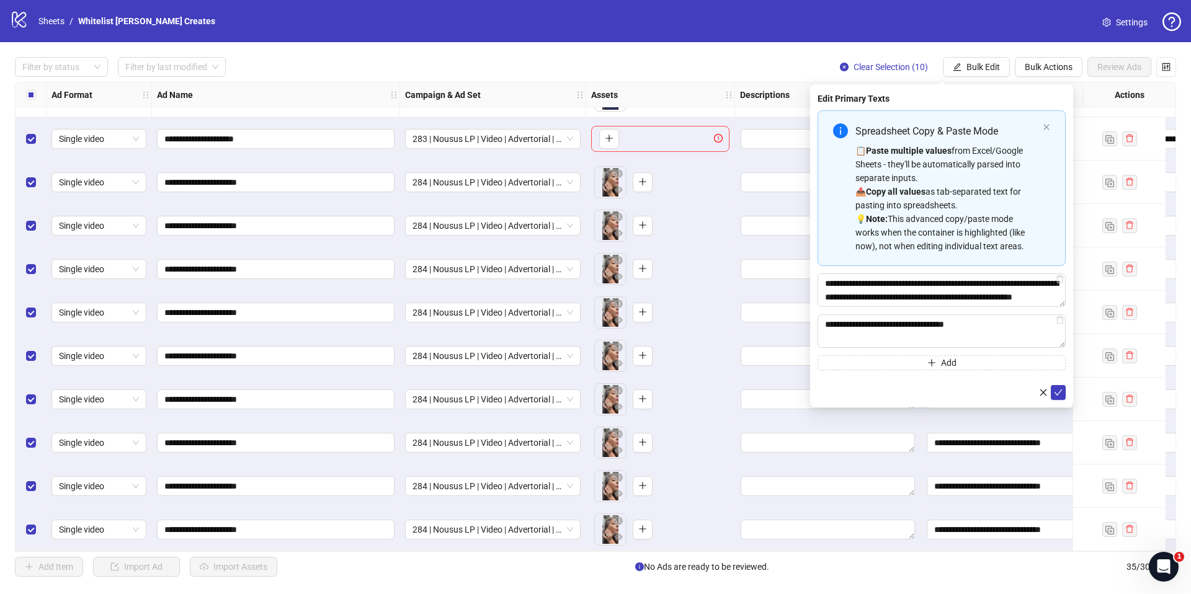
click at [1055, 384] on form "**********" at bounding box center [942, 255] width 248 height 290
click at [1054, 391] on icon "check" at bounding box center [1058, 392] width 9 height 9
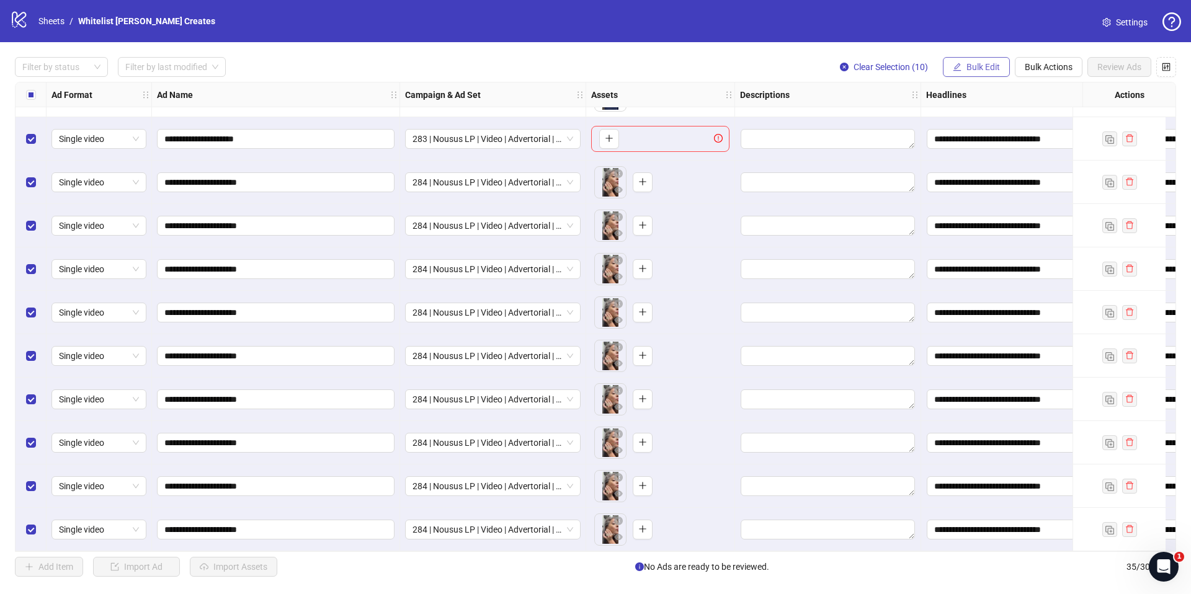
click at [968, 61] on button "Bulk Edit" at bounding box center [976, 67] width 67 height 20
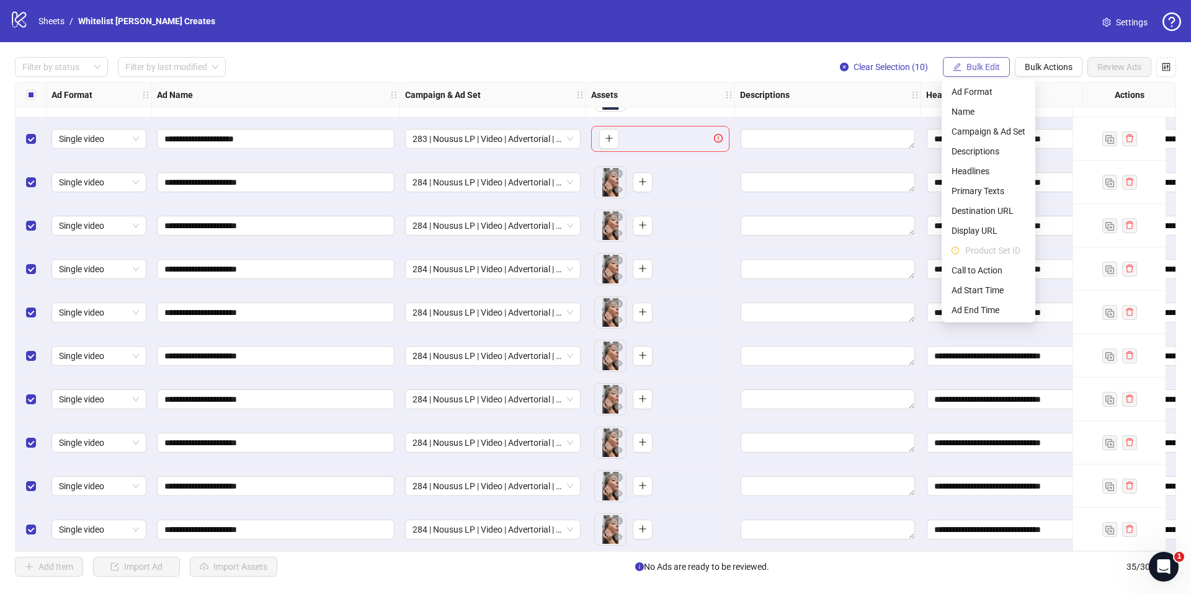
click at [971, 67] on span "Bulk Edit" at bounding box center [982, 67] width 33 height 10
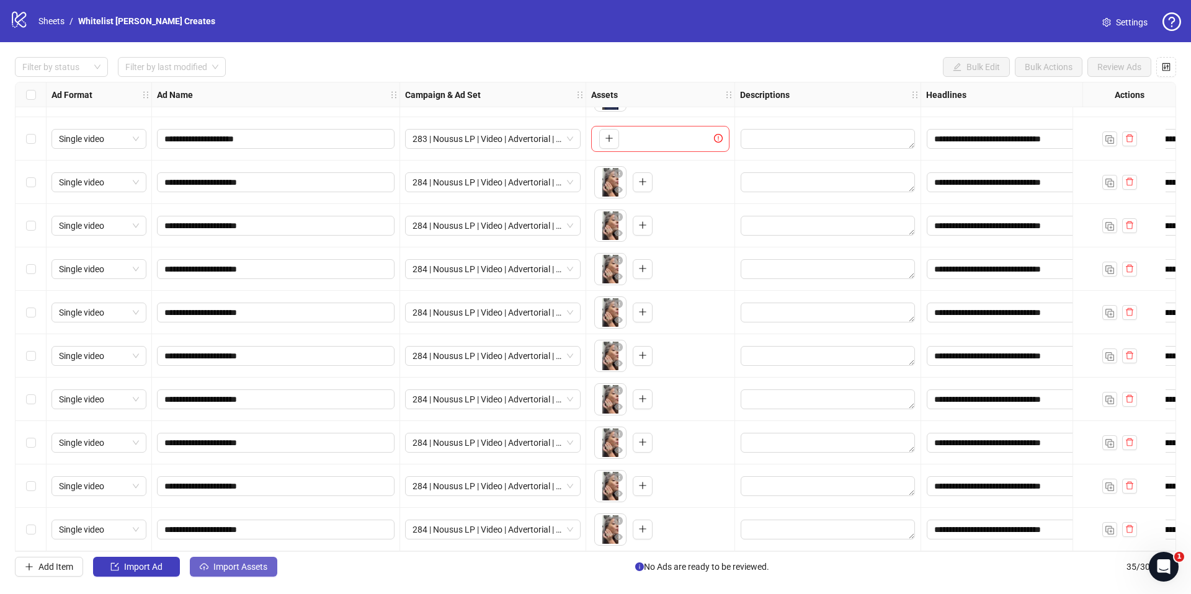
click at [225, 569] on span "Import Assets" at bounding box center [240, 567] width 54 height 10
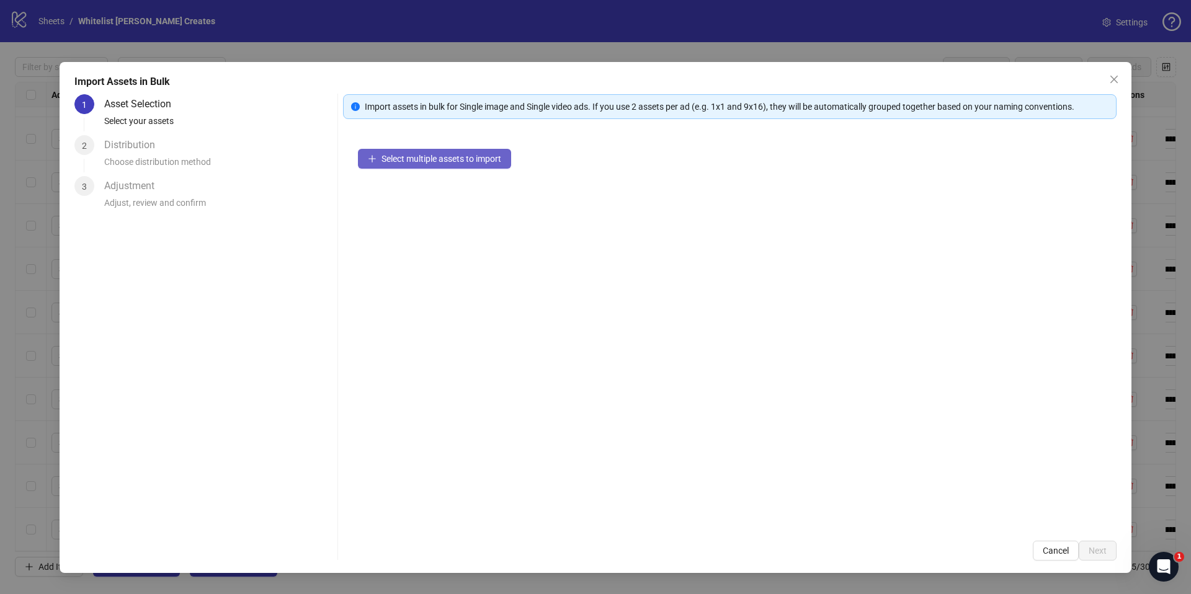
click at [458, 164] on button "Select multiple assets to import" at bounding box center [434, 159] width 153 height 20
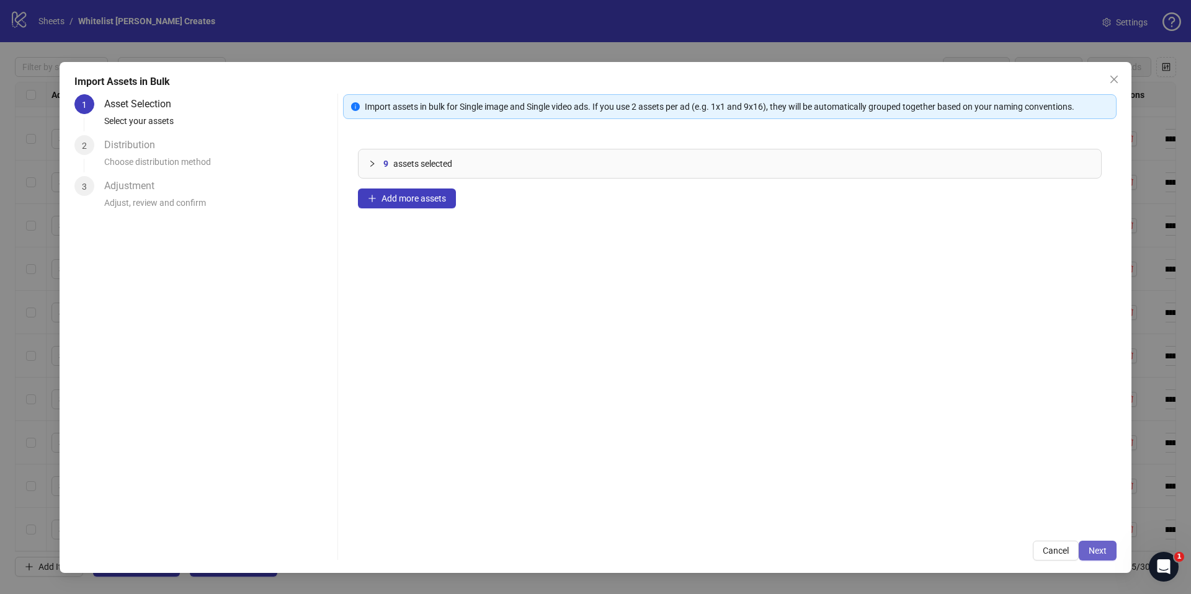
click at [1105, 550] on span "Next" at bounding box center [1098, 551] width 18 height 10
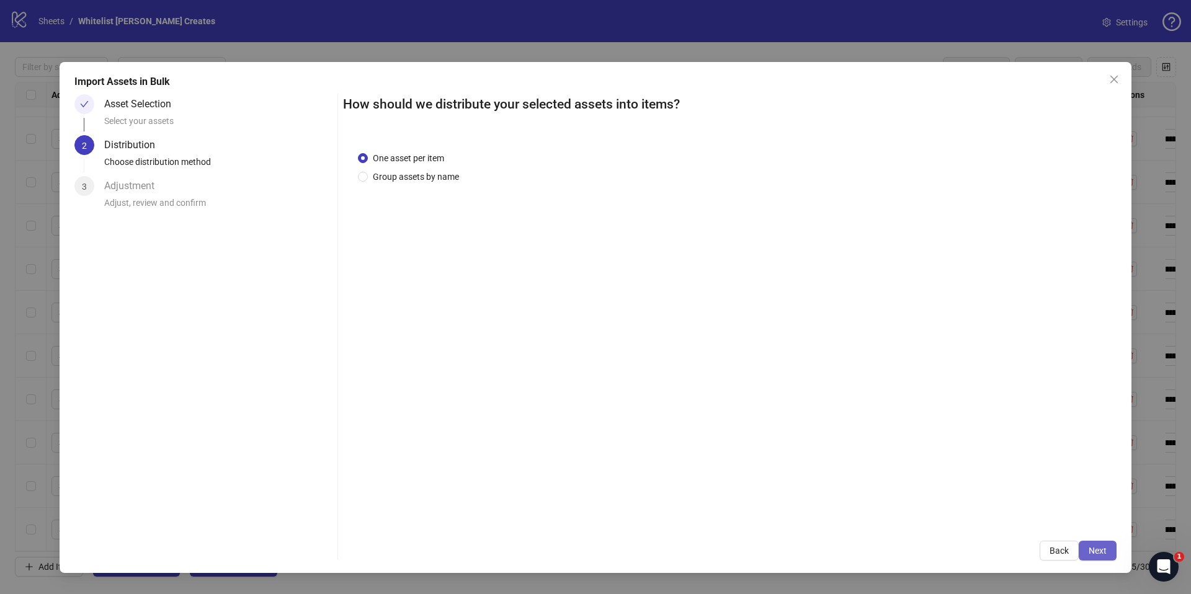
click at [1114, 551] on button "Next" at bounding box center [1098, 551] width 38 height 20
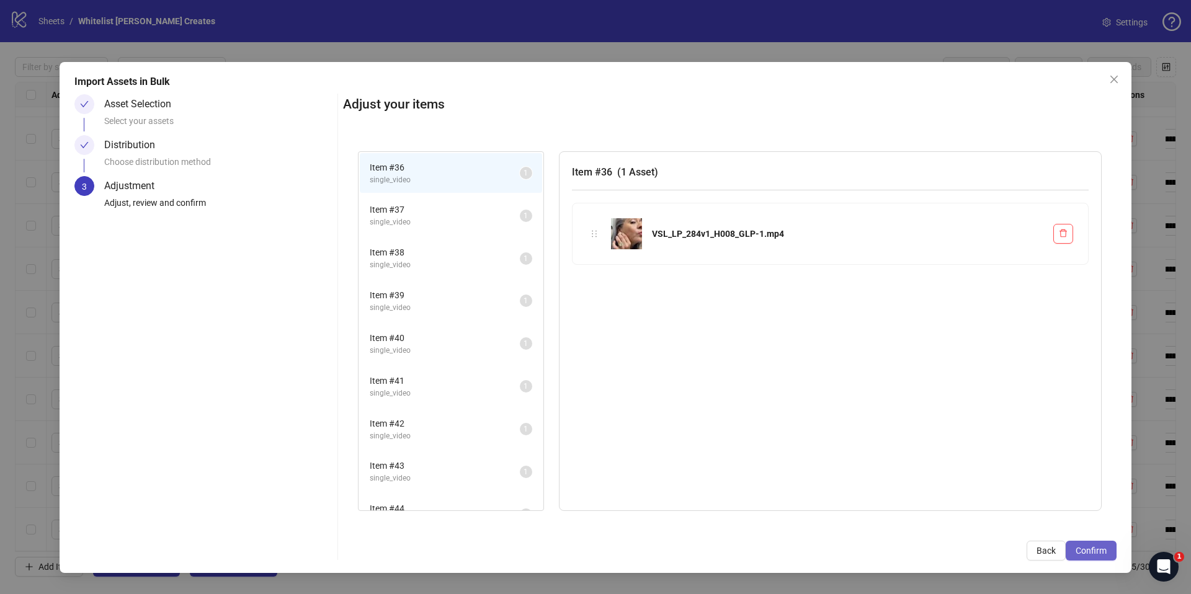
click at [1110, 550] on button "Confirm" at bounding box center [1091, 551] width 51 height 20
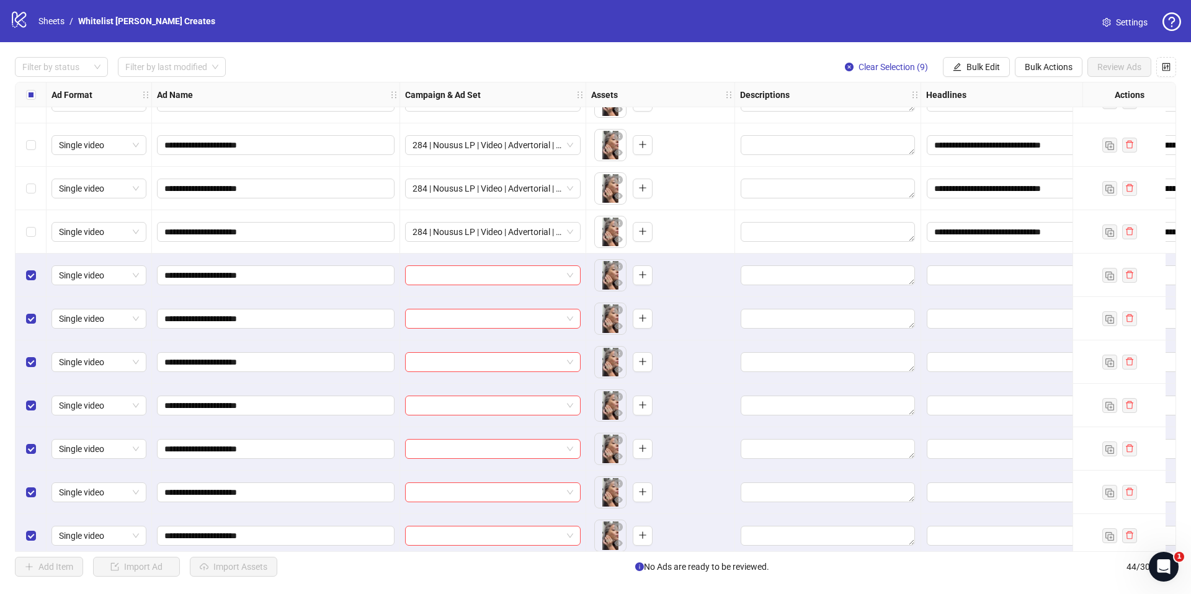
scroll to position [1471, 0]
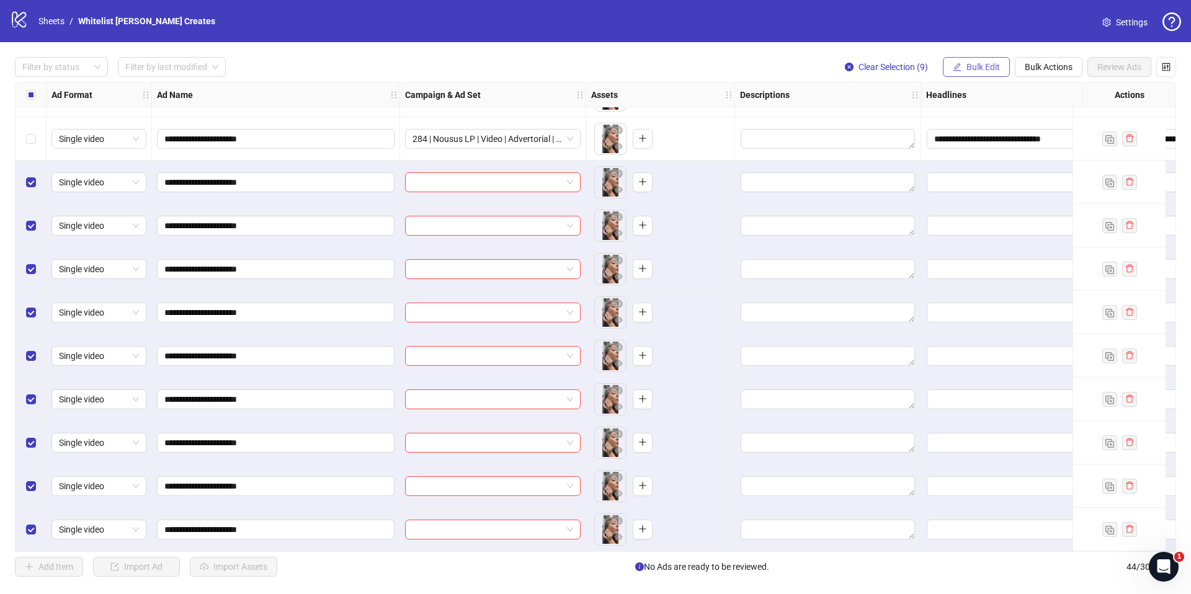
click at [983, 73] on button "Bulk Edit" at bounding box center [976, 67] width 67 height 20
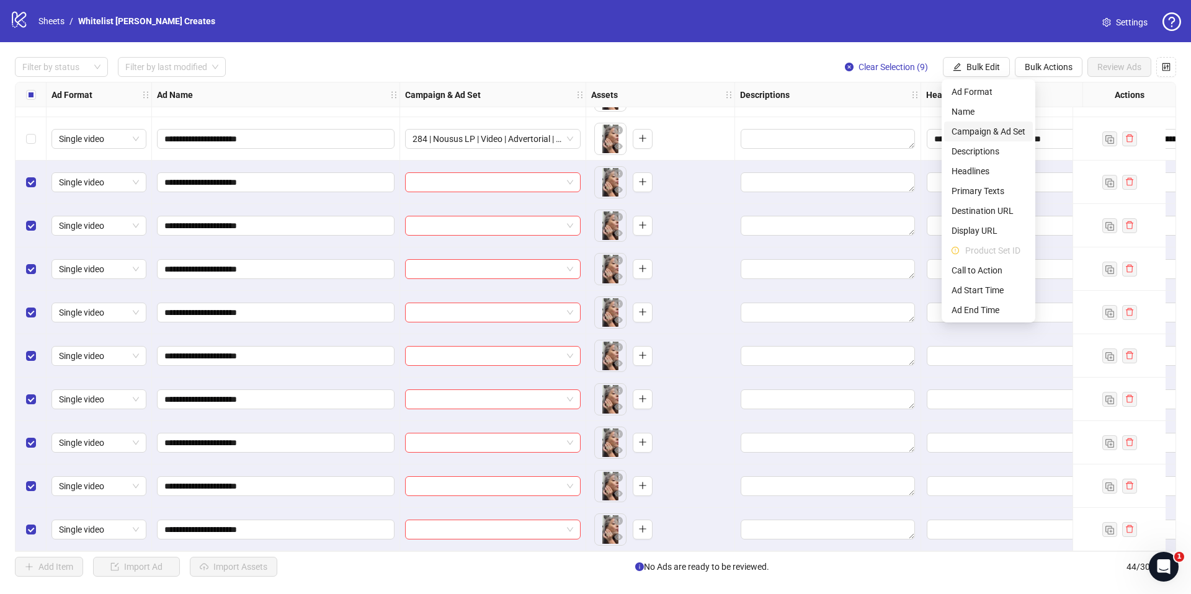
click at [992, 130] on span "Campaign & Ad Set" at bounding box center [989, 132] width 74 height 14
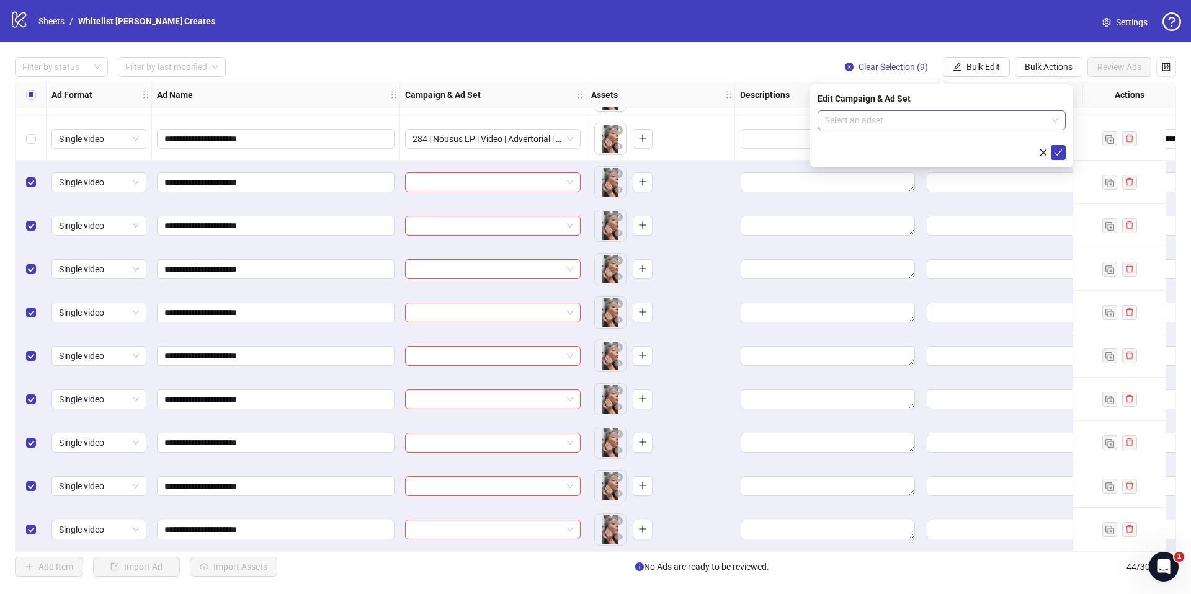
click at [950, 128] on input "search" at bounding box center [936, 120] width 222 height 19
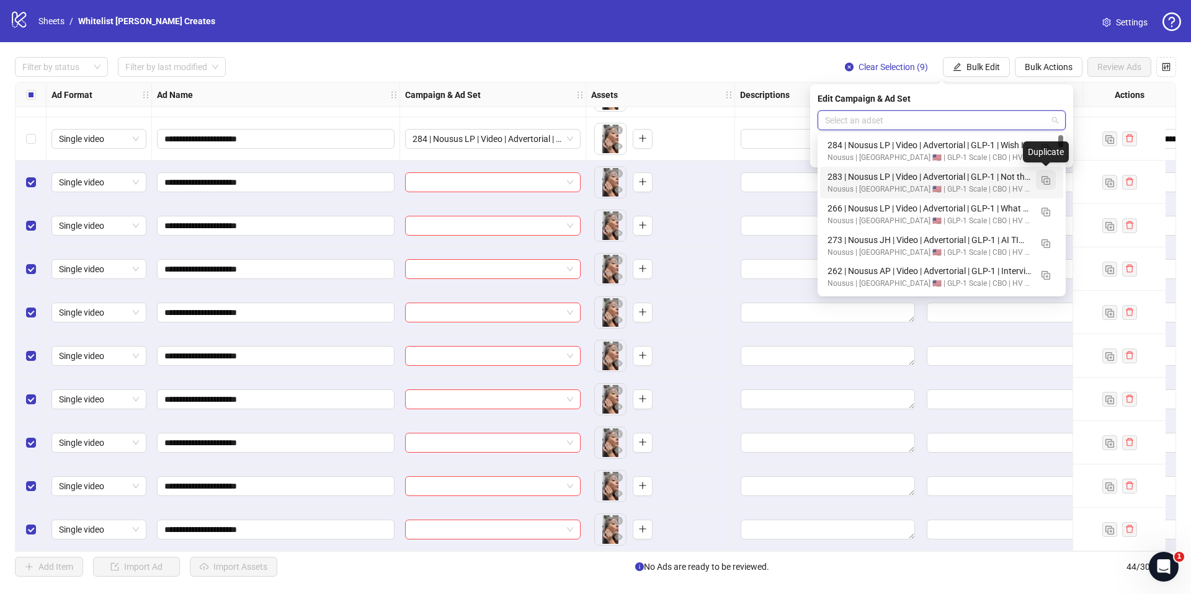
click at [1051, 181] on button "button" at bounding box center [1046, 180] width 20 height 20
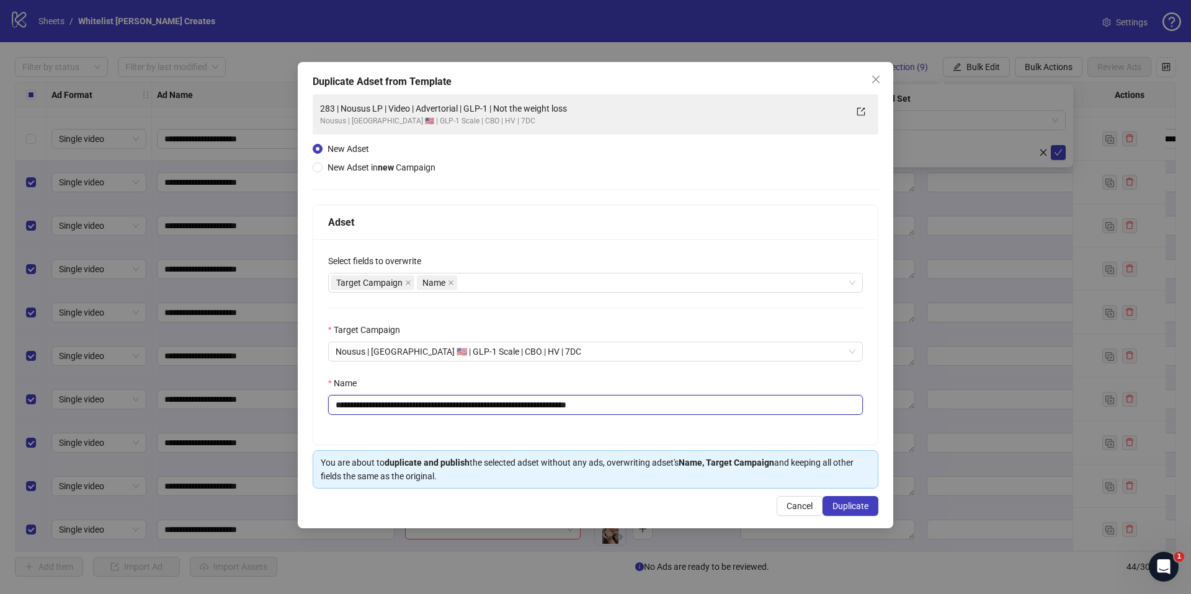
click at [584, 410] on input "**********" at bounding box center [595, 405] width 535 height 20
paste input "text"
type input "**********"
click at [845, 497] on button "Duplicate" at bounding box center [851, 506] width 56 height 20
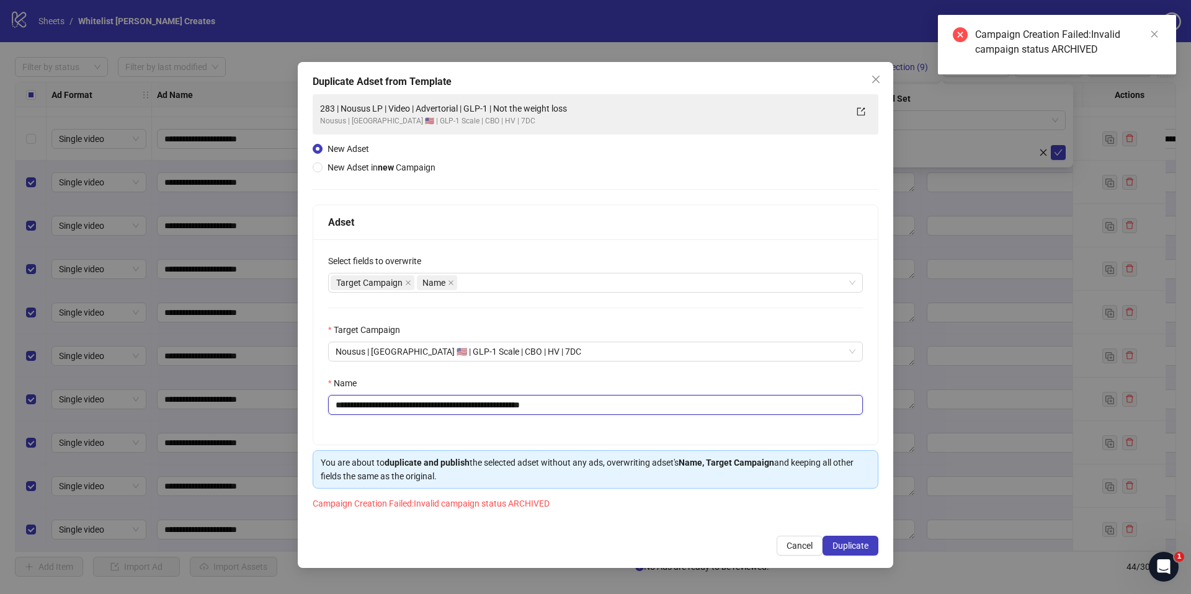
click at [605, 408] on input "**********" at bounding box center [595, 405] width 535 height 20
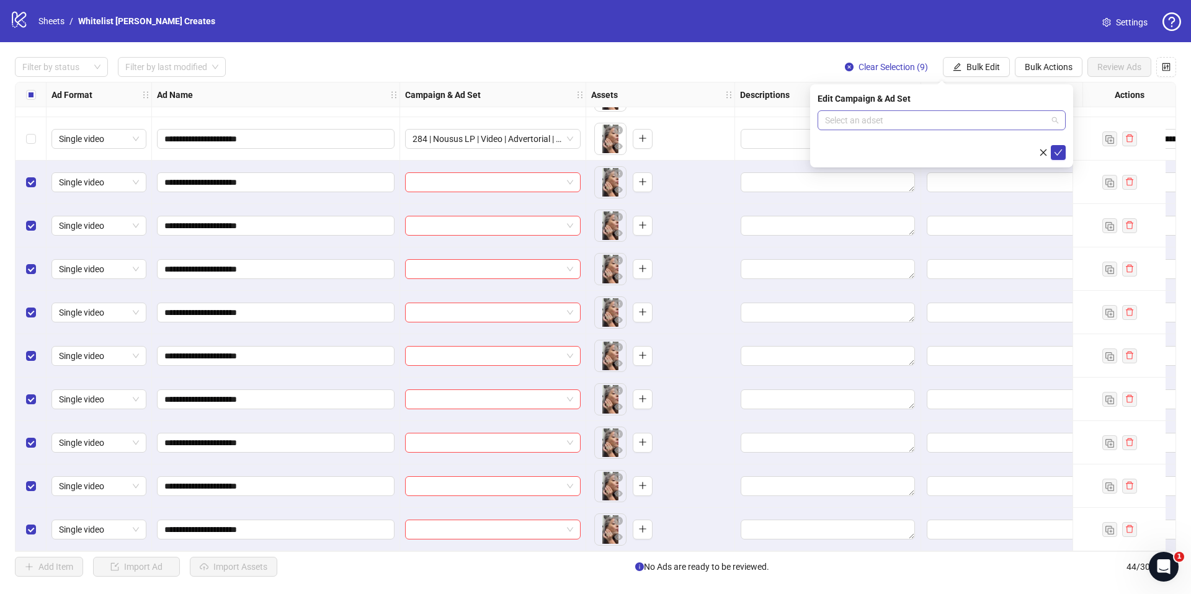
click at [1017, 115] on input "search" at bounding box center [936, 120] width 222 height 19
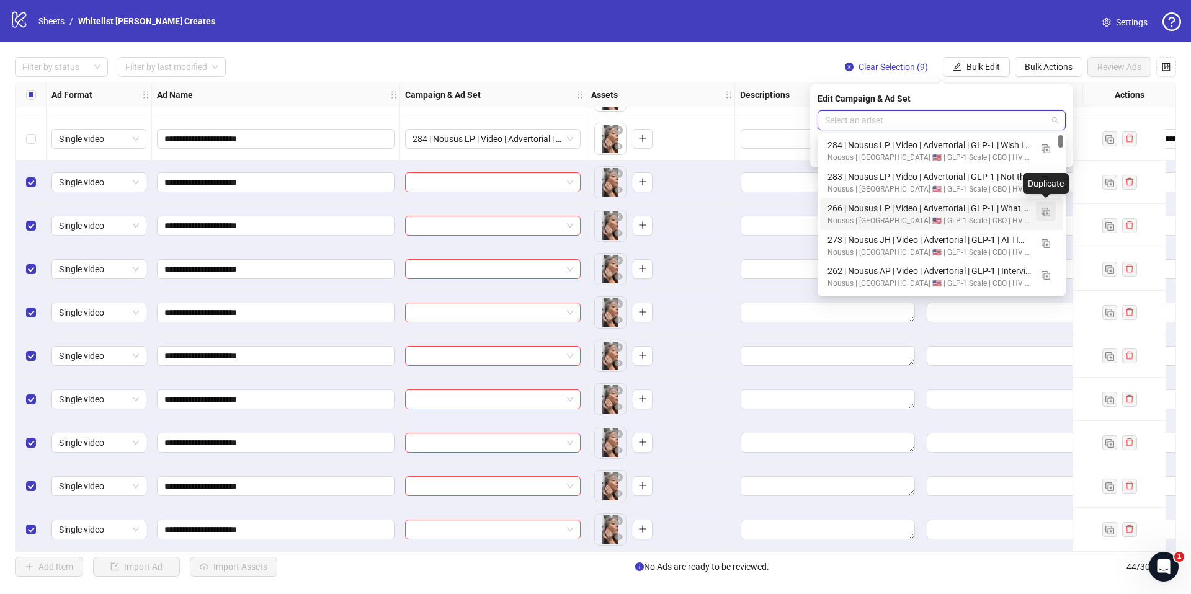
click at [1043, 213] on img "button" at bounding box center [1045, 212] width 9 height 9
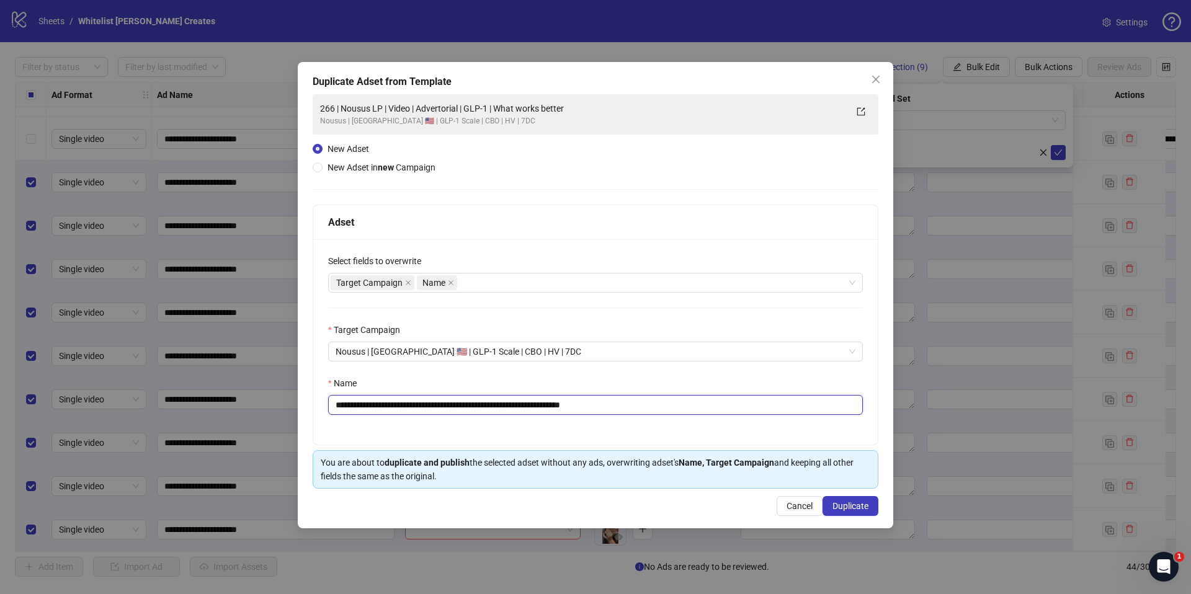
click at [623, 399] on input "**********" at bounding box center [595, 405] width 535 height 20
paste input "text"
type input "**********"
click at [854, 520] on div "**********" at bounding box center [595, 295] width 595 height 466
click at [850, 502] on span "Duplicate" at bounding box center [850, 506] width 36 height 10
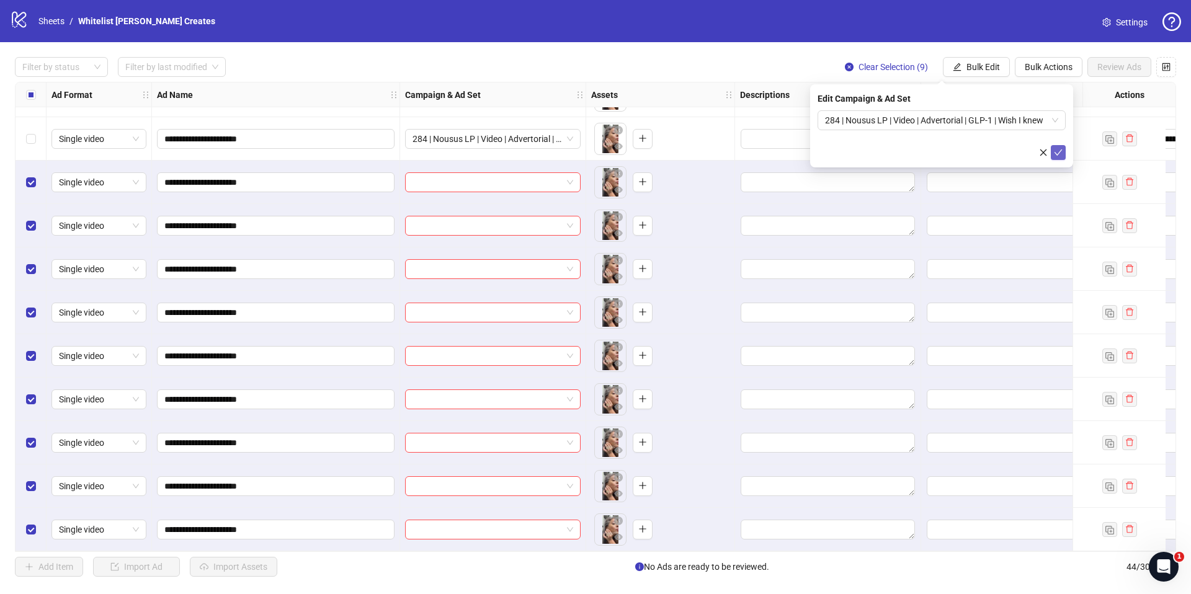
click at [1059, 155] on icon "check" at bounding box center [1058, 152] width 9 height 9
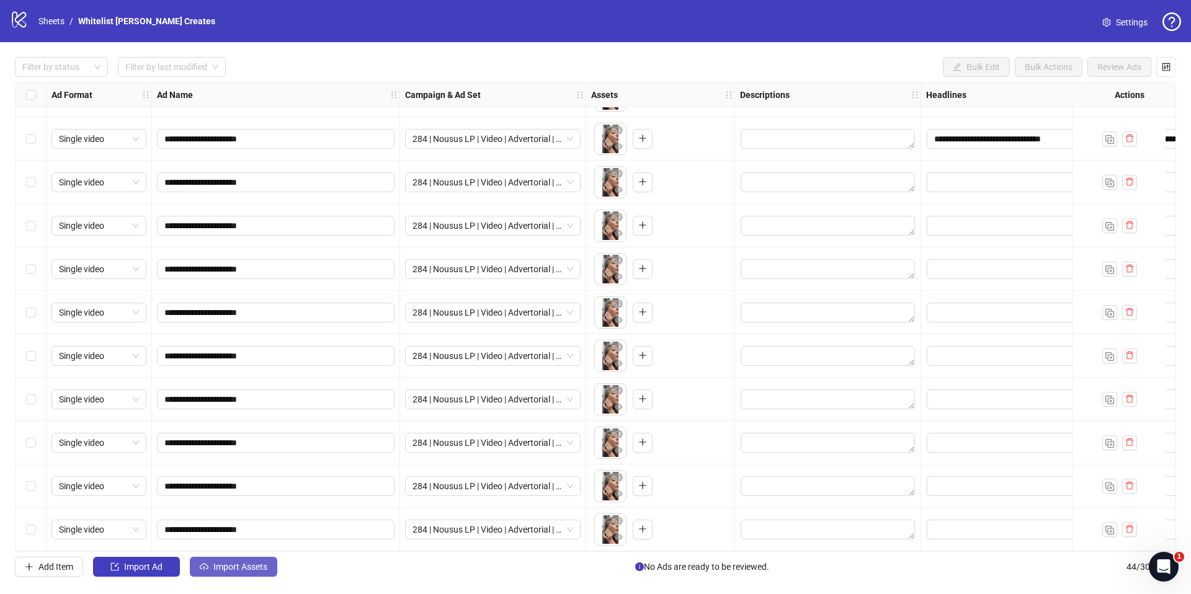
click at [206, 565] on icon "cloud-upload" at bounding box center [204, 567] width 9 height 9
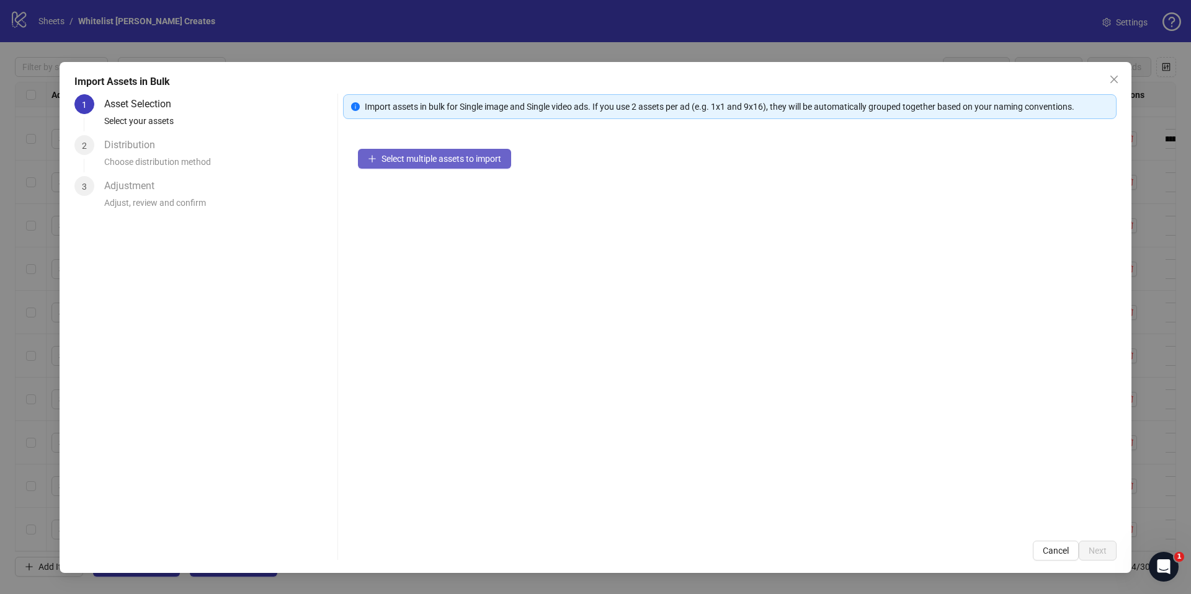
click at [429, 157] on span "Select multiple assets to import" at bounding box center [441, 159] width 120 height 10
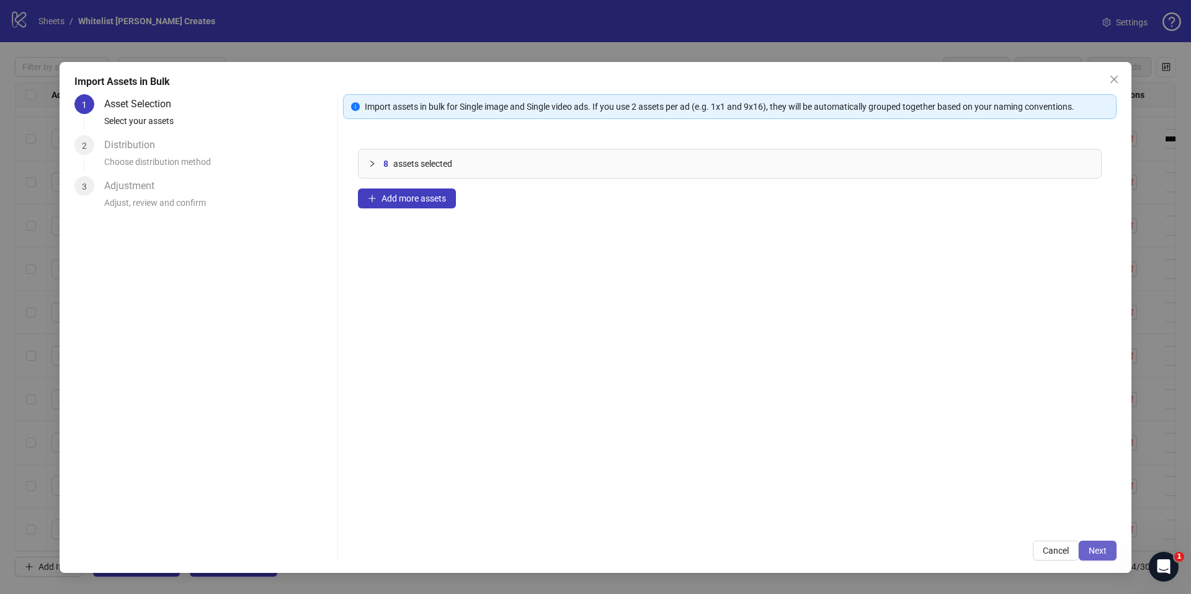
click at [1109, 548] on button "Next" at bounding box center [1098, 551] width 38 height 20
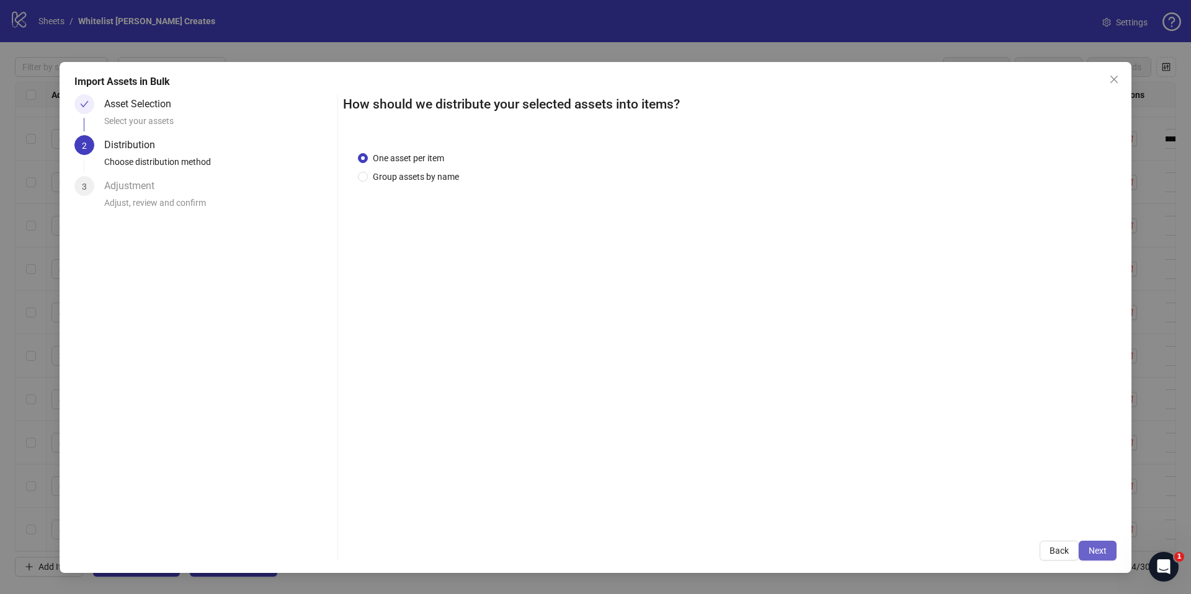
click at [1094, 548] on span "Next" at bounding box center [1098, 551] width 18 height 10
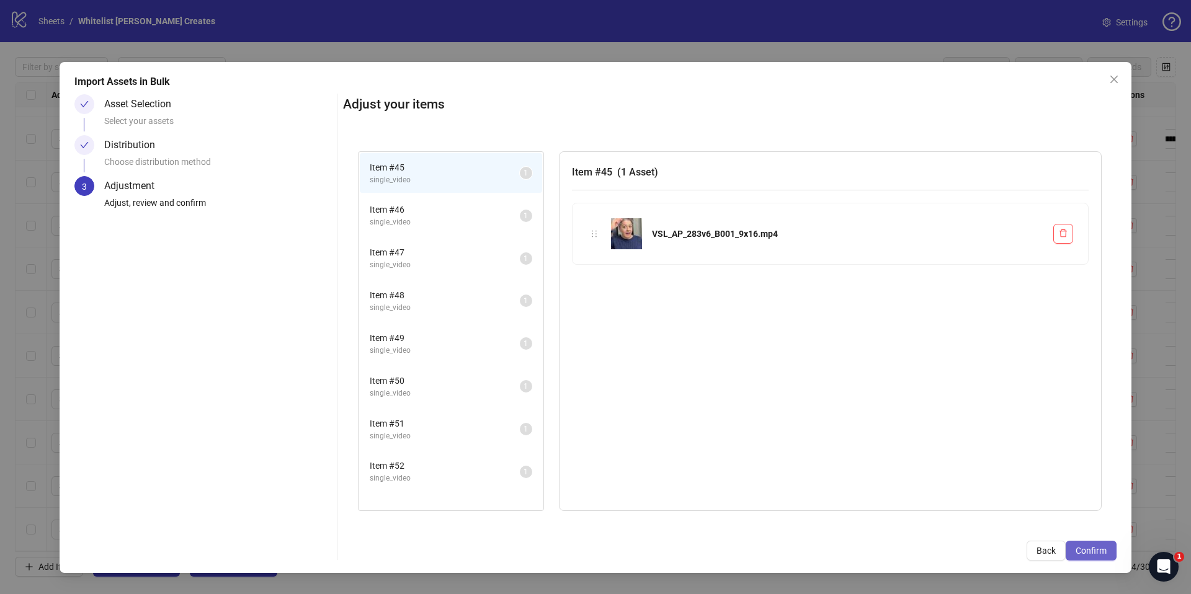
click at [1102, 549] on span "Confirm" at bounding box center [1091, 551] width 31 height 10
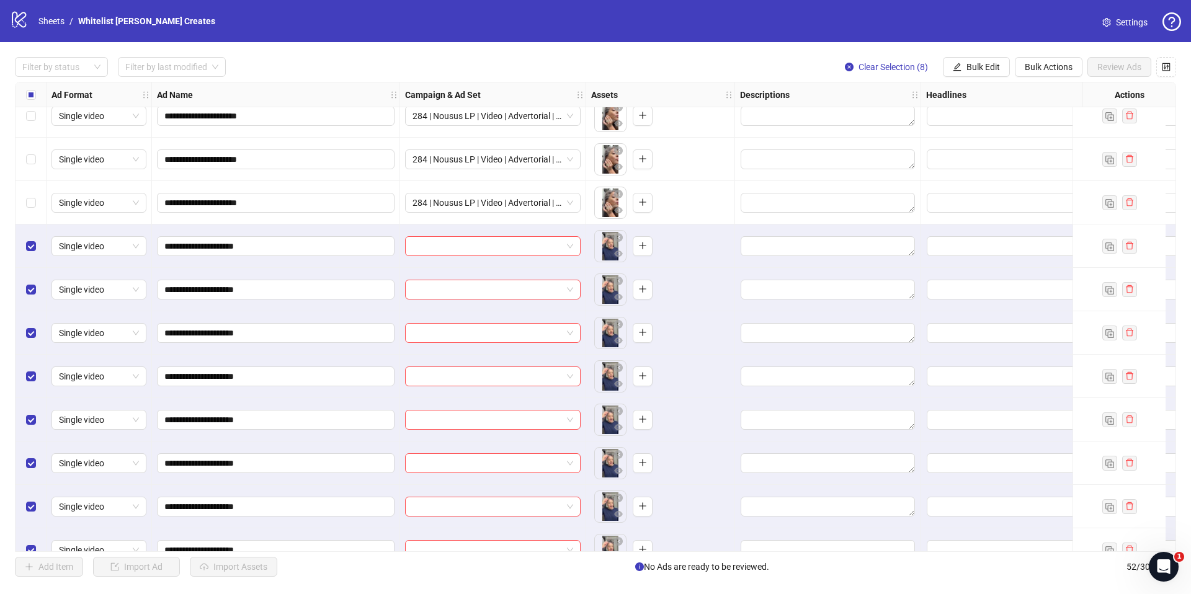
scroll to position [1819, 0]
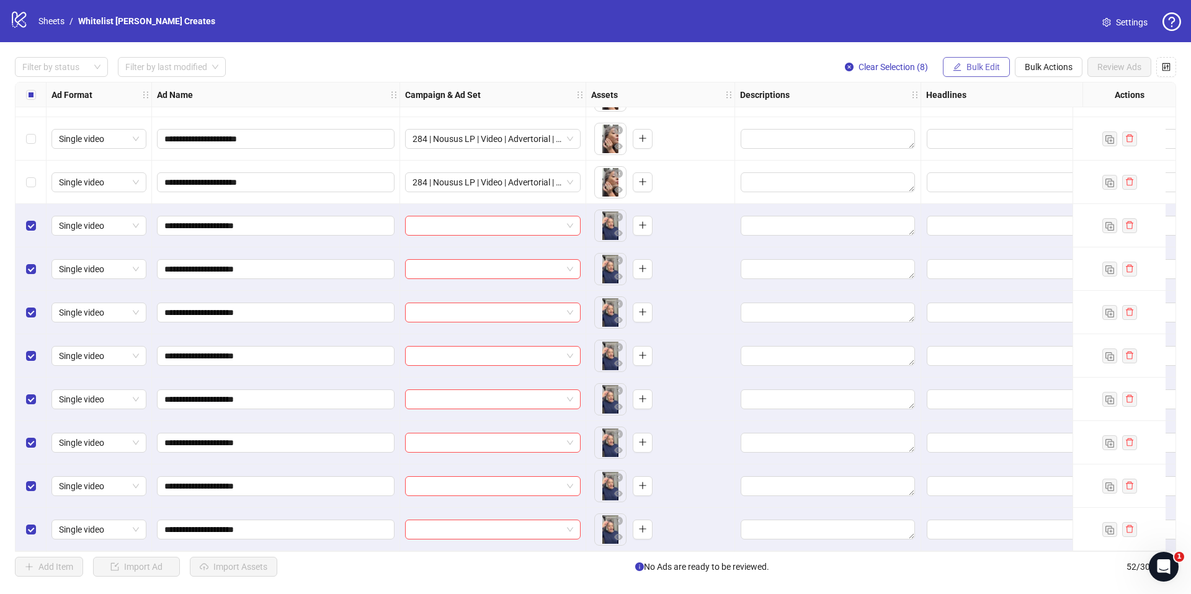
click at [977, 65] on span "Bulk Edit" at bounding box center [982, 67] width 33 height 10
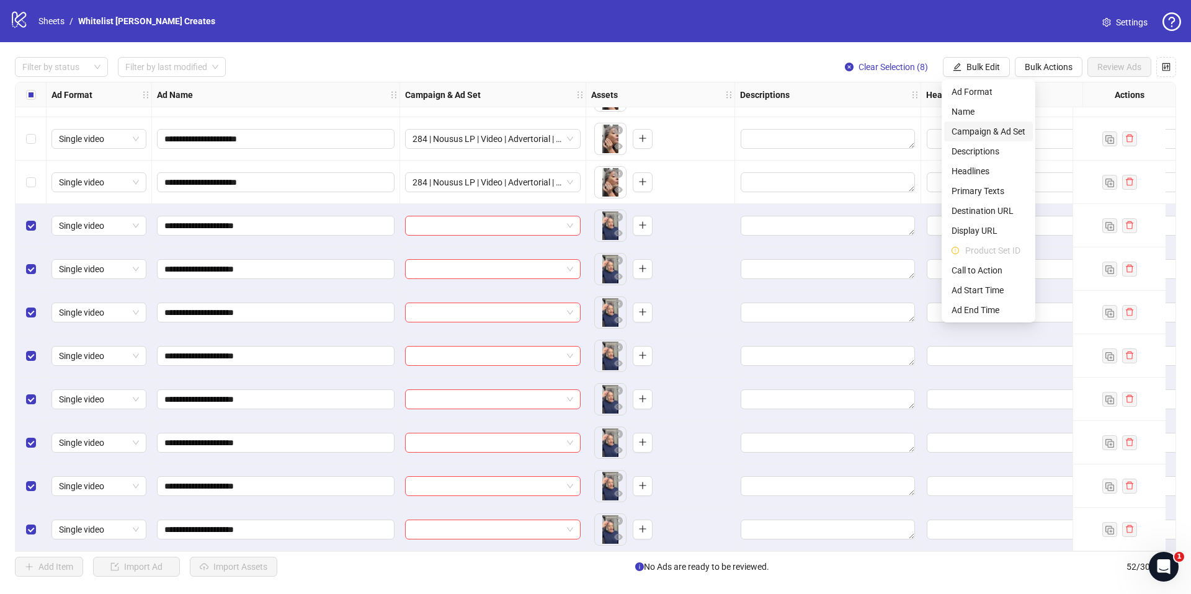
click at [983, 135] on span "Campaign & Ad Set" at bounding box center [989, 132] width 74 height 14
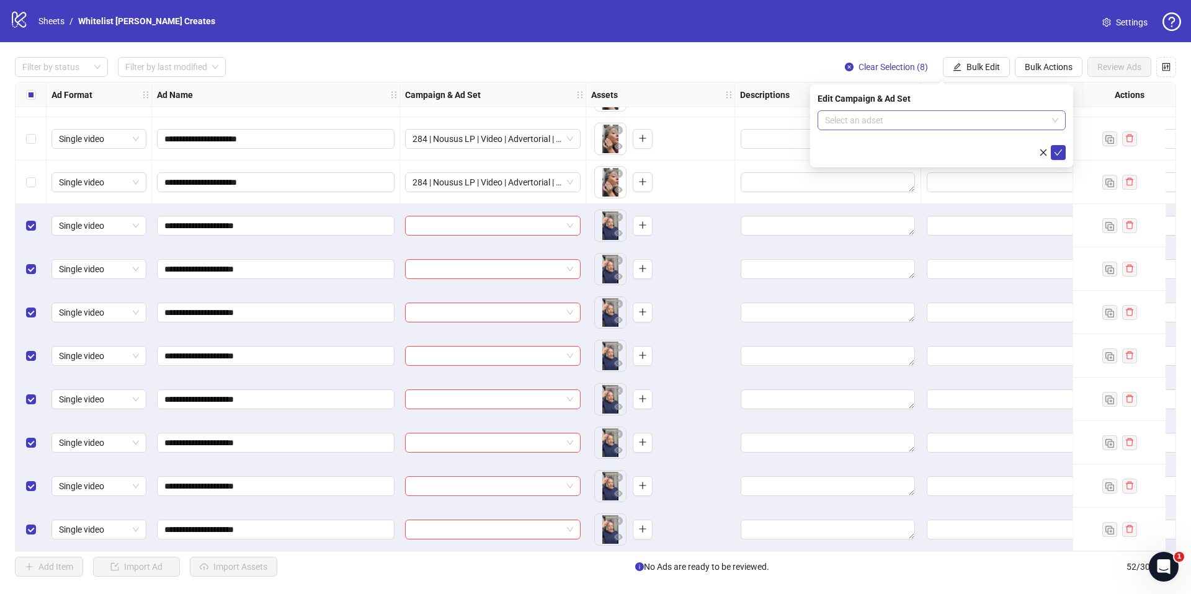
click at [970, 117] on input "search" at bounding box center [936, 120] width 222 height 19
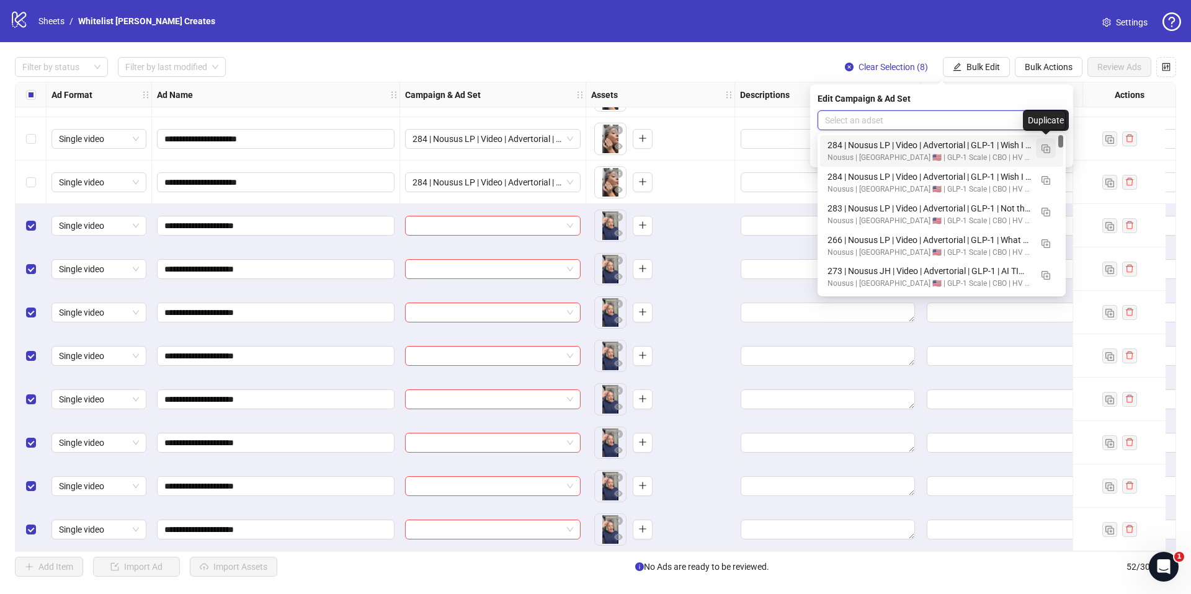
click at [1046, 152] on img "button" at bounding box center [1045, 149] width 9 height 9
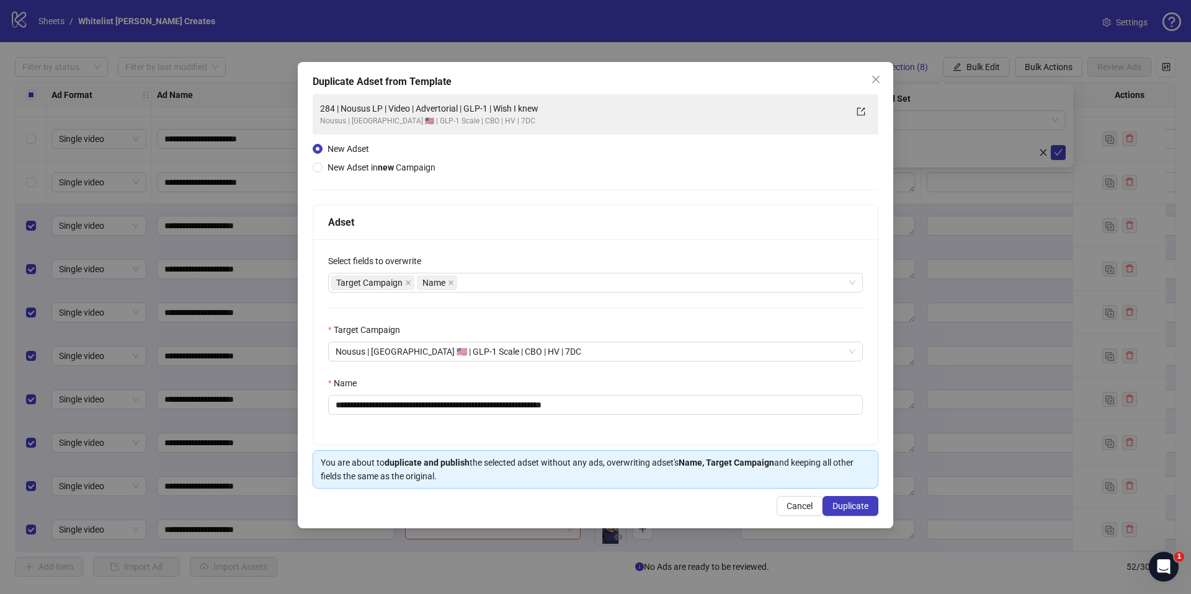
click at [667, 416] on div "**********" at bounding box center [595, 341] width 564 height 205
click at [668, 409] on input "**********" at bounding box center [595, 405] width 535 height 20
paste input "*"
type input "**********"
click at [856, 502] on span "Duplicate" at bounding box center [850, 506] width 36 height 10
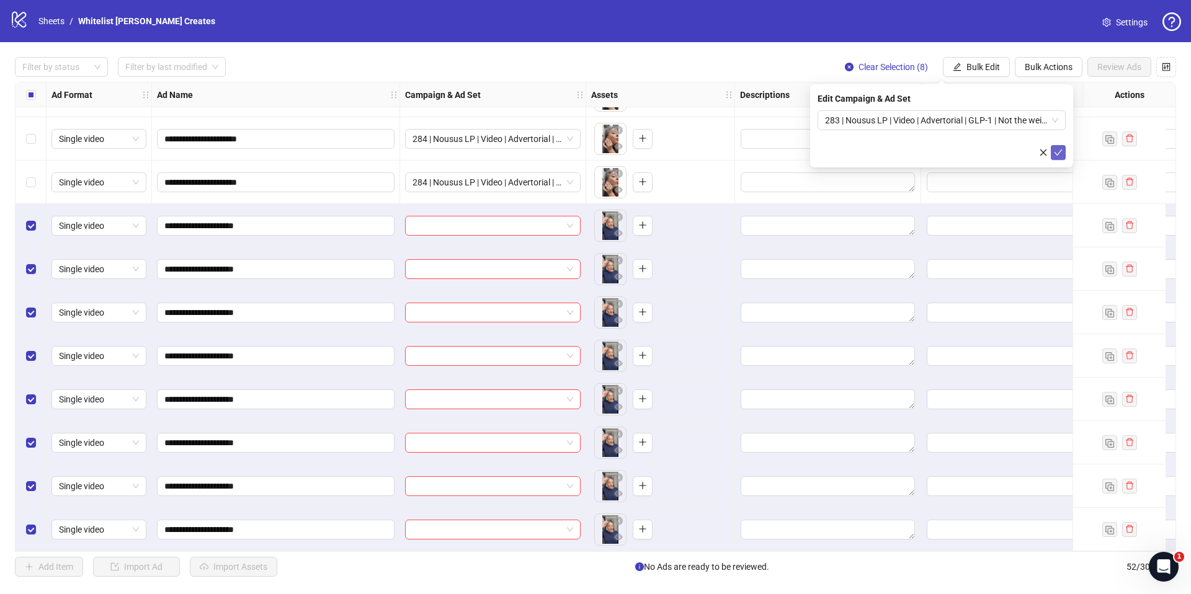
click at [1063, 153] on button "submit" at bounding box center [1058, 152] width 15 height 15
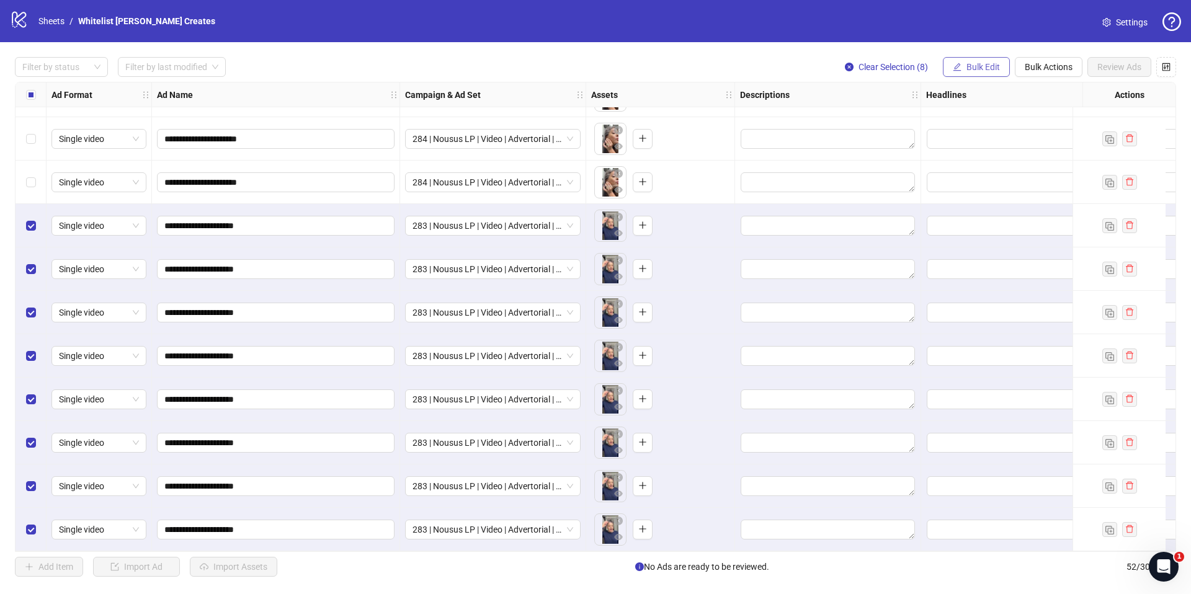
click at [971, 68] on span "Bulk Edit" at bounding box center [982, 67] width 33 height 10
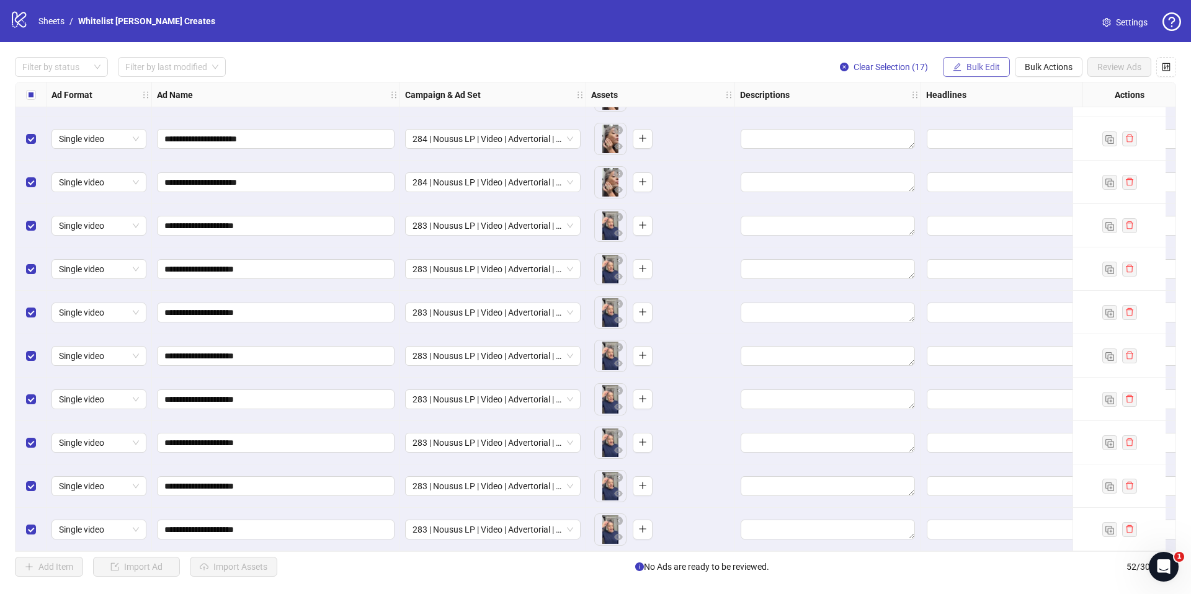
click at [984, 58] on button "Bulk Edit" at bounding box center [976, 67] width 67 height 20
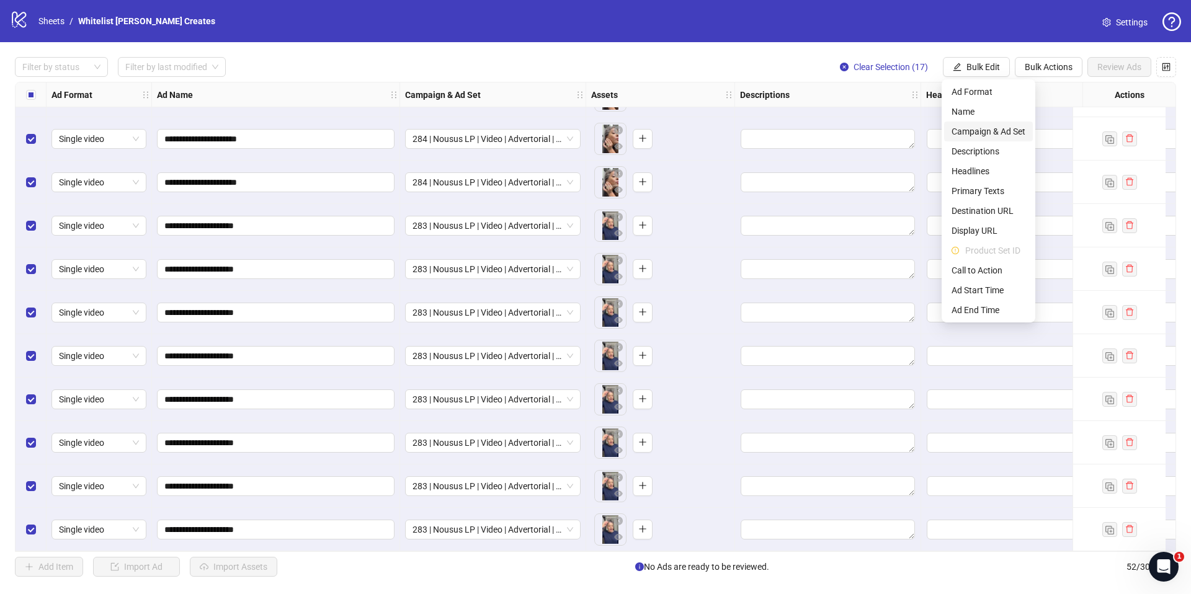
click at [988, 128] on span "Campaign & Ad Set" at bounding box center [989, 132] width 74 height 14
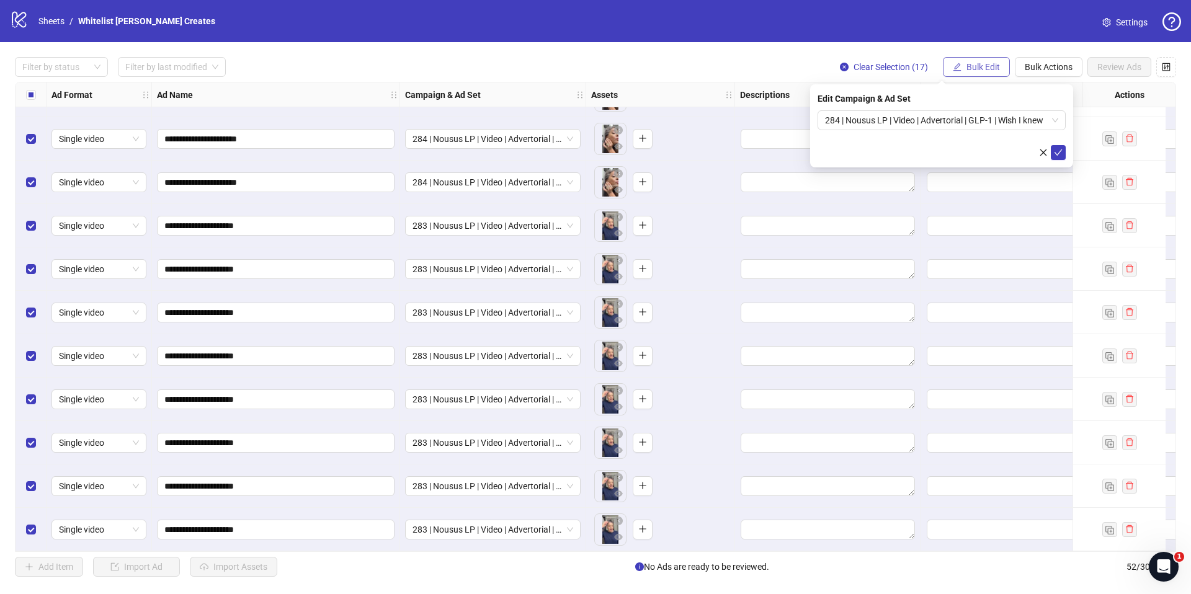
click at [989, 71] on span "Bulk Edit" at bounding box center [982, 67] width 33 height 10
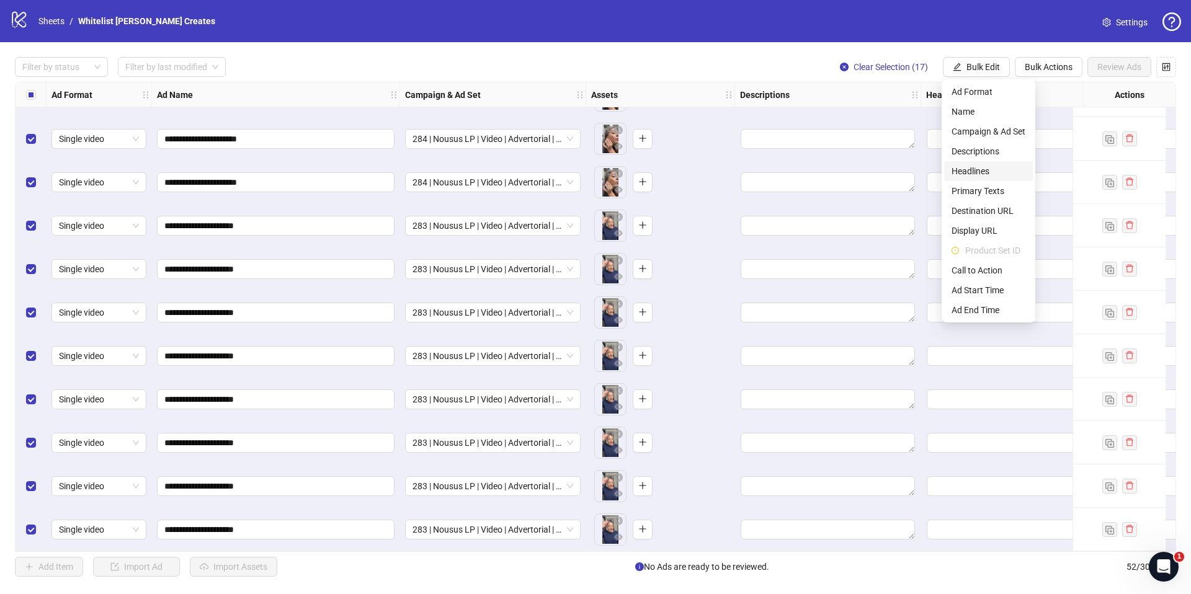
click at [979, 171] on span "Headlines" at bounding box center [989, 171] width 74 height 14
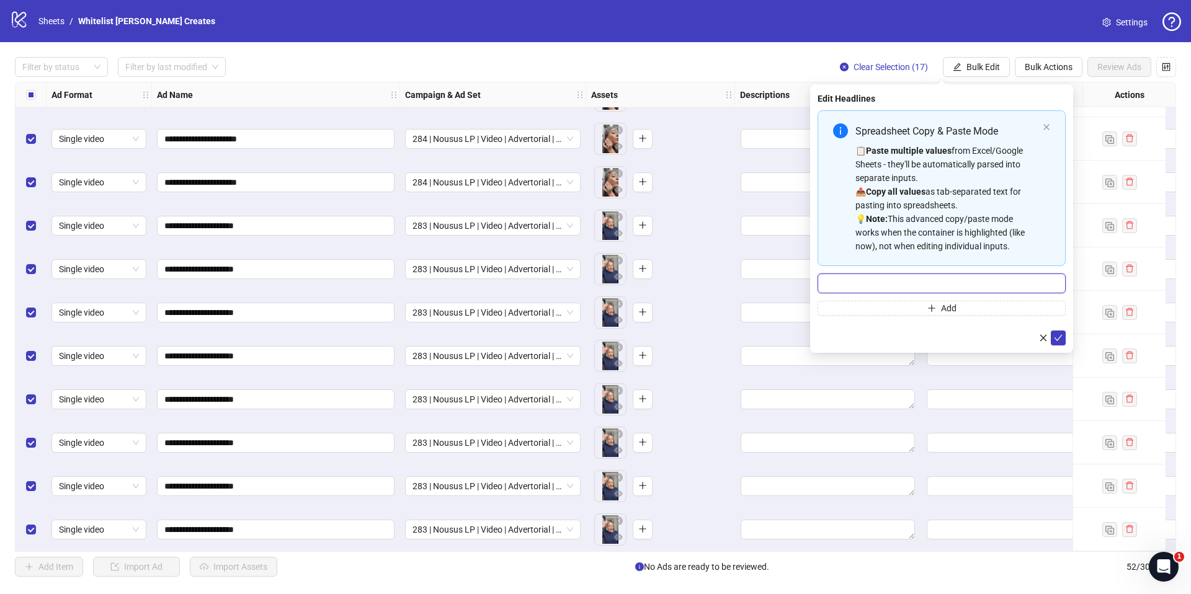
click at [849, 279] on input "Multi-input container - paste or copy values" at bounding box center [942, 284] width 248 height 20
paste input "**********"
type input "**********"
click at [918, 179] on div "📋 Paste multiple values from Excel/Google Sheets - they'll be automatically par…" at bounding box center [946, 198] width 182 height 109
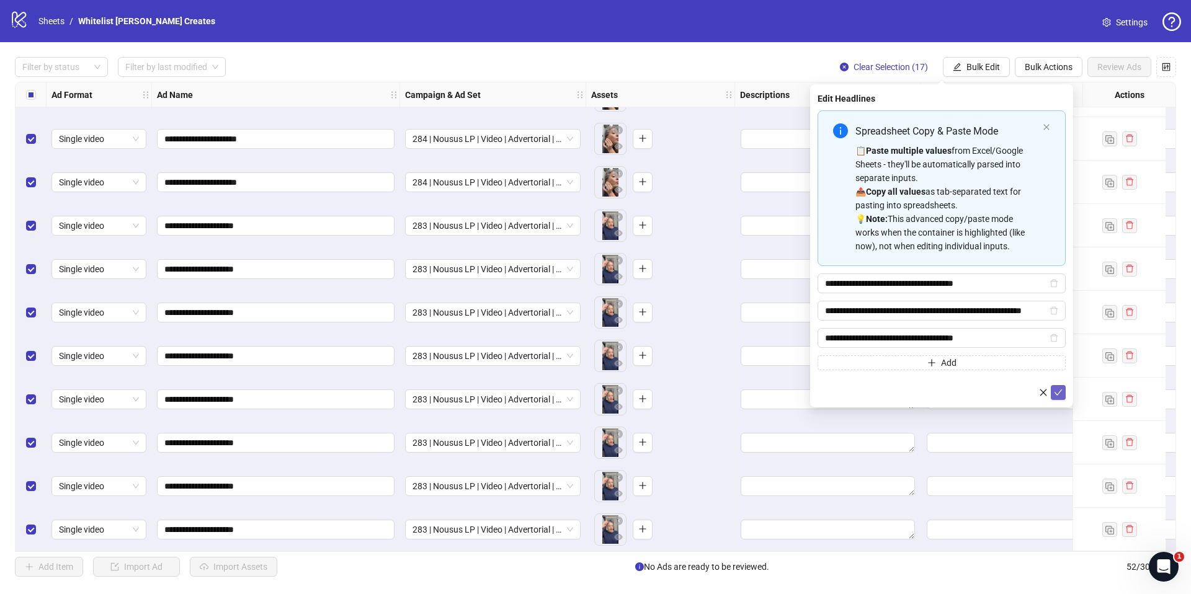
click at [1057, 393] on icon "check" at bounding box center [1058, 392] width 9 height 9
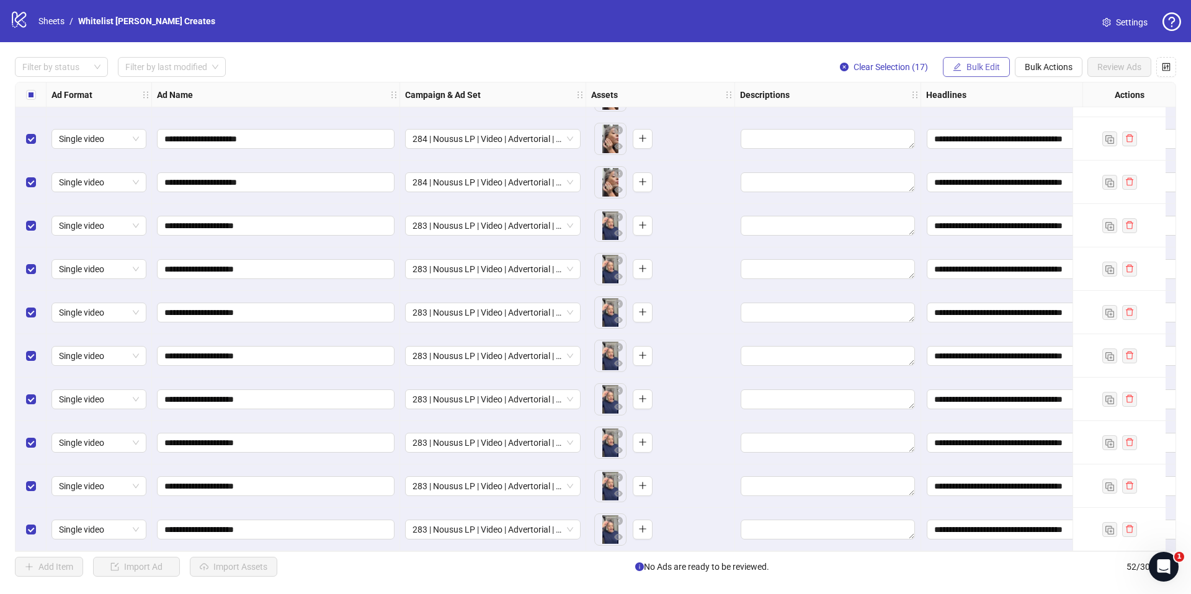
click at [994, 68] on span "Bulk Edit" at bounding box center [982, 67] width 33 height 10
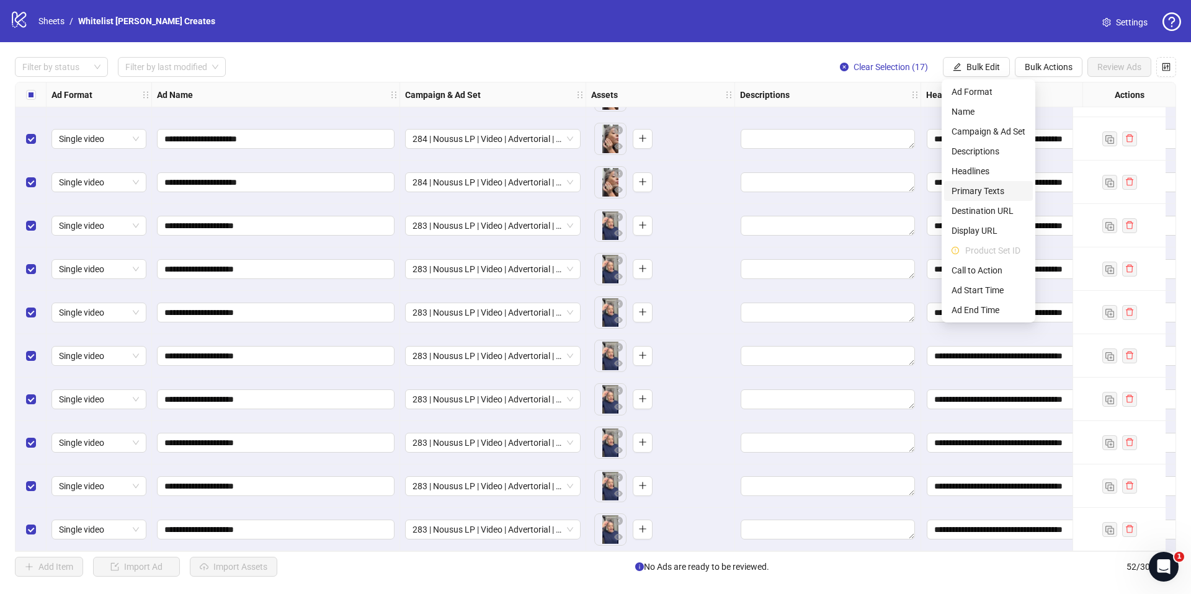
click at [981, 190] on span "Primary Texts" at bounding box center [989, 191] width 74 height 14
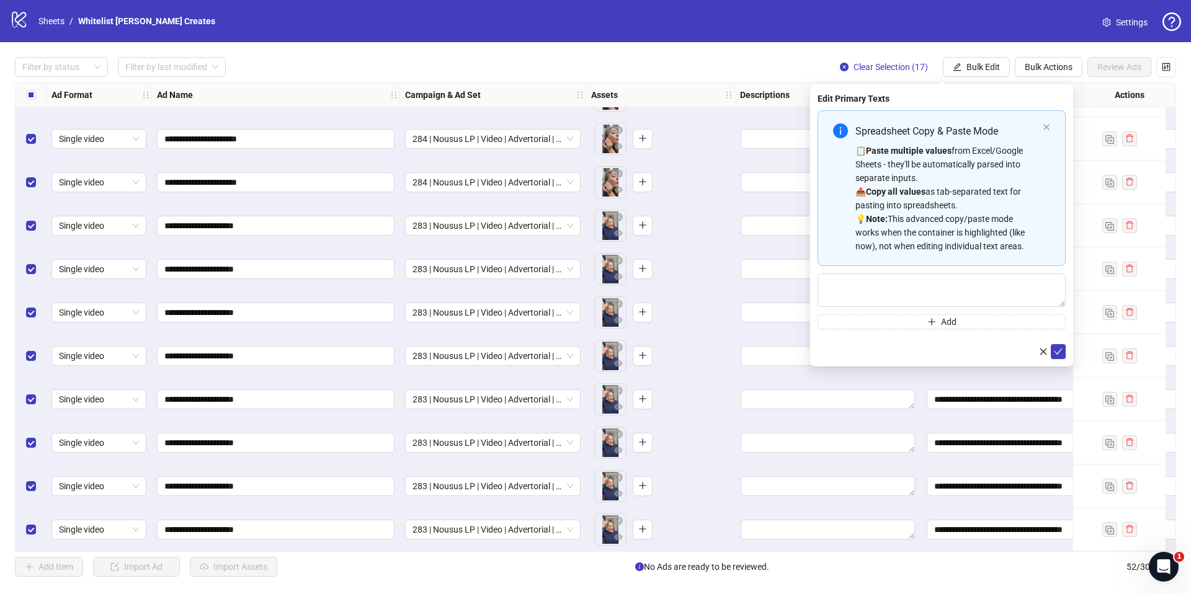
click at [976, 231] on div "📋 Paste multiple values from Excel/Google Sheets - they'll be automatically par…" at bounding box center [946, 198] width 182 height 109
type textarea "**********"
click at [1059, 348] on icon "check" at bounding box center [1058, 351] width 9 height 9
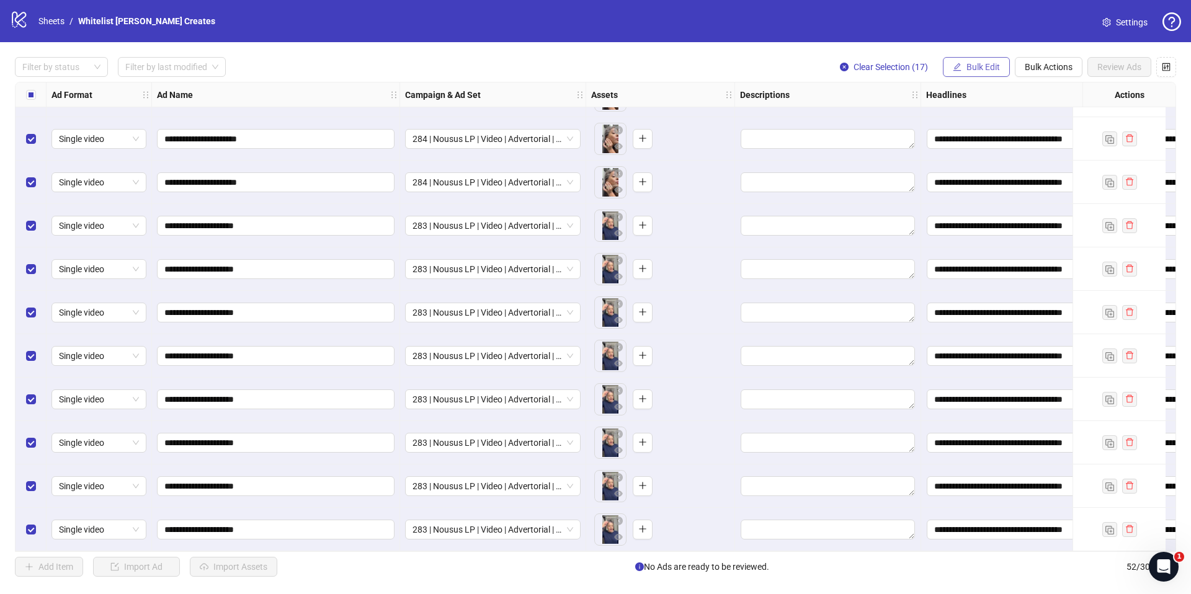
click at [968, 70] on span "Bulk Edit" at bounding box center [982, 67] width 33 height 10
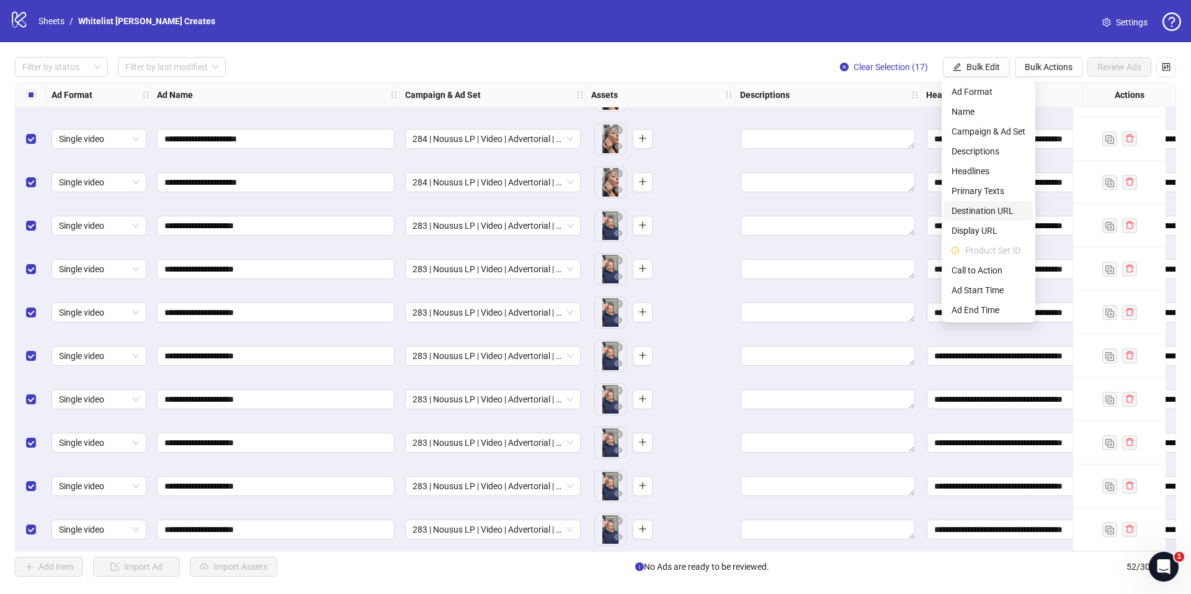
click at [978, 208] on span "Destination URL" at bounding box center [989, 211] width 74 height 14
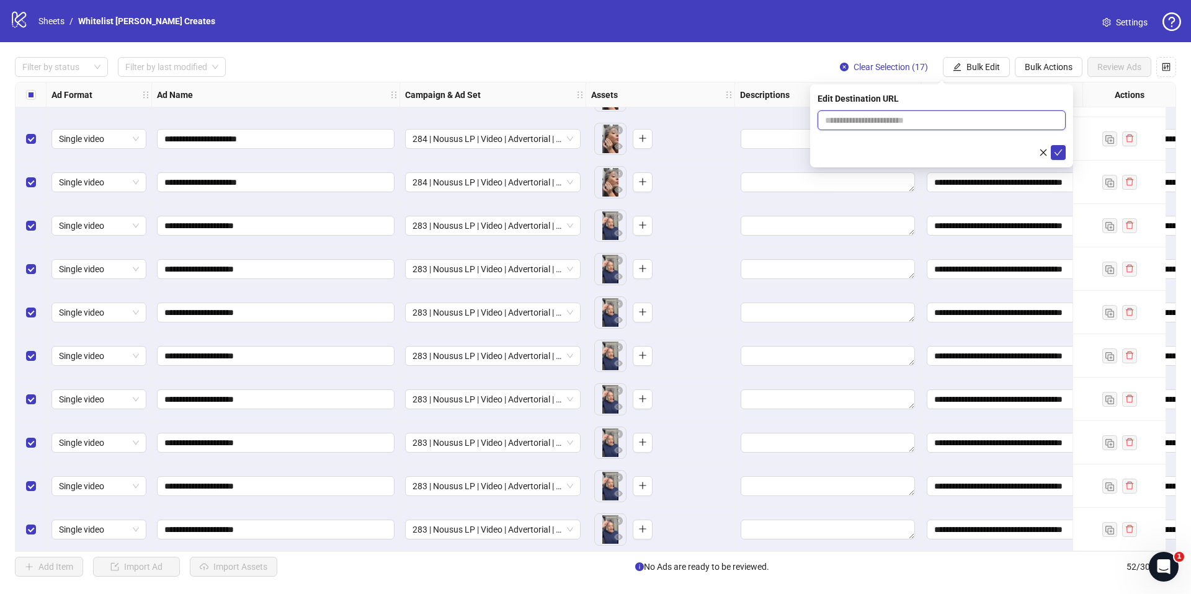
click at [953, 120] on input "text" at bounding box center [936, 121] width 223 height 14
click at [953, 116] on input "text" at bounding box center [936, 121] width 223 height 14
paste input "**********"
type input "**********"
click at [1054, 151] on icon "check" at bounding box center [1058, 152] width 9 height 9
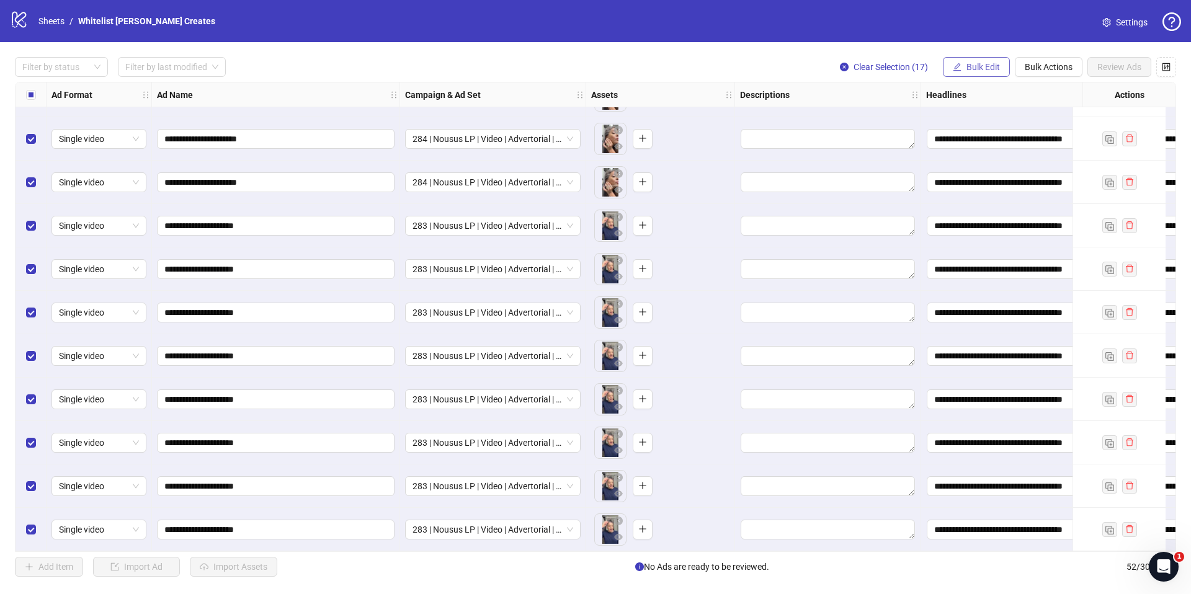
click at [970, 66] on span "Bulk Edit" at bounding box center [982, 67] width 33 height 10
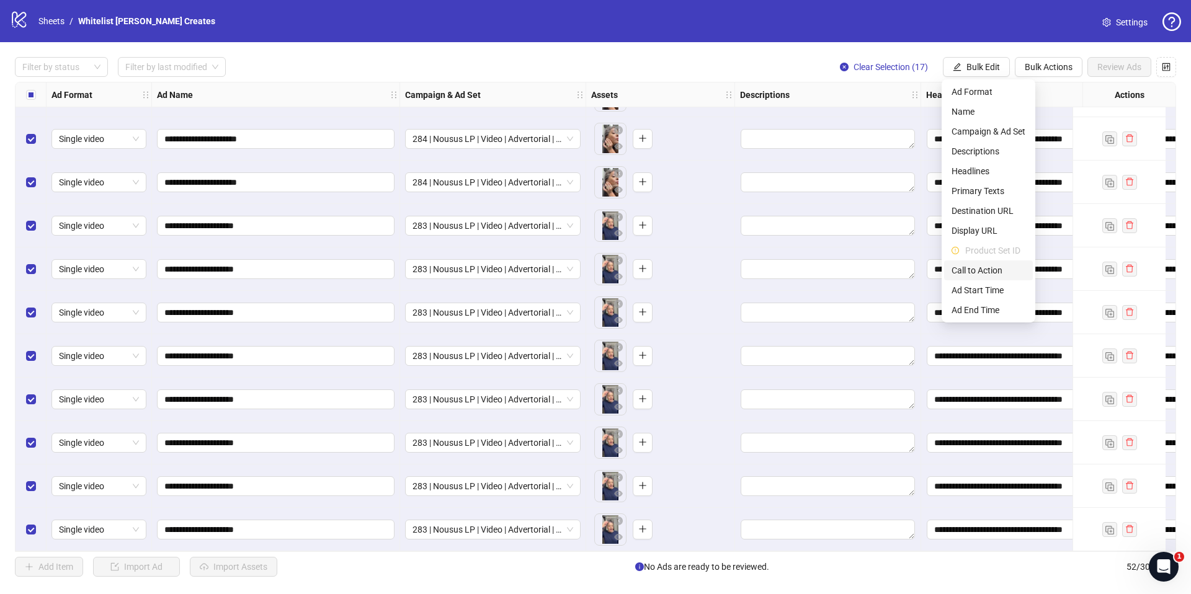
click at [977, 268] on span "Call to Action" at bounding box center [989, 271] width 74 height 14
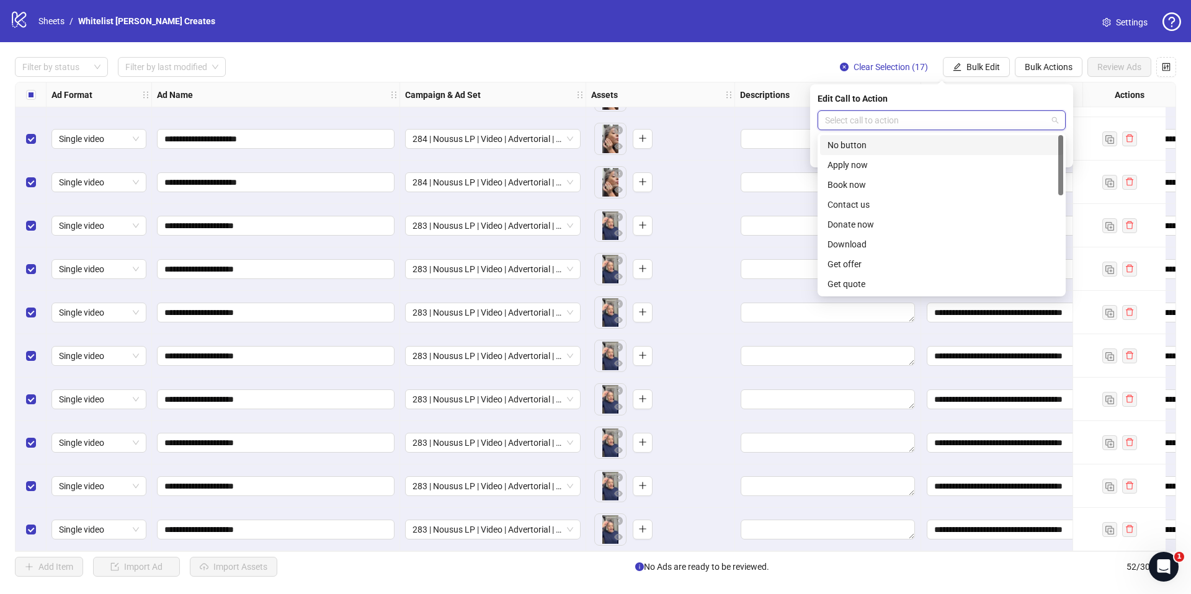
click at [1022, 126] on input "search" at bounding box center [936, 120] width 222 height 19
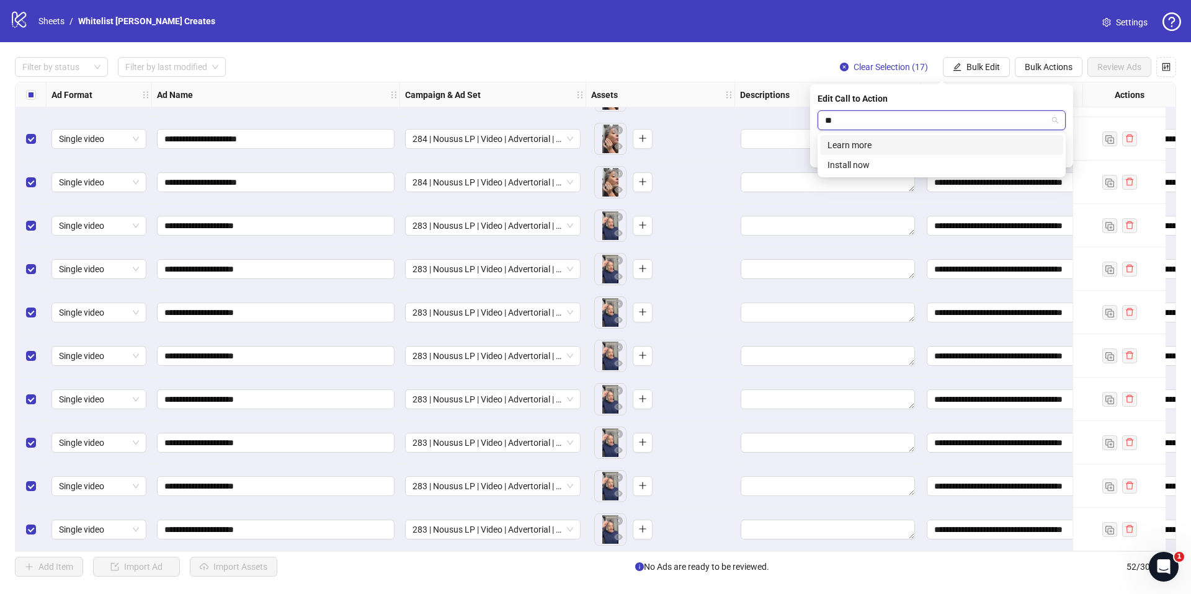
type input "***"
click at [957, 151] on div "Learn more" at bounding box center [941, 145] width 228 height 14
click at [1057, 154] on icon "check" at bounding box center [1058, 152] width 8 height 6
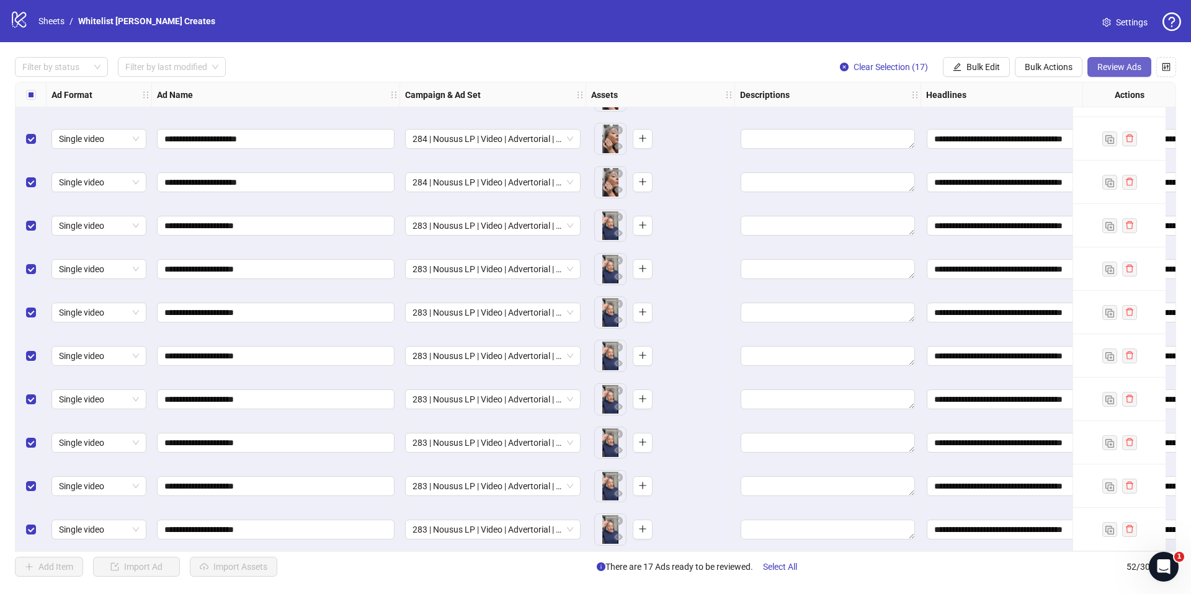
click at [1105, 63] on span "Review Ads" at bounding box center [1119, 67] width 44 height 10
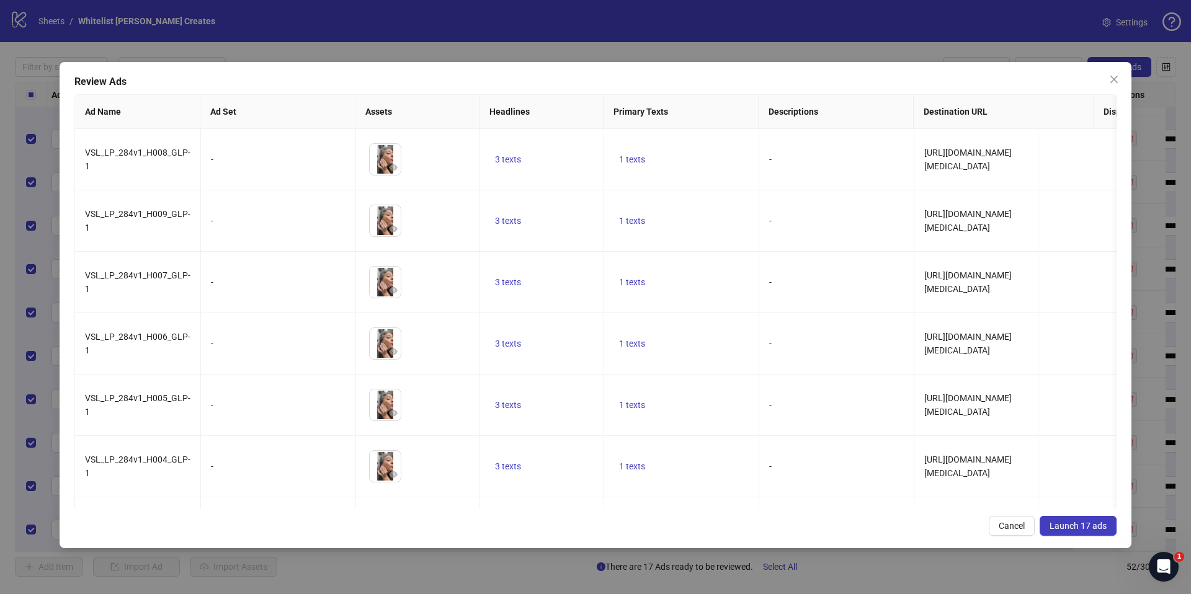
click at [1068, 527] on span "Launch 17 ads" at bounding box center [1078, 526] width 57 height 10
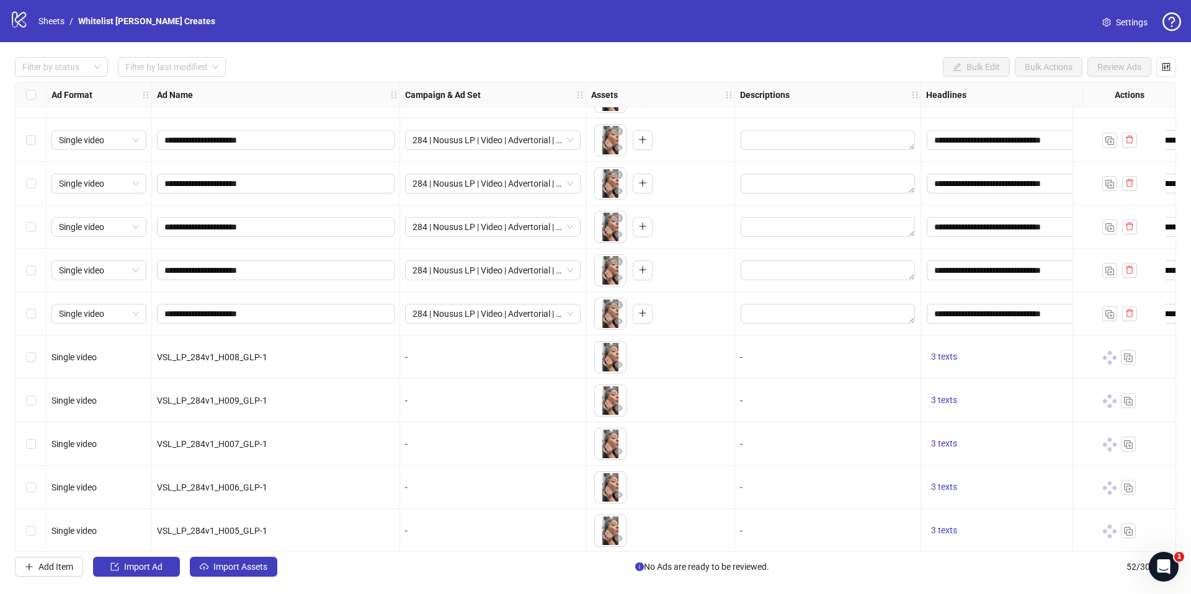
scroll to position [1286, 0]
